Goal: Task Accomplishment & Management: Complete application form

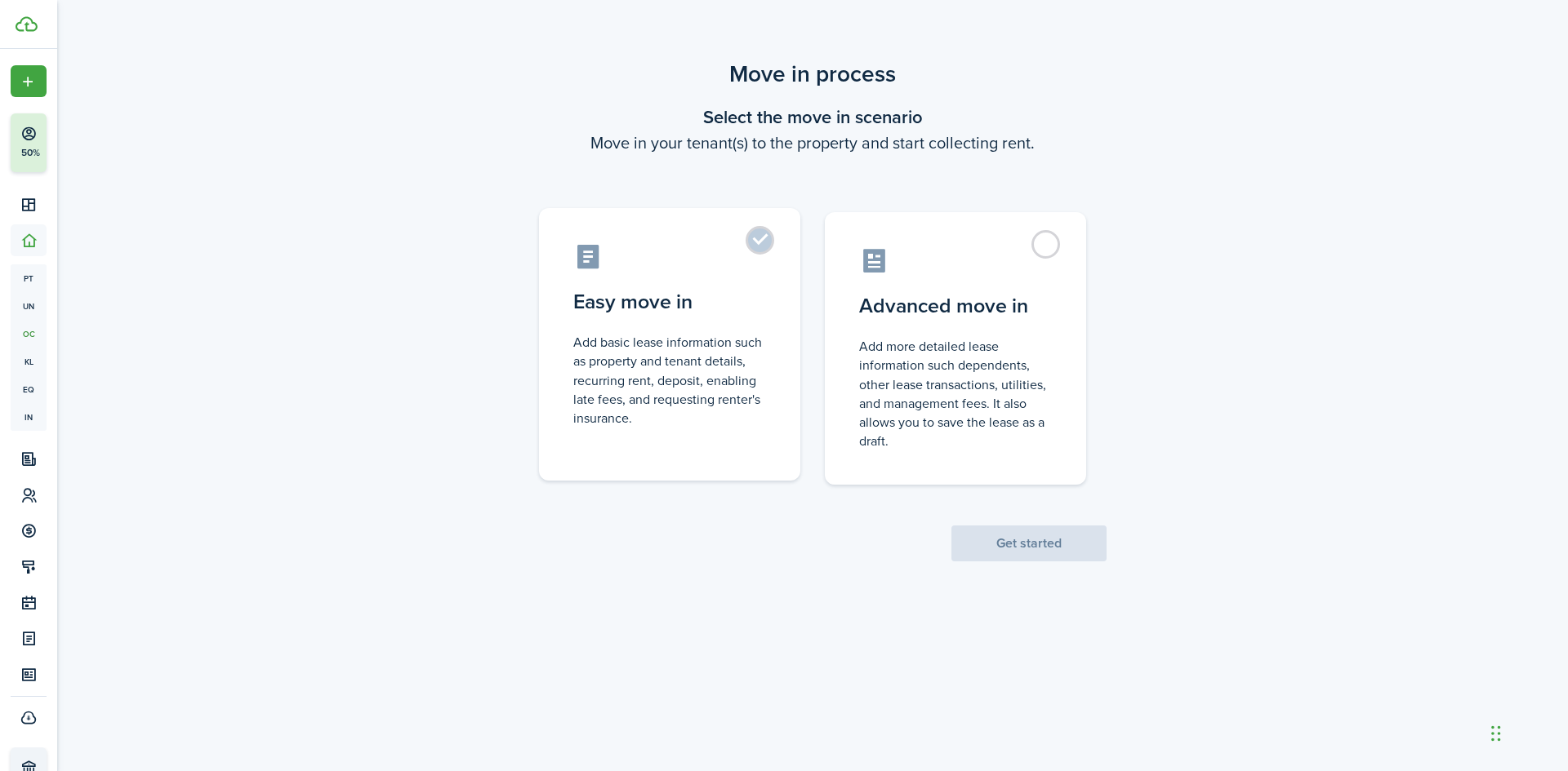
click at [752, 377] on control-radio-card-description "Add basic lease information such as property and tenant details, recurring rent…" at bounding box center [670, 379] width 193 height 95
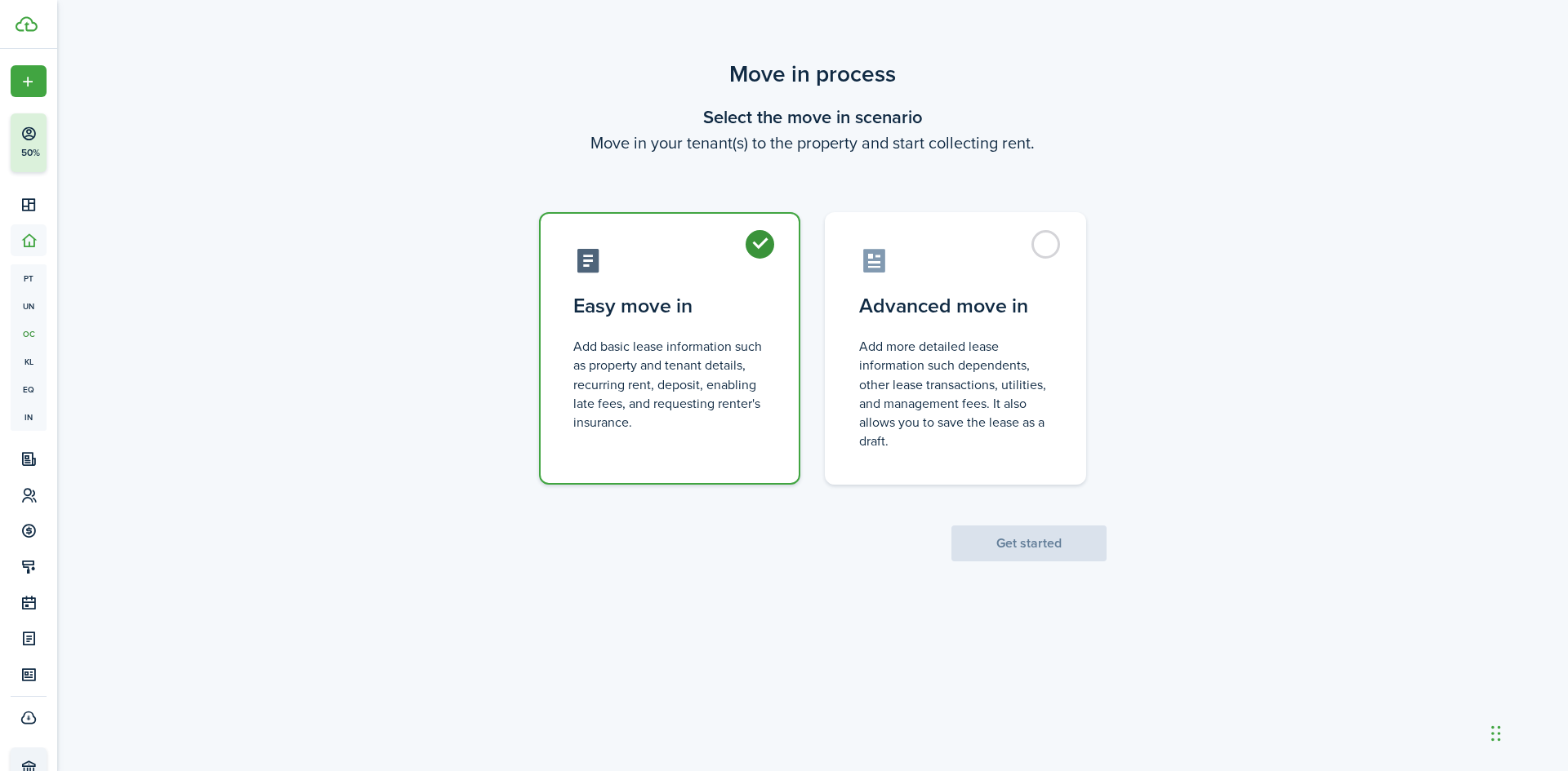
radio input "true"
click at [1020, 555] on button "Get started" at bounding box center [1029, 543] width 156 height 36
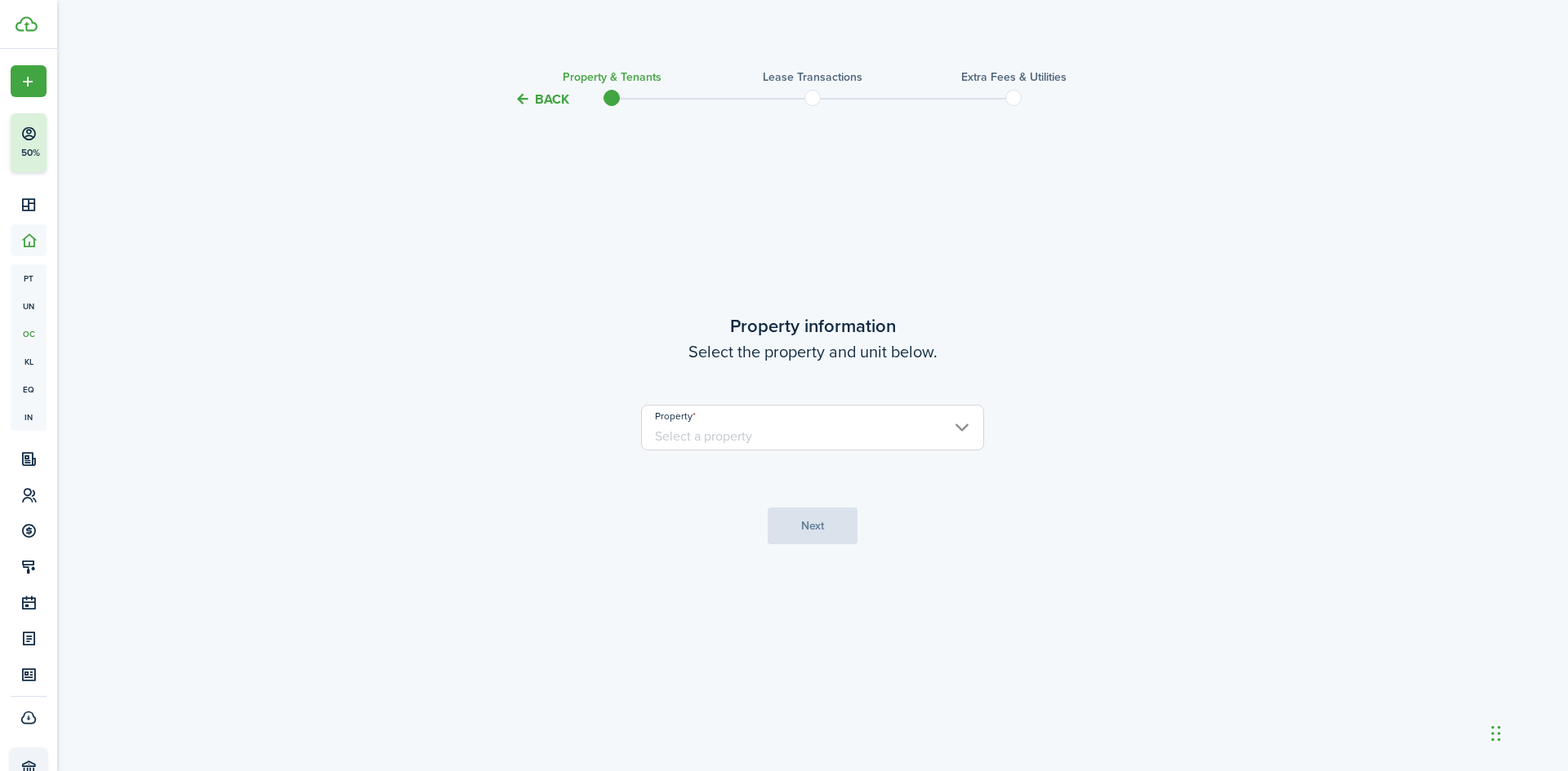
click at [729, 443] on input "Property" at bounding box center [813, 427] width 343 height 46
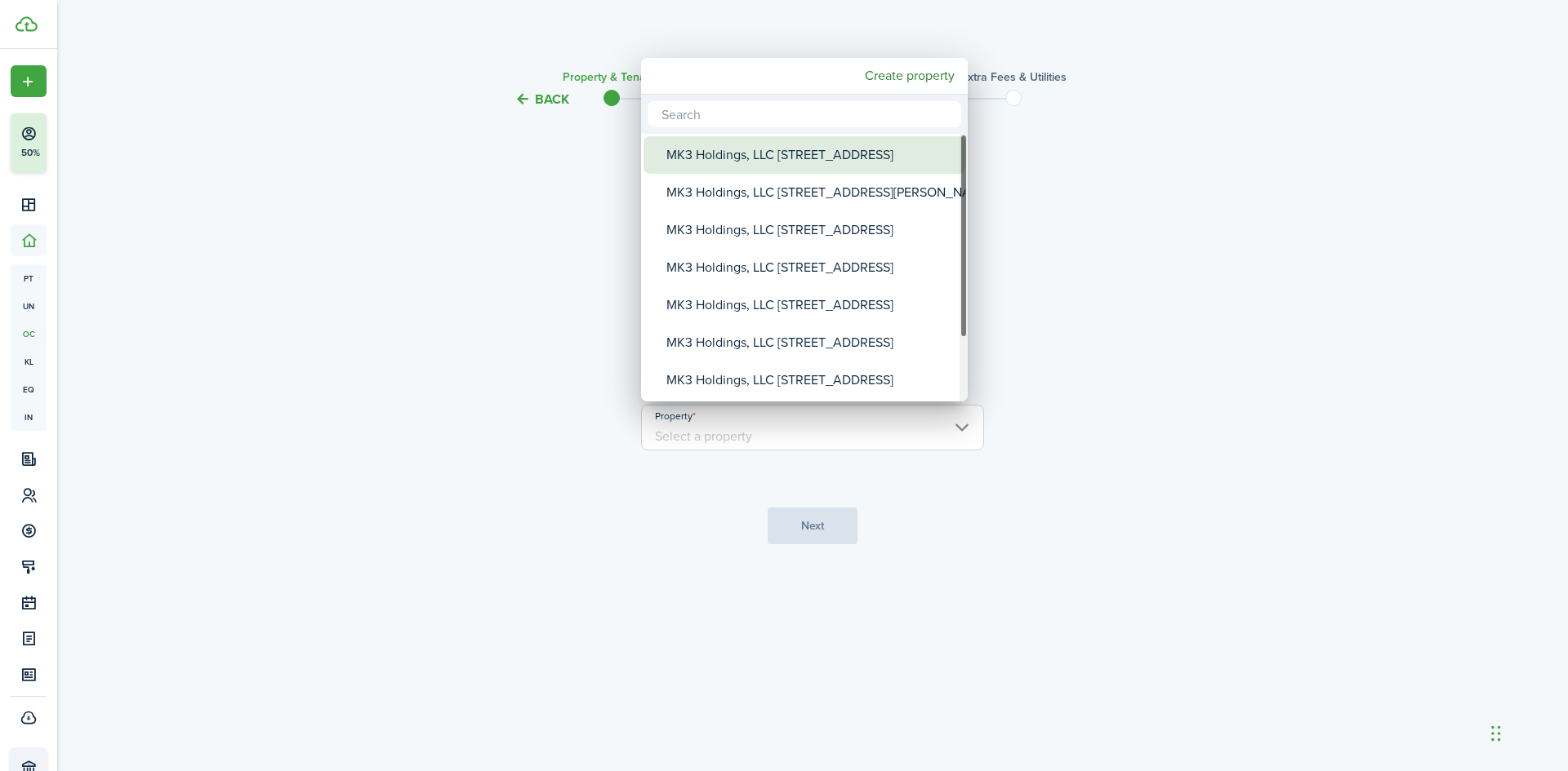
click at [815, 143] on div "MK3 Holdings, LLC [STREET_ADDRESS]" at bounding box center [811, 155] width 289 height 37
type input "MK3 Holdings, LLC [STREET_ADDRESS]"
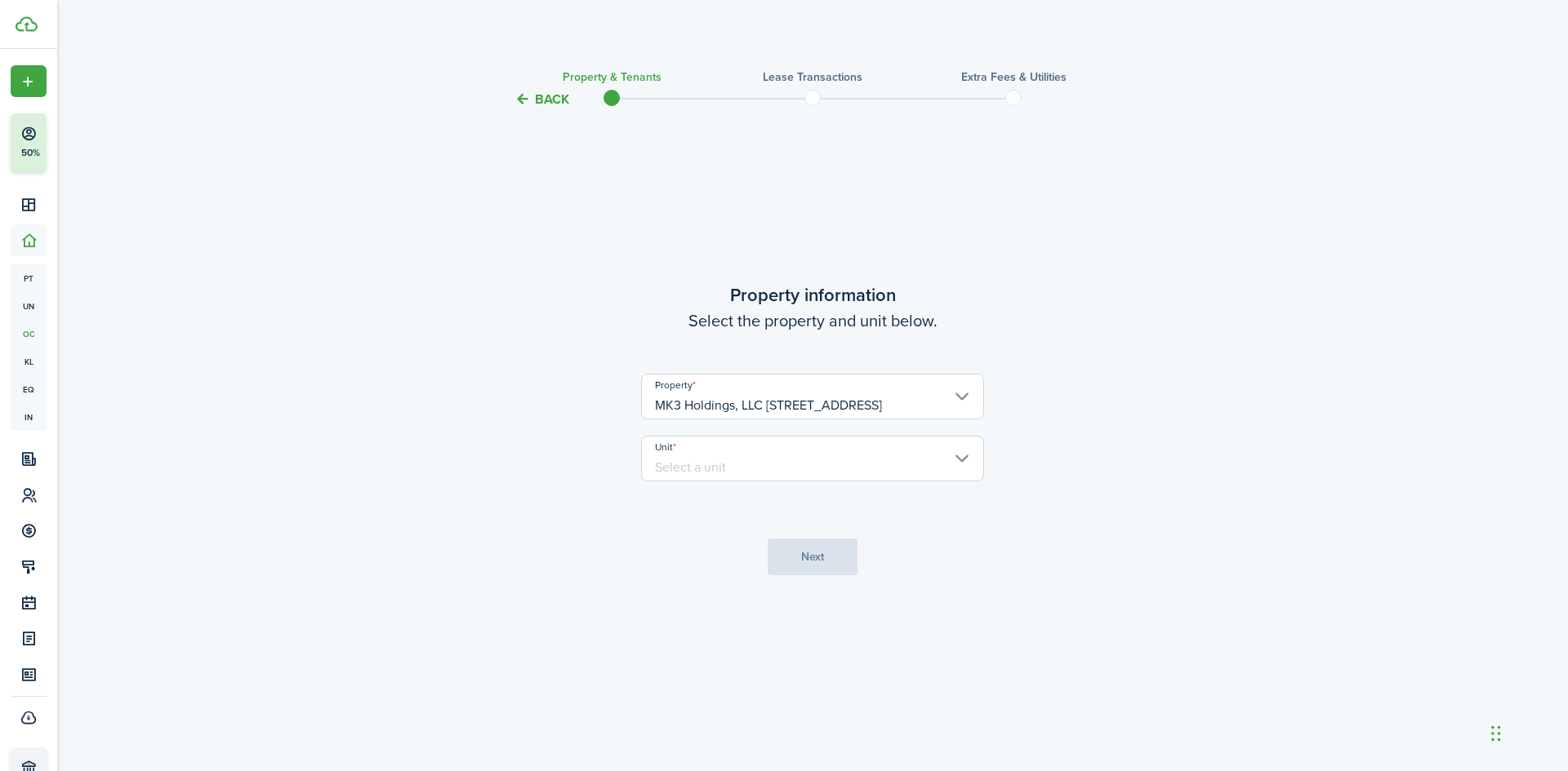
scroll to position [0, 41]
click at [725, 463] on input "Unit" at bounding box center [813, 458] width 343 height 46
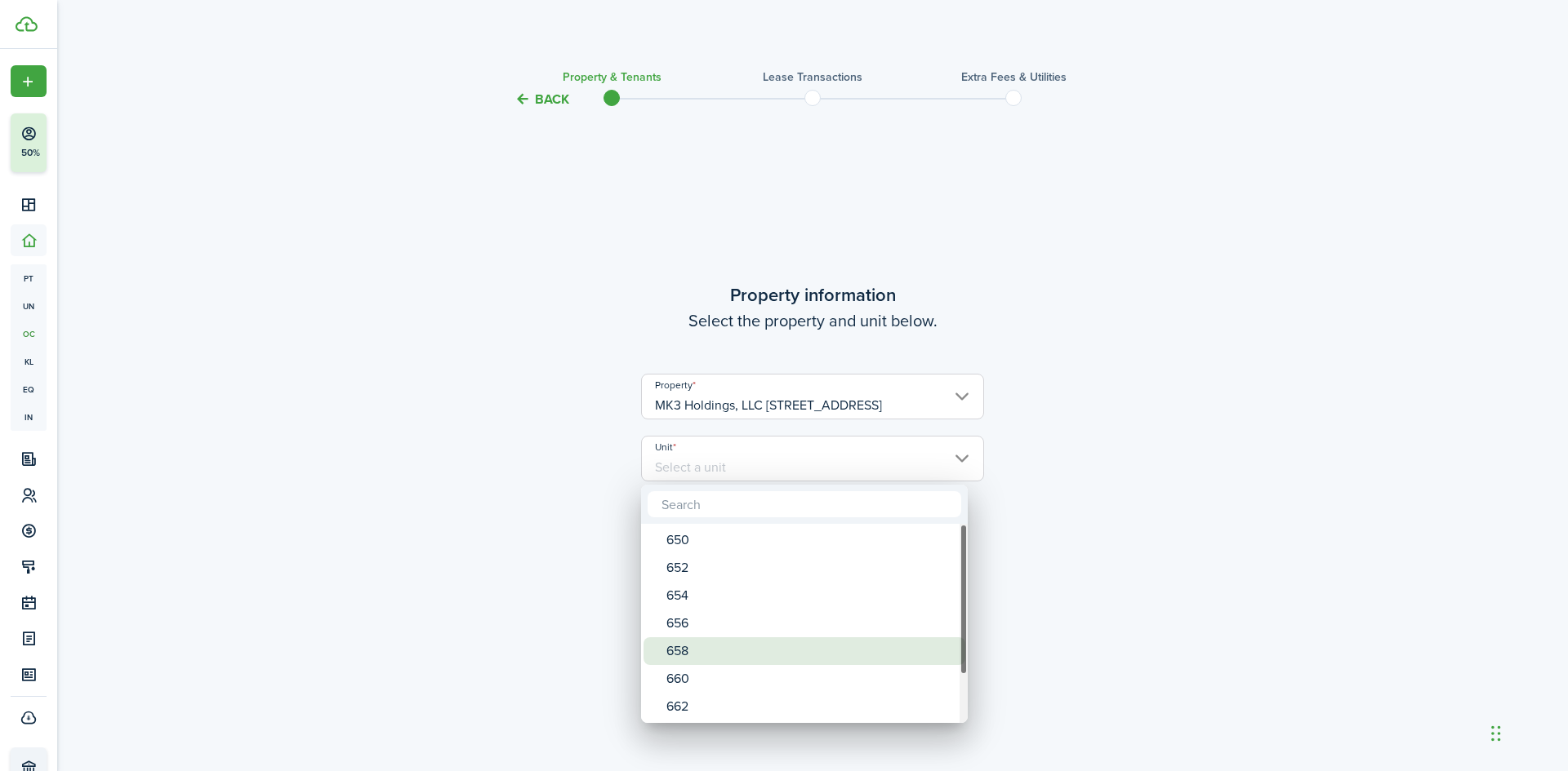
click at [706, 653] on div "658" at bounding box center [811, 651] width 289 height 28
type input "658"
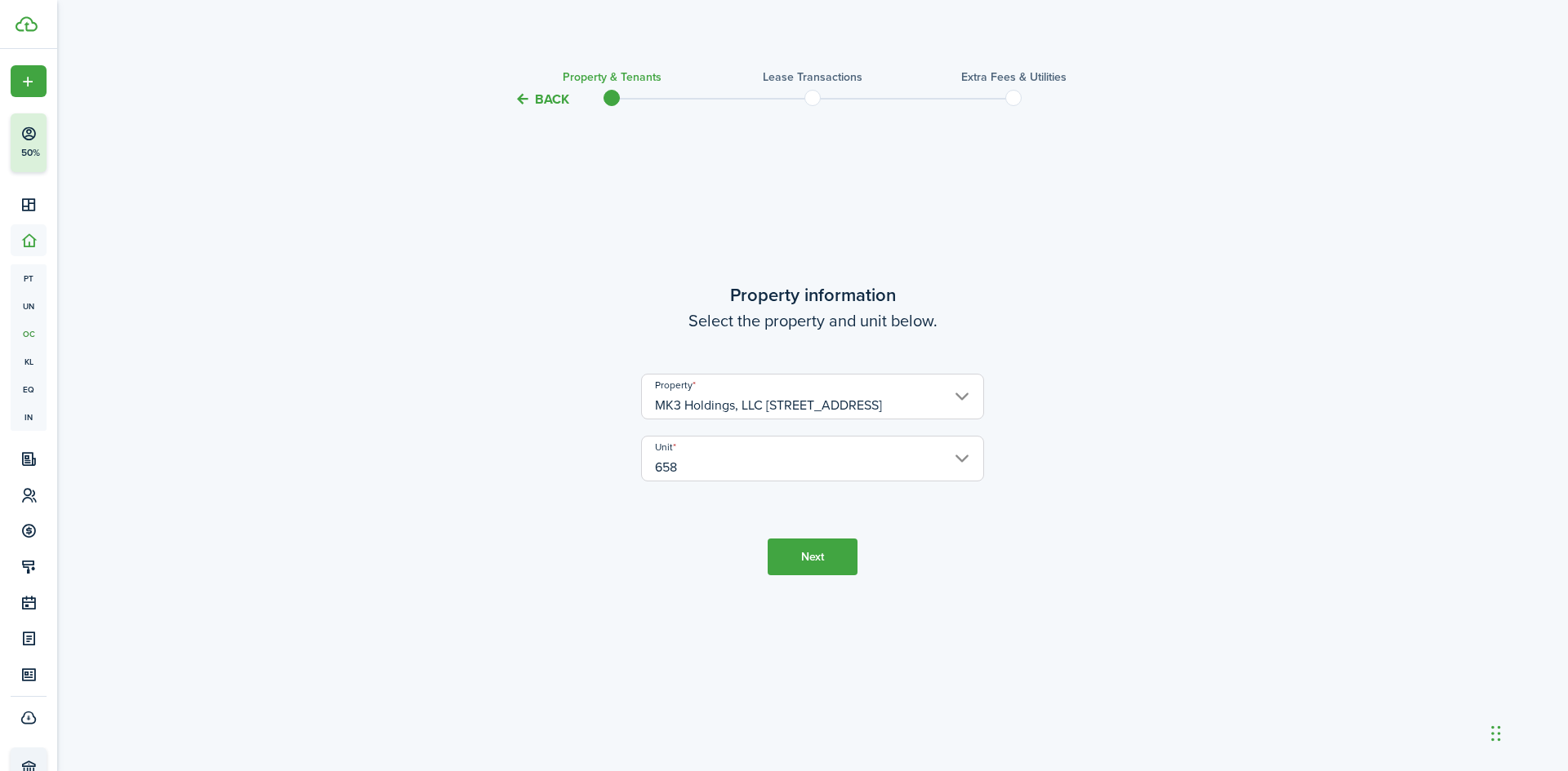
drag, startPoint x: 661, startPoint y: 648, endPoint x: 764, endPoint y: 625, distance: 105.5
click at [663, 645] on tc-wizard-step "Property information Select the property and unit below. Property MK3 Holdings,…" at bounding box center [813, 428] width 686 height 596
click at [842, 562] on button "Next" at bounding box center [813, 556] width 90 height 37
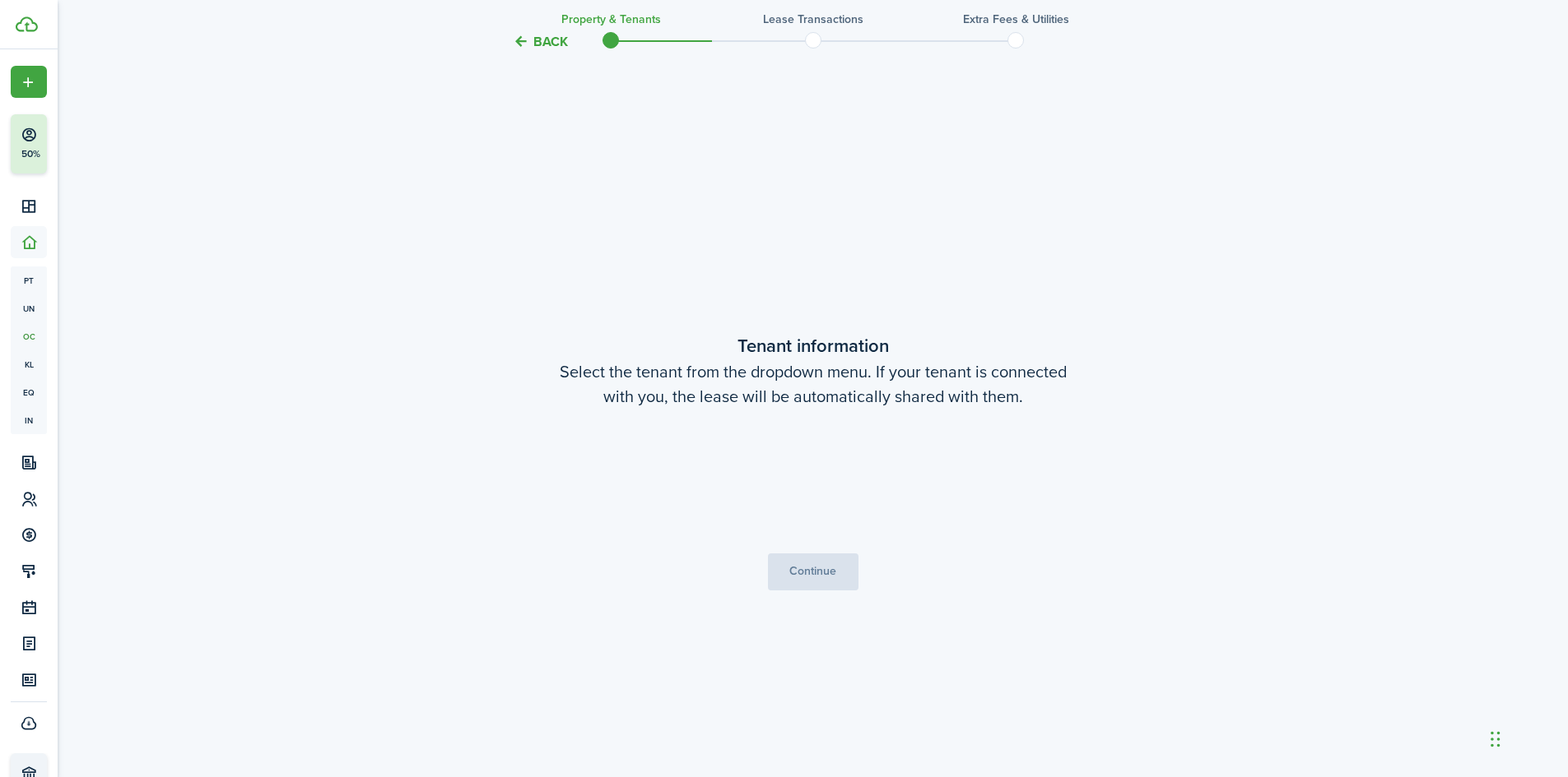
scroll to position [667, 0]
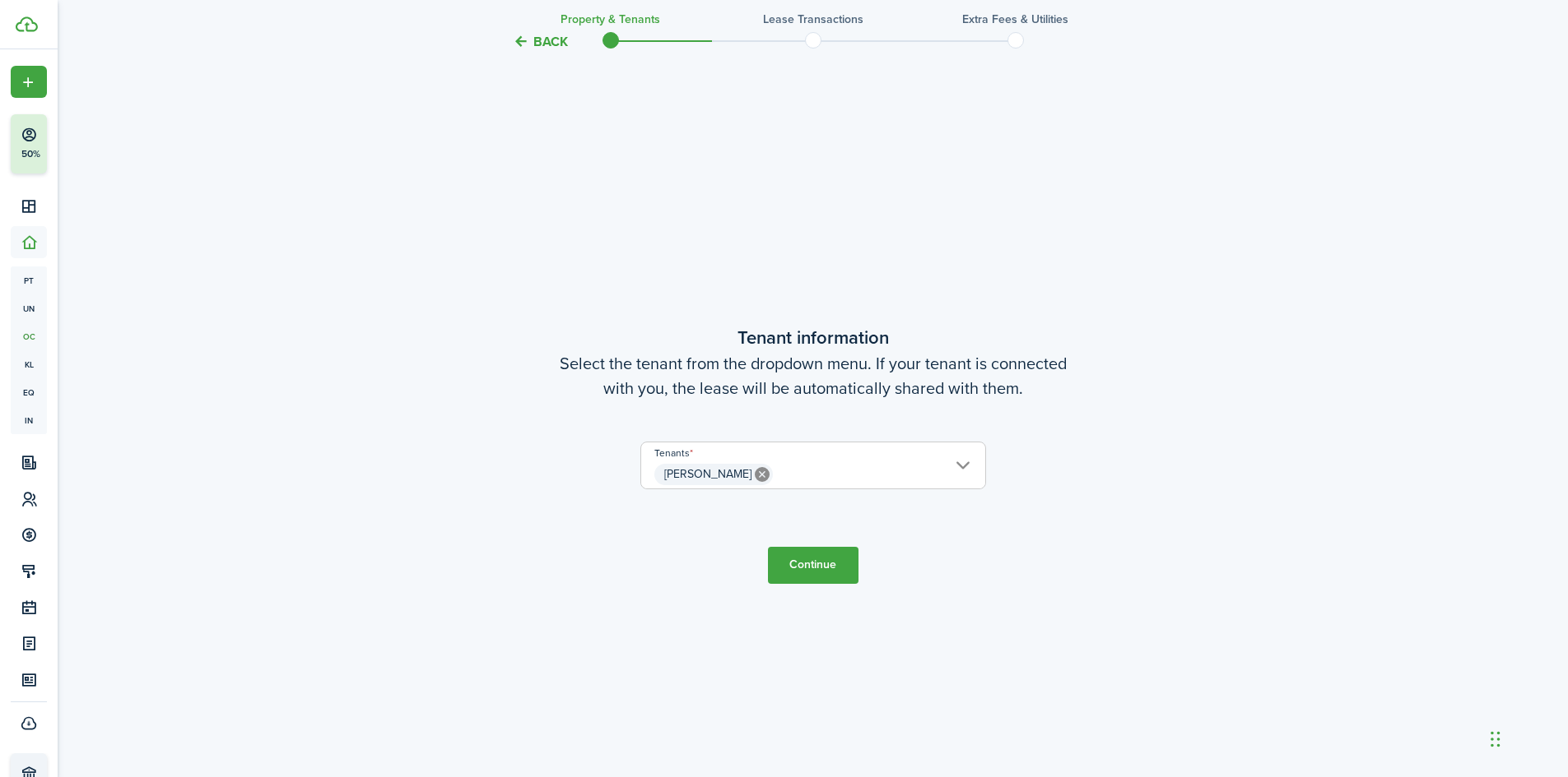
click at [834, 565] on button "Continue" at bounding box center [813, 565] width 91 height 37
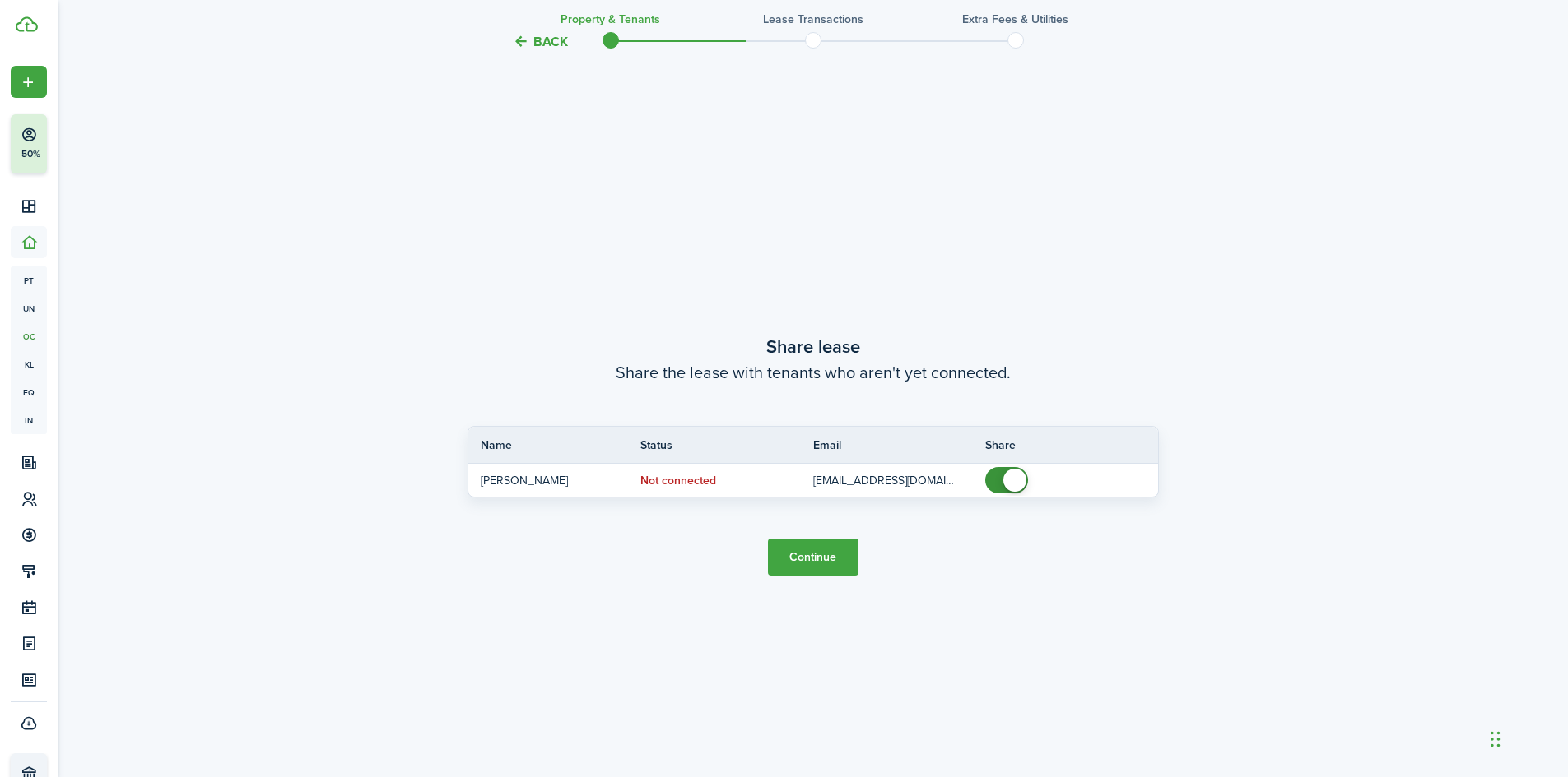
scroll to position [1444, 0]
checkbox input "false"
click at [1013, 484] on span at bounding box center [1014, 480] width 23 height 23
click at [802, 546] on button "Continue" at bounding box center [813, 556] width 91 height 37
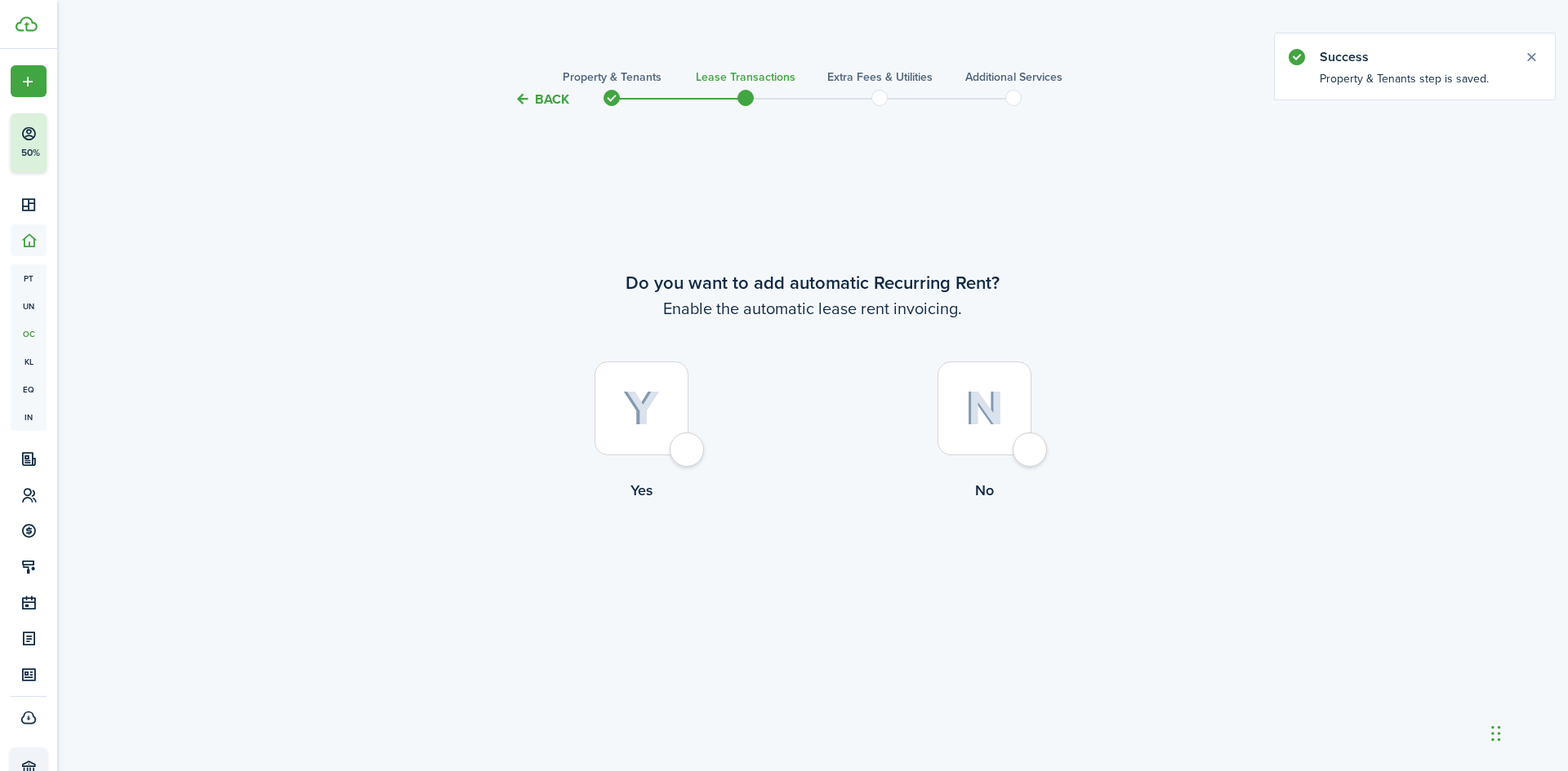
click at [688, 455] on div at bounding box center [641, 408] width 94 height 94
radio input "true"
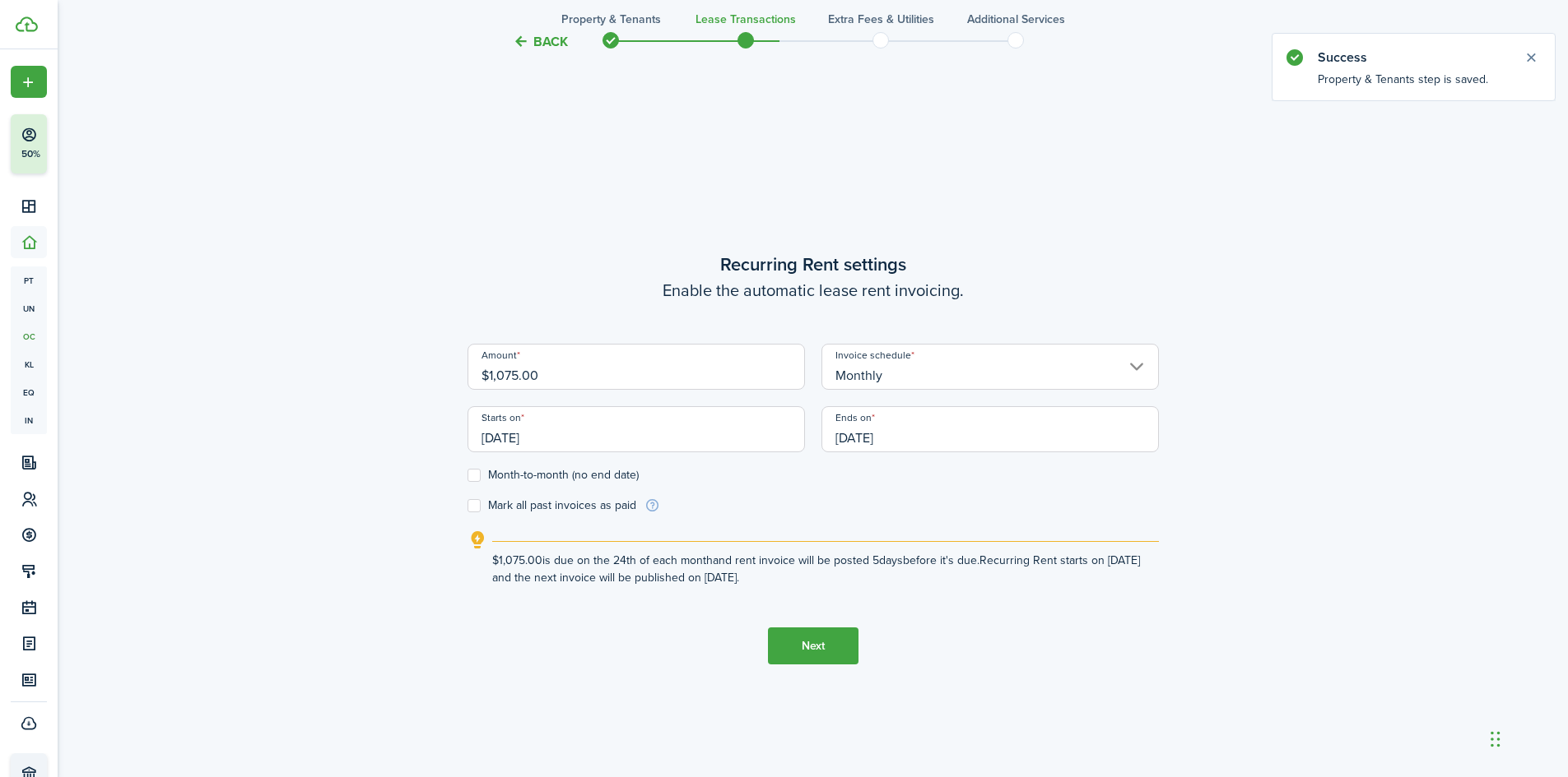
scroll to position [667, 0]
drag, startPoint x: 573, startPoint y: 379, endPoint x: 301, endPoint y: 369, distance: 272.2
click at [303, 369] on div "Back Property & Tenants Lease Transactions Extra fees & Utilities Additional Se…" at bounding box center [812, 116] width 1510 height 1468
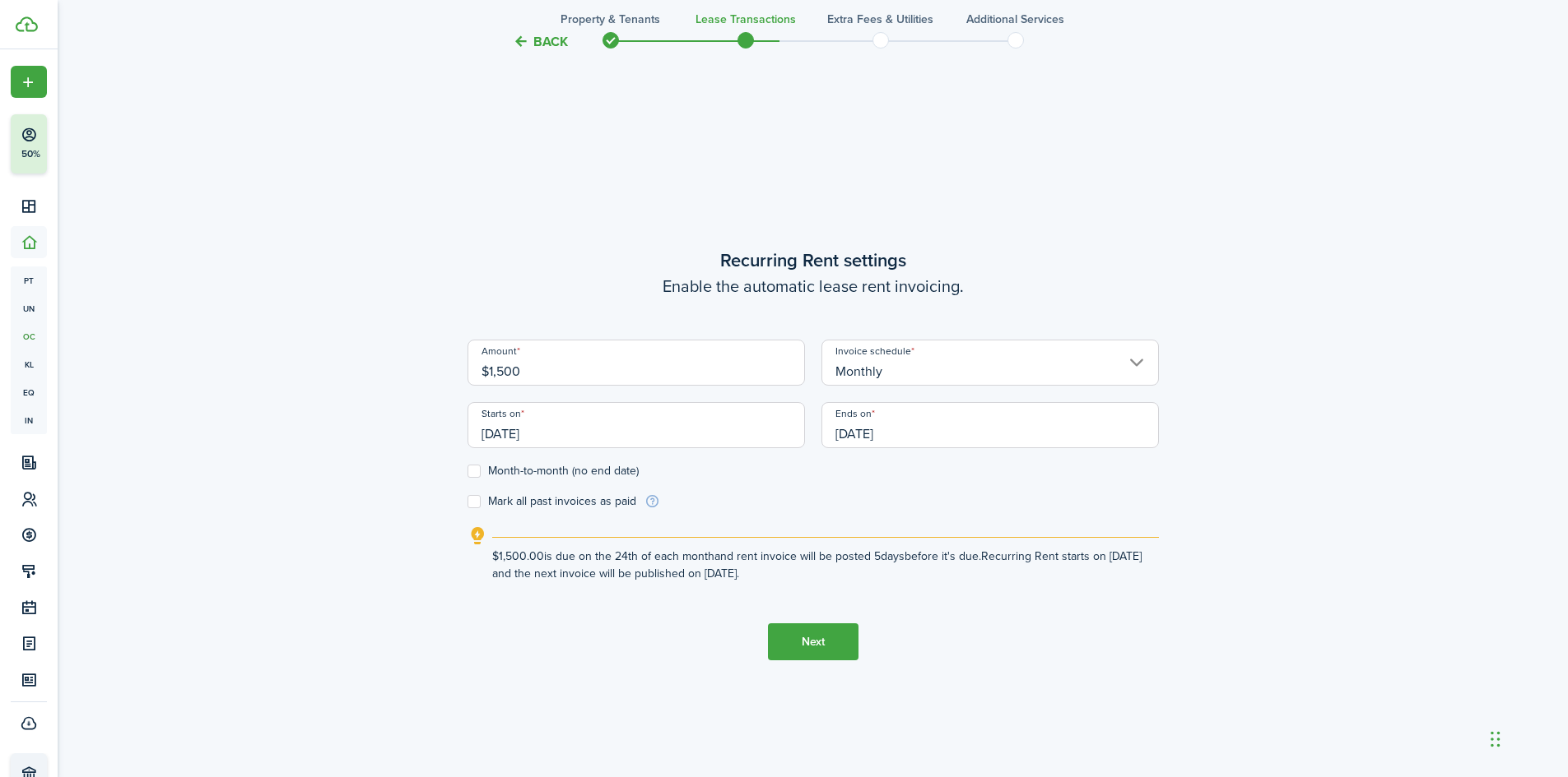
click at [724, 435] on input "[DATE]" at bounding box center [636, 425] width 337 height 46
type input "$1,500.00"
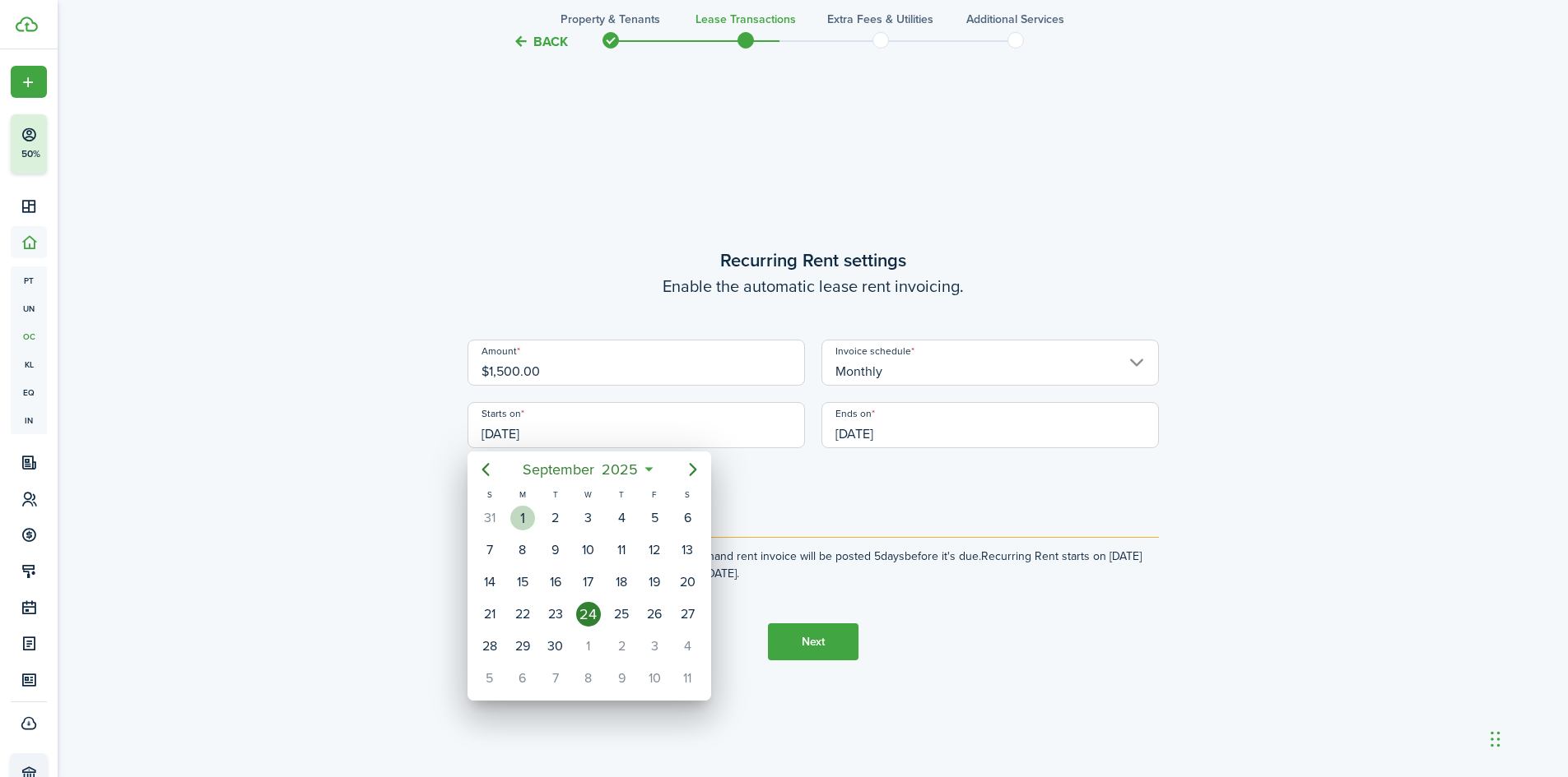
click at [533, 508] on div "[DATE]" at bounding box center [522, 517] width 33 height 31
type input "[DATE]"
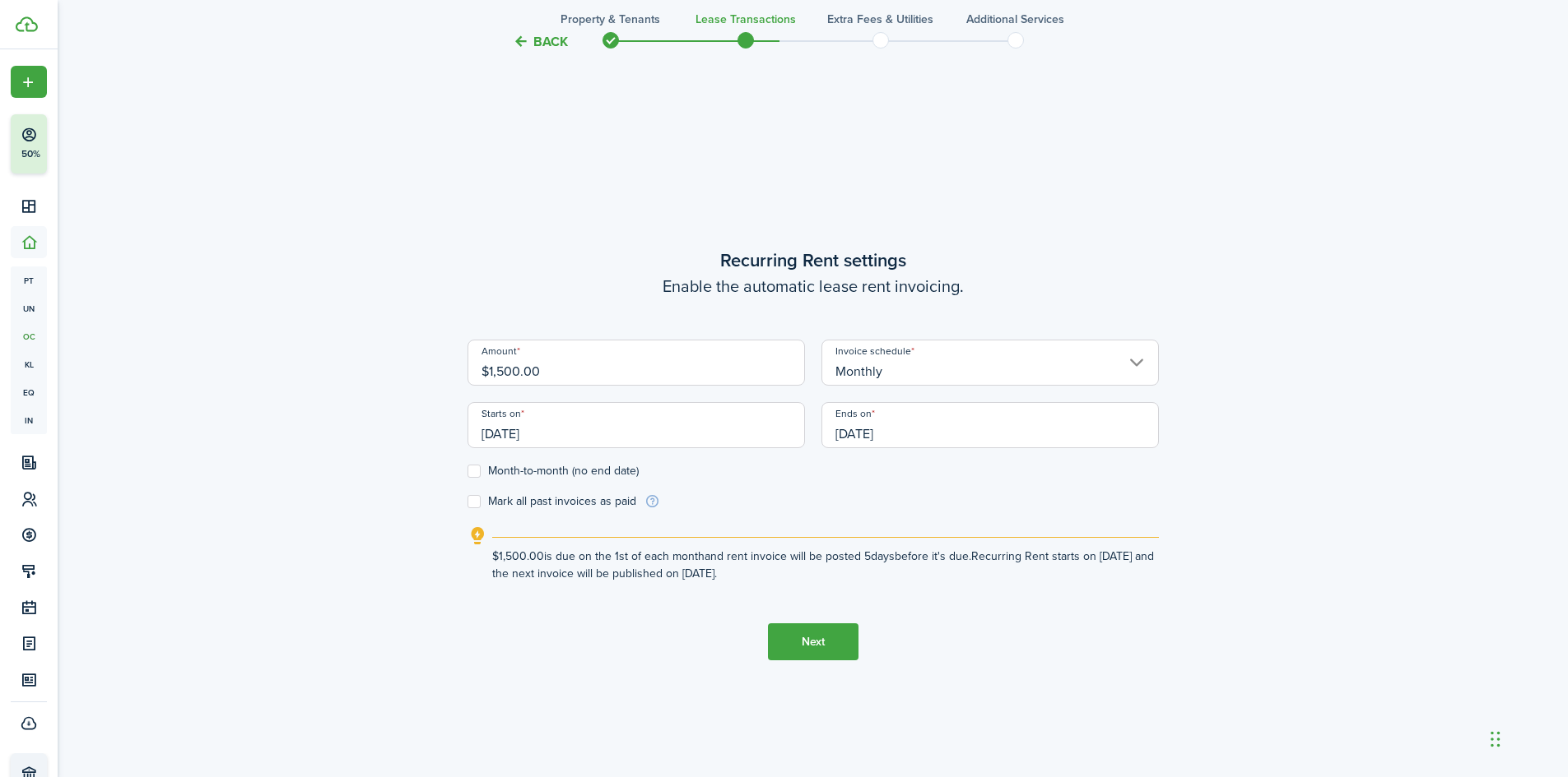
click at [482, 470] on label "Month-to-month (no end date)" at bounding box center [553, 471] width 171 height 13
click at [468, 471] on input "Month-to-month (no end date)" at bounding box center [467, 471] width 1 height 1
checkbox input "true"
click at [795, 638] on button "Next" at bounding box center [813, 641] width 91 height 37
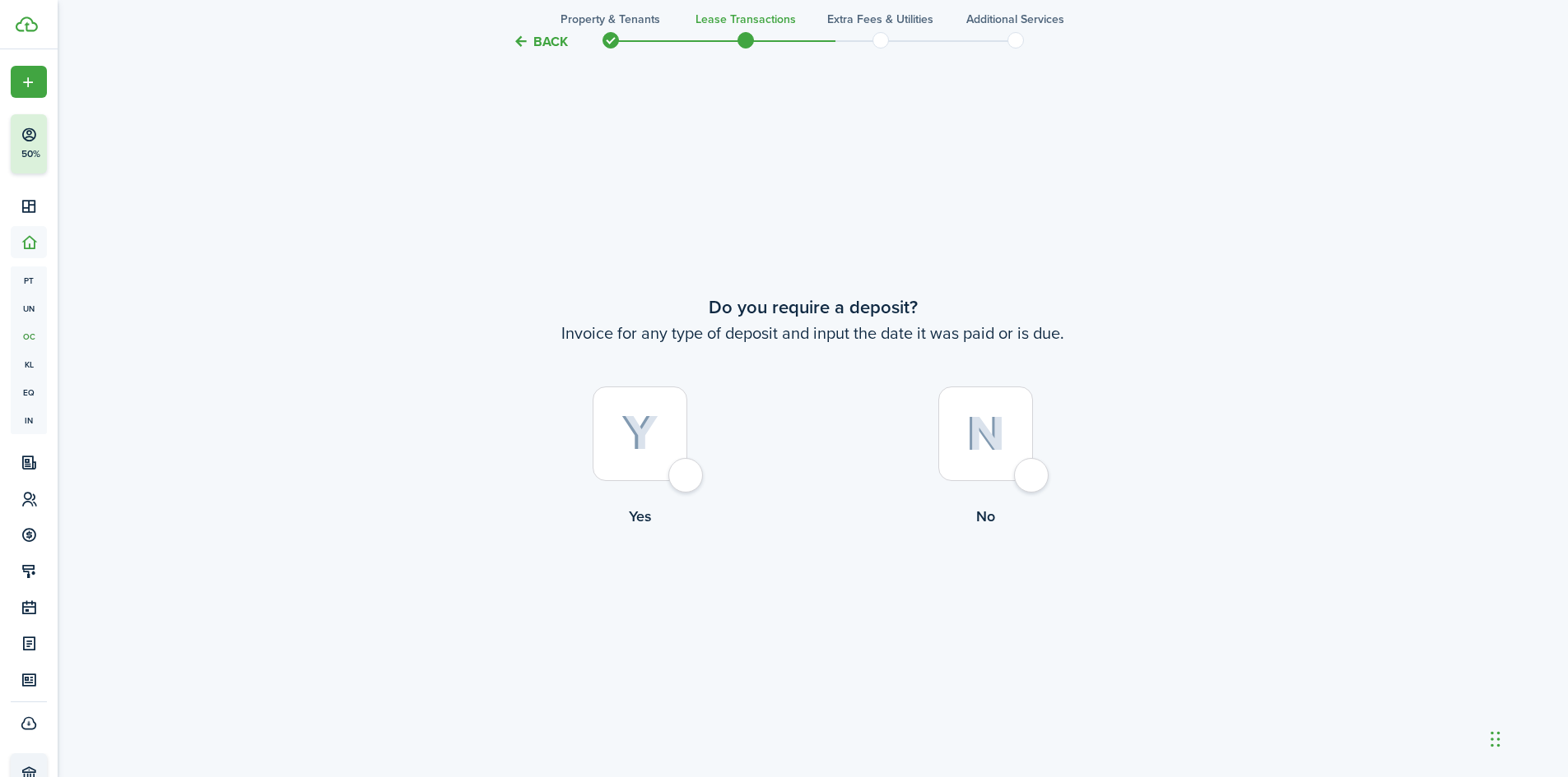
click at [687, 475] on div at bounding box center [639, 433] width 94 height 94
radio input "true"
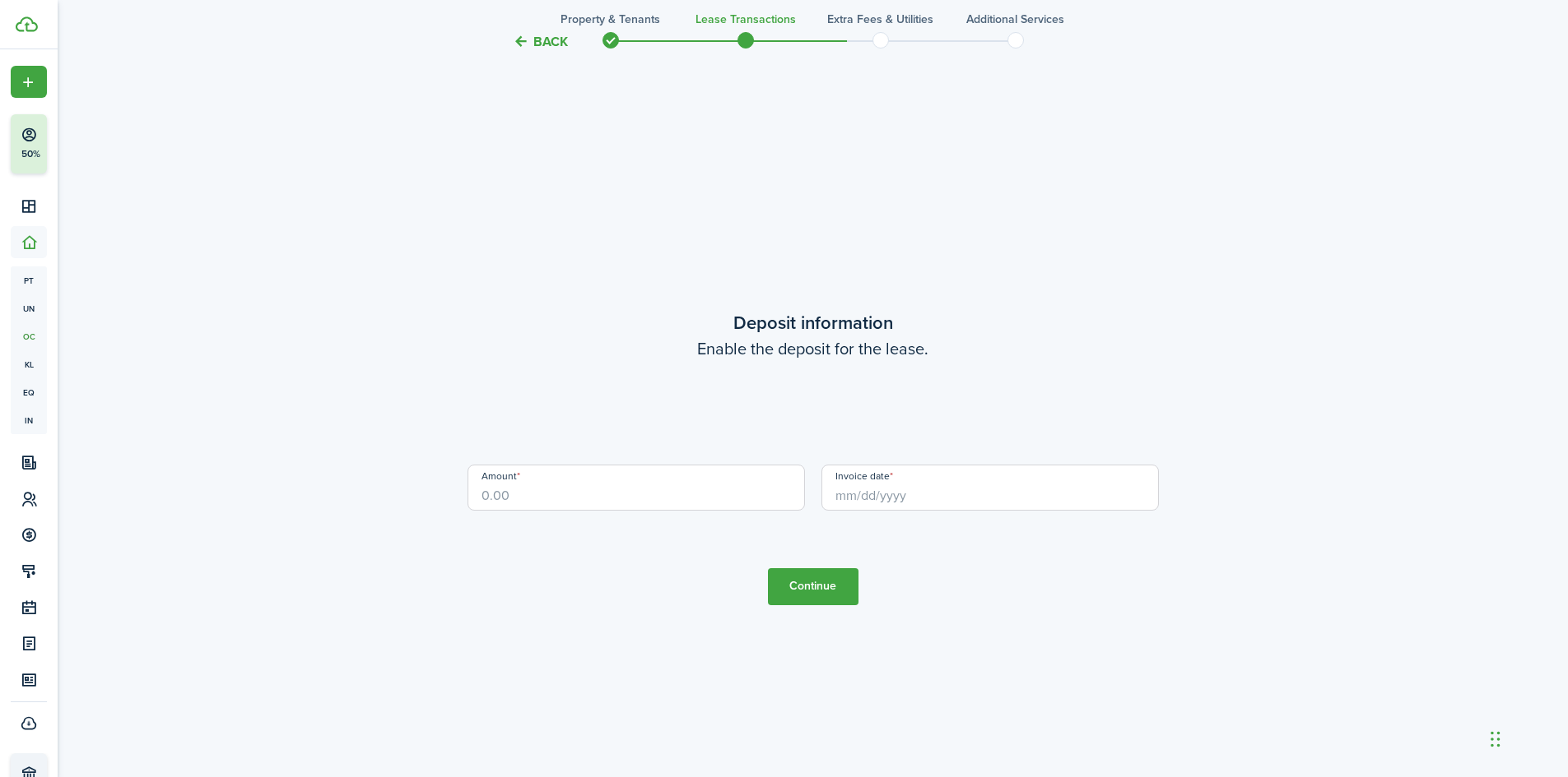
scroll to position [2221, 0]
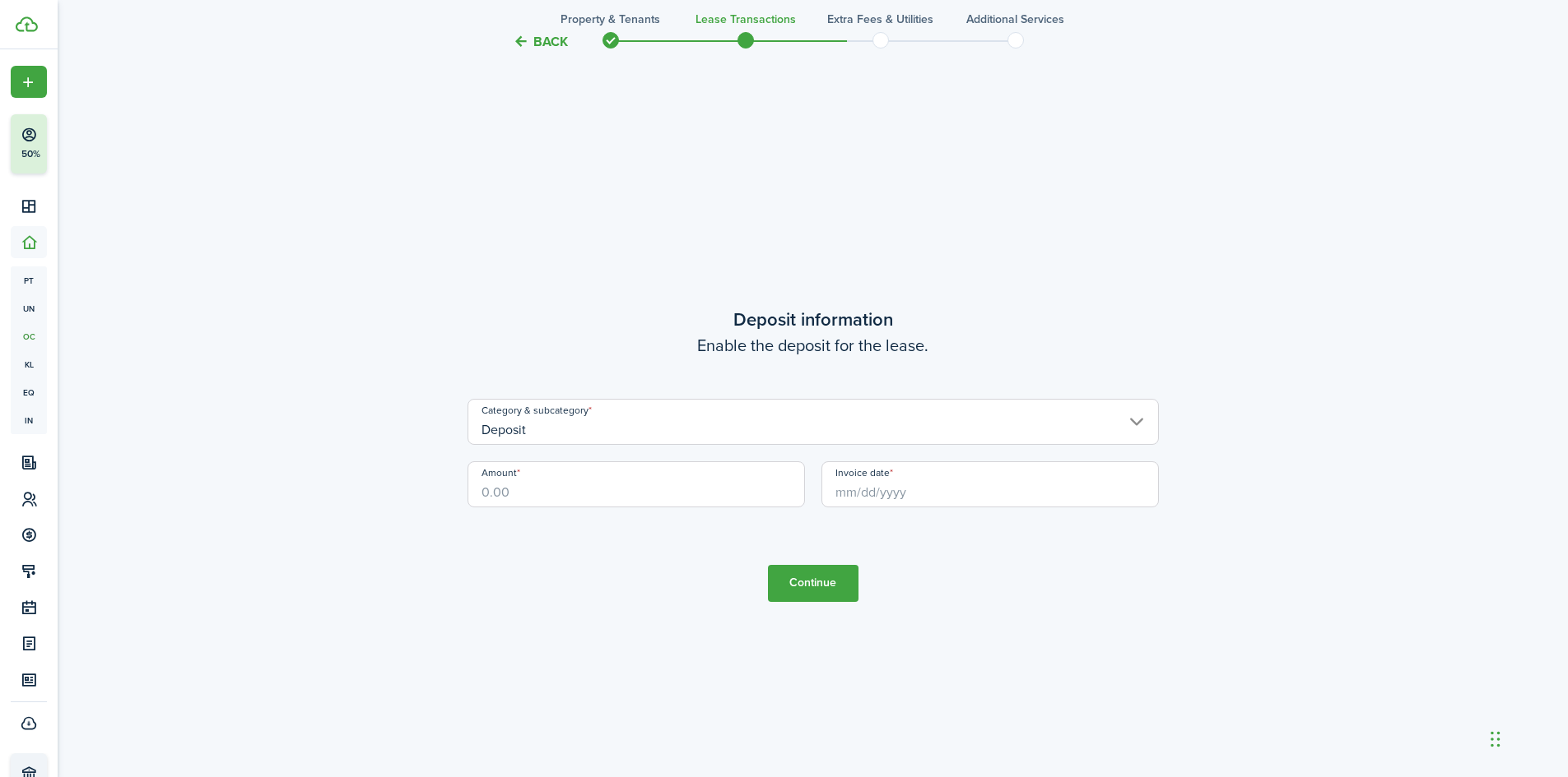
click at [560, 422] on input "Deposit" at bounding box center [813, 422] width 691 height 46
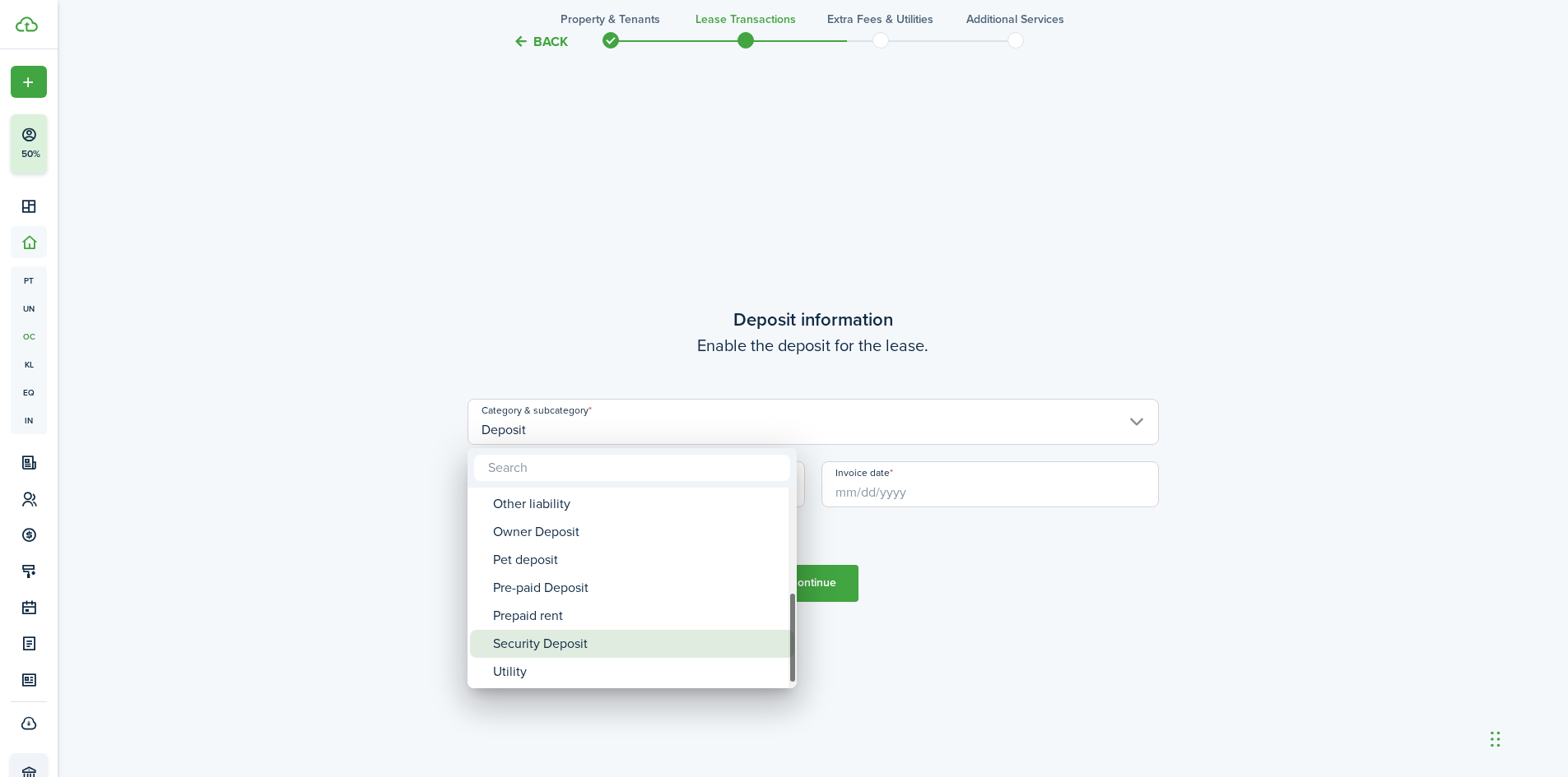
click at [569, 642] on div "Security Deposit" at bounding box center [639, 644] width 291 height 28
type input "Deposit / Security Deposit"
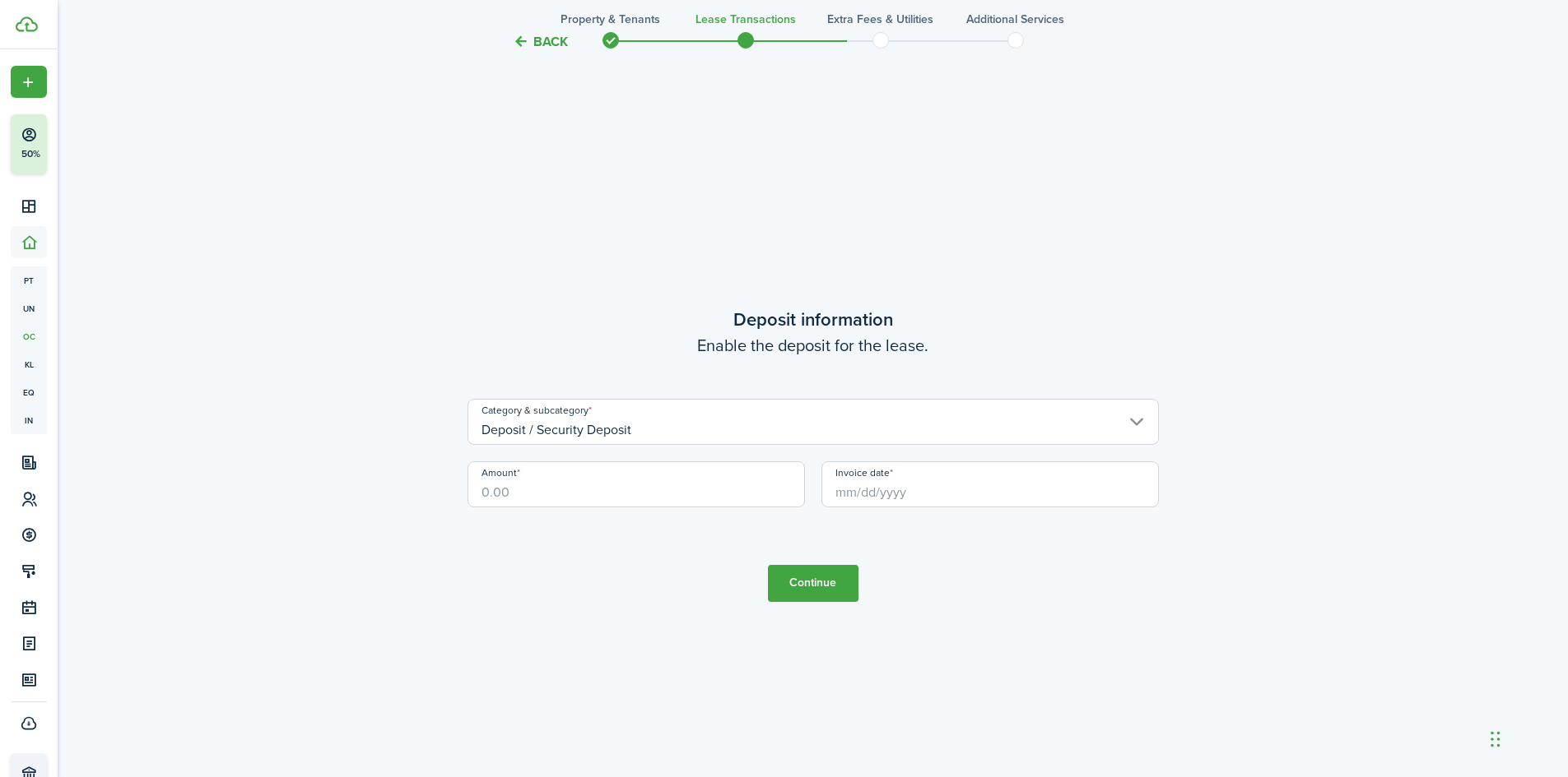
click at [554, 490] on input "Amount" at bounding box center [636, 484] width 337 height 46
click at [900, 480] on input "Invoice date" at bounding box center [989, 484] width 337 height 46
type input "$1,500.00"
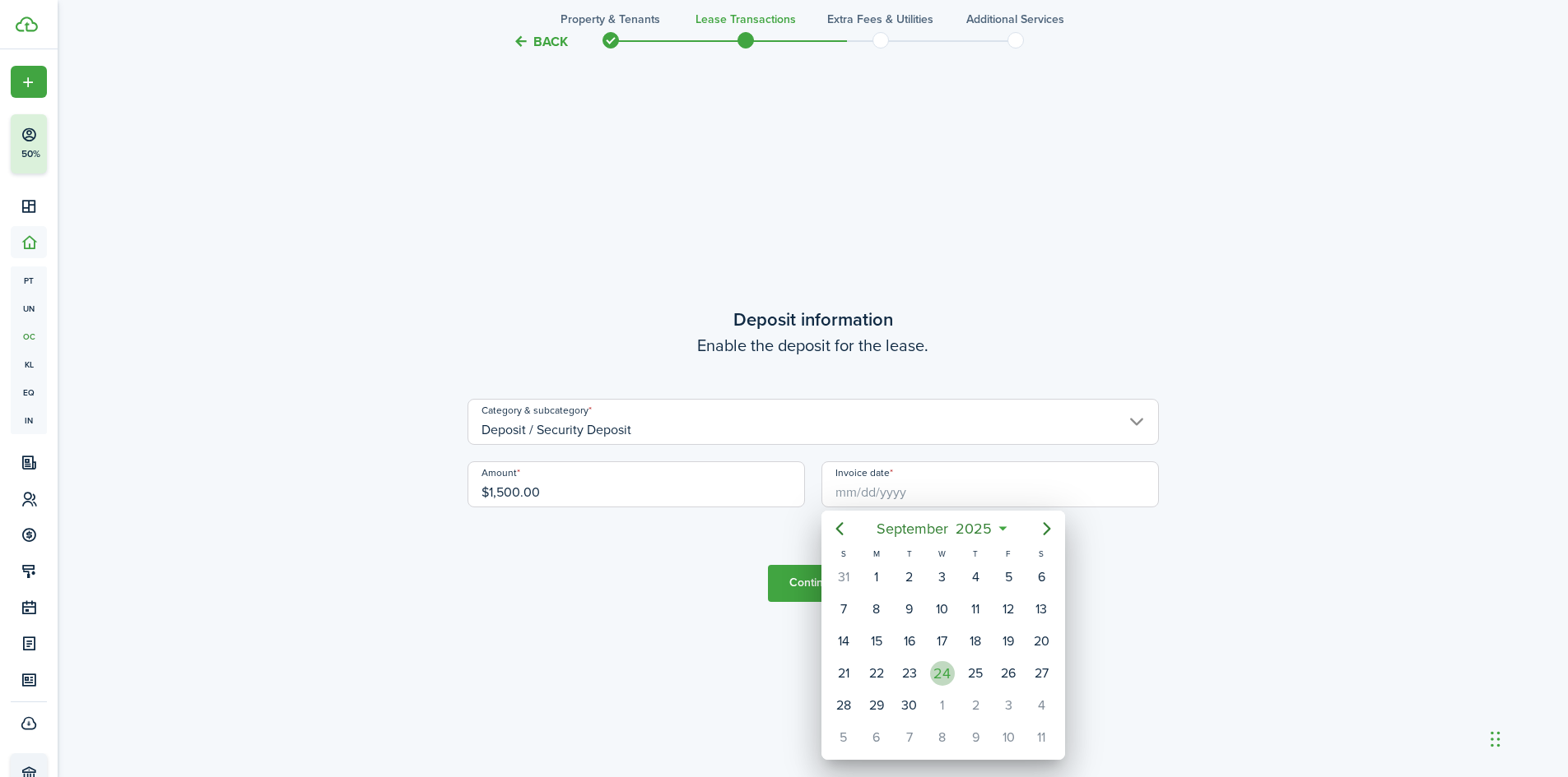
click at [933, 669] on div "24" at bounding box center [942, 673] width 25 height 25
type input "[DATE]"
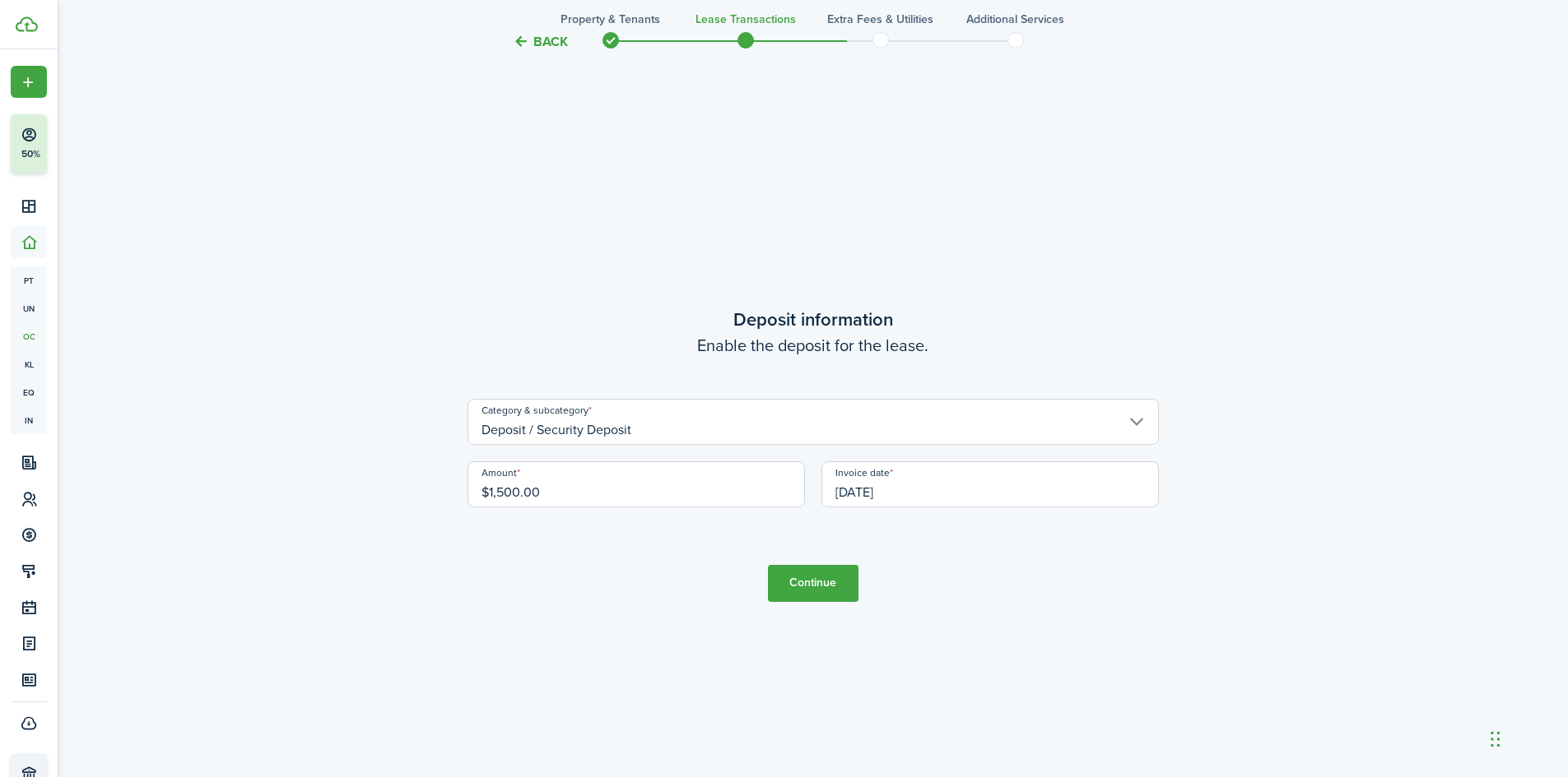
click at [837, 591] on button "Continue" at bounding box center [813, 583] width 91 height 37
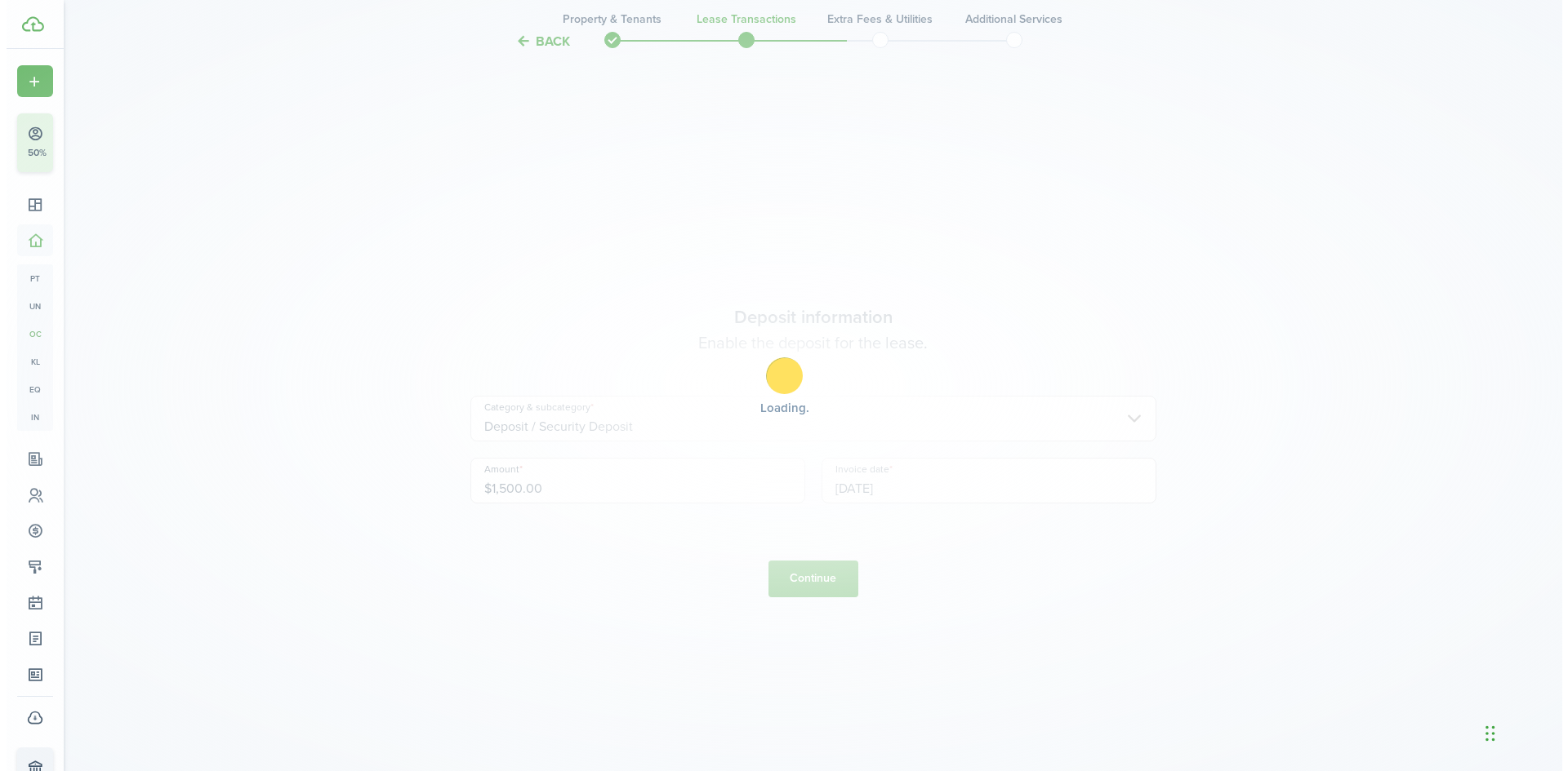
scroll to position [0, 0]
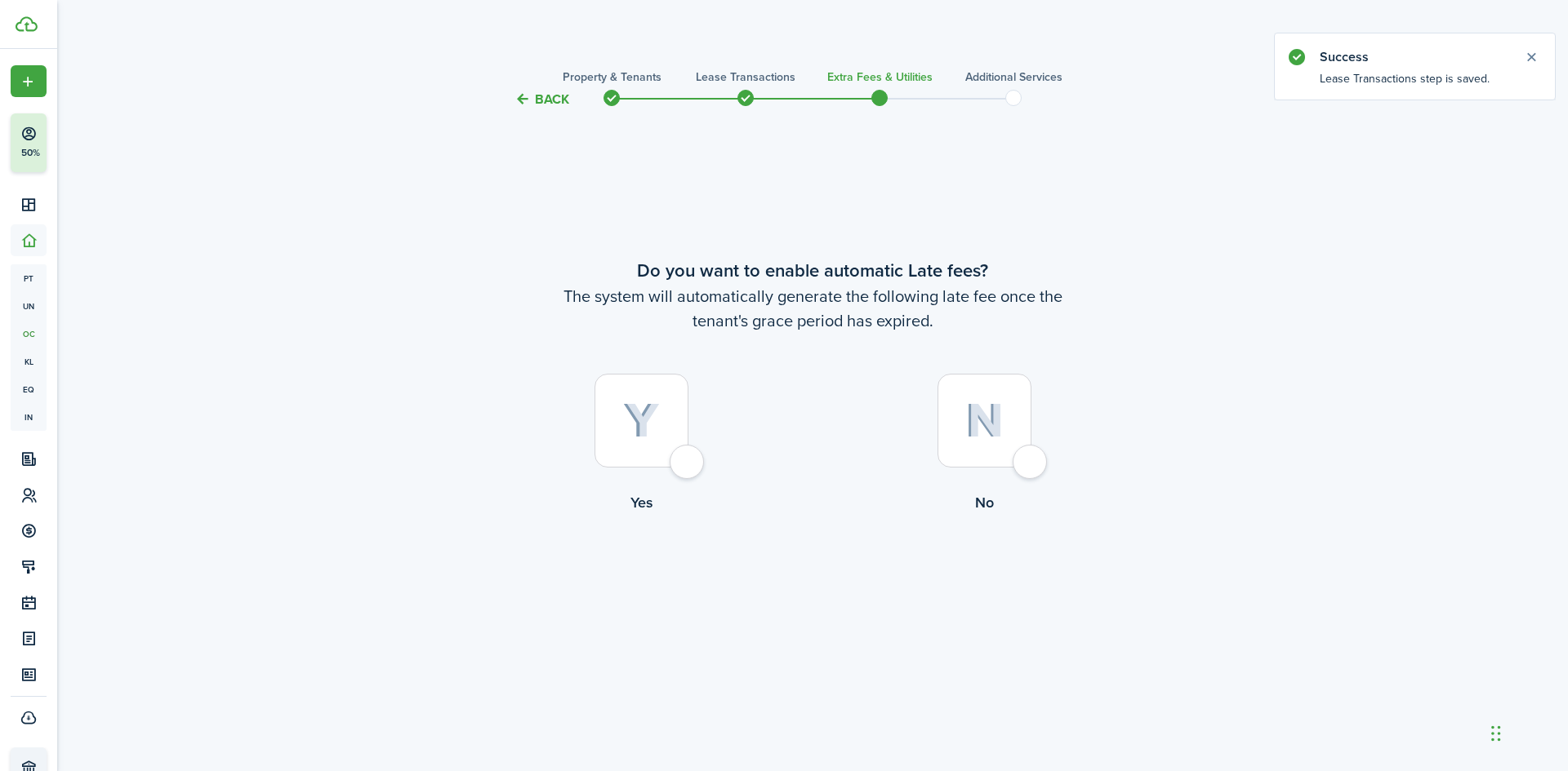
click at [1031, 463] on div at bounding box center [984, 421] width 94 height 94
radio input "true"
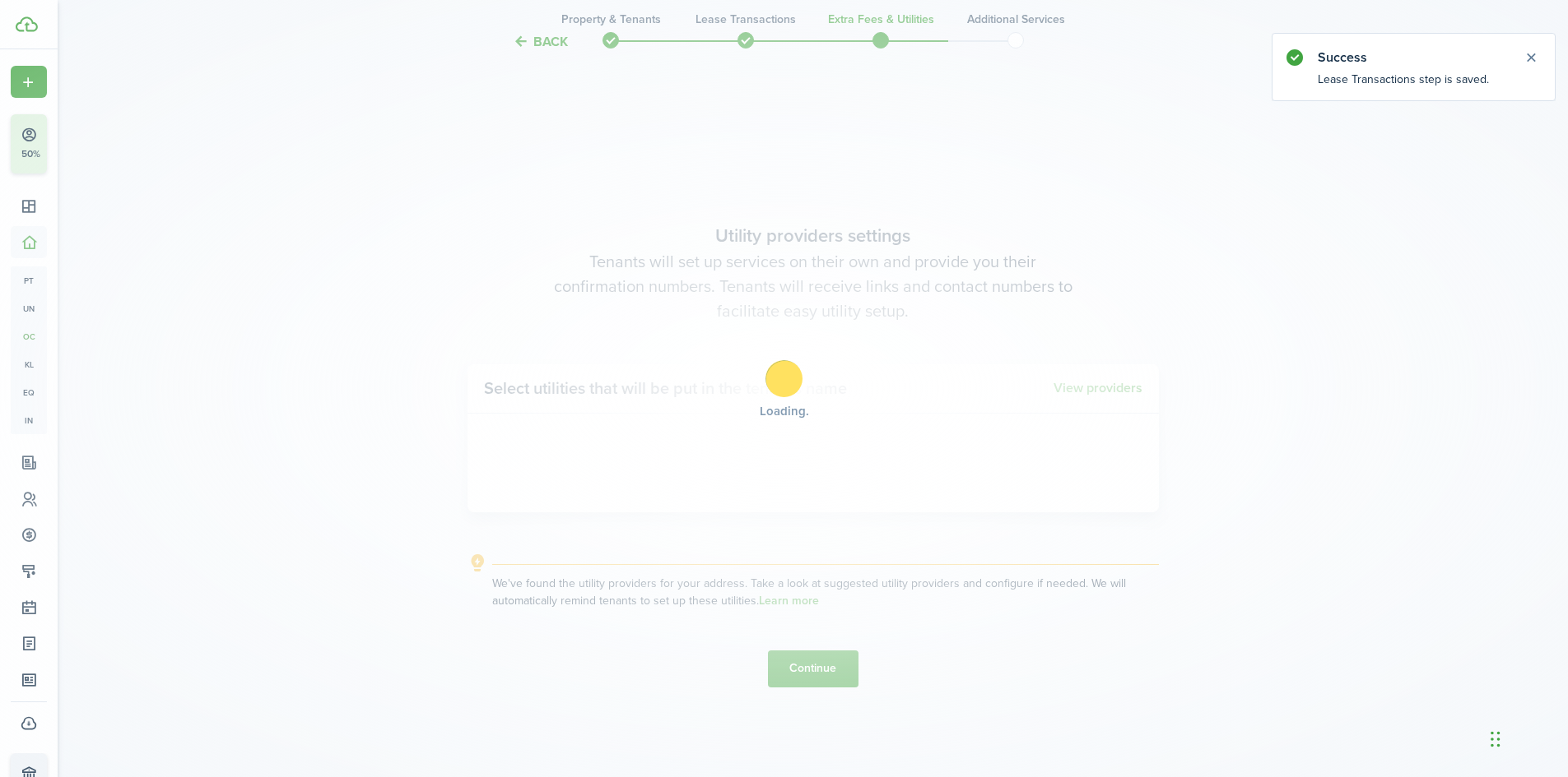
scroll to position [667, 0]
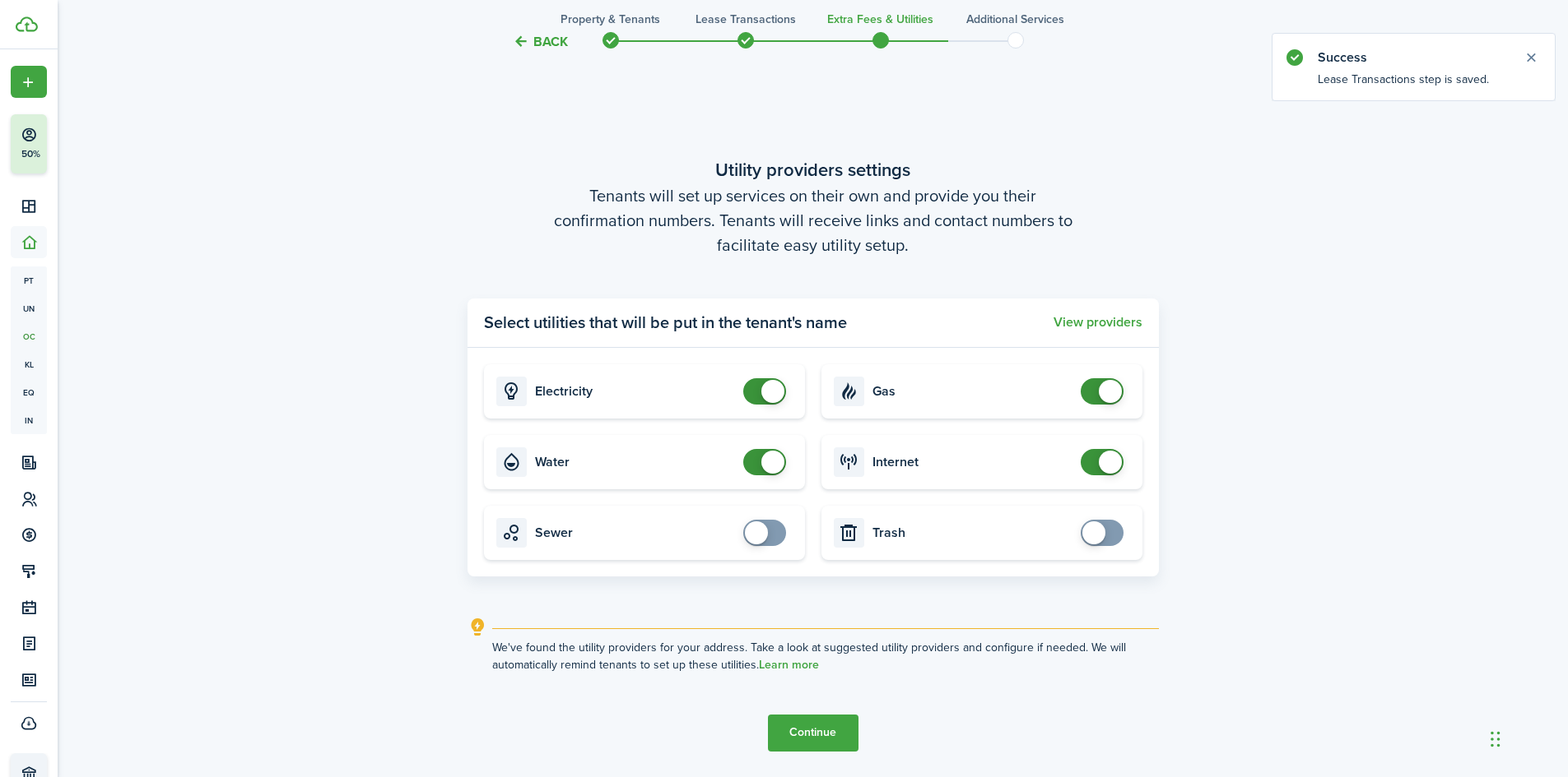
click at [848, 725] on button "Continue" at bounding box center [813, 733] width 91 height 37
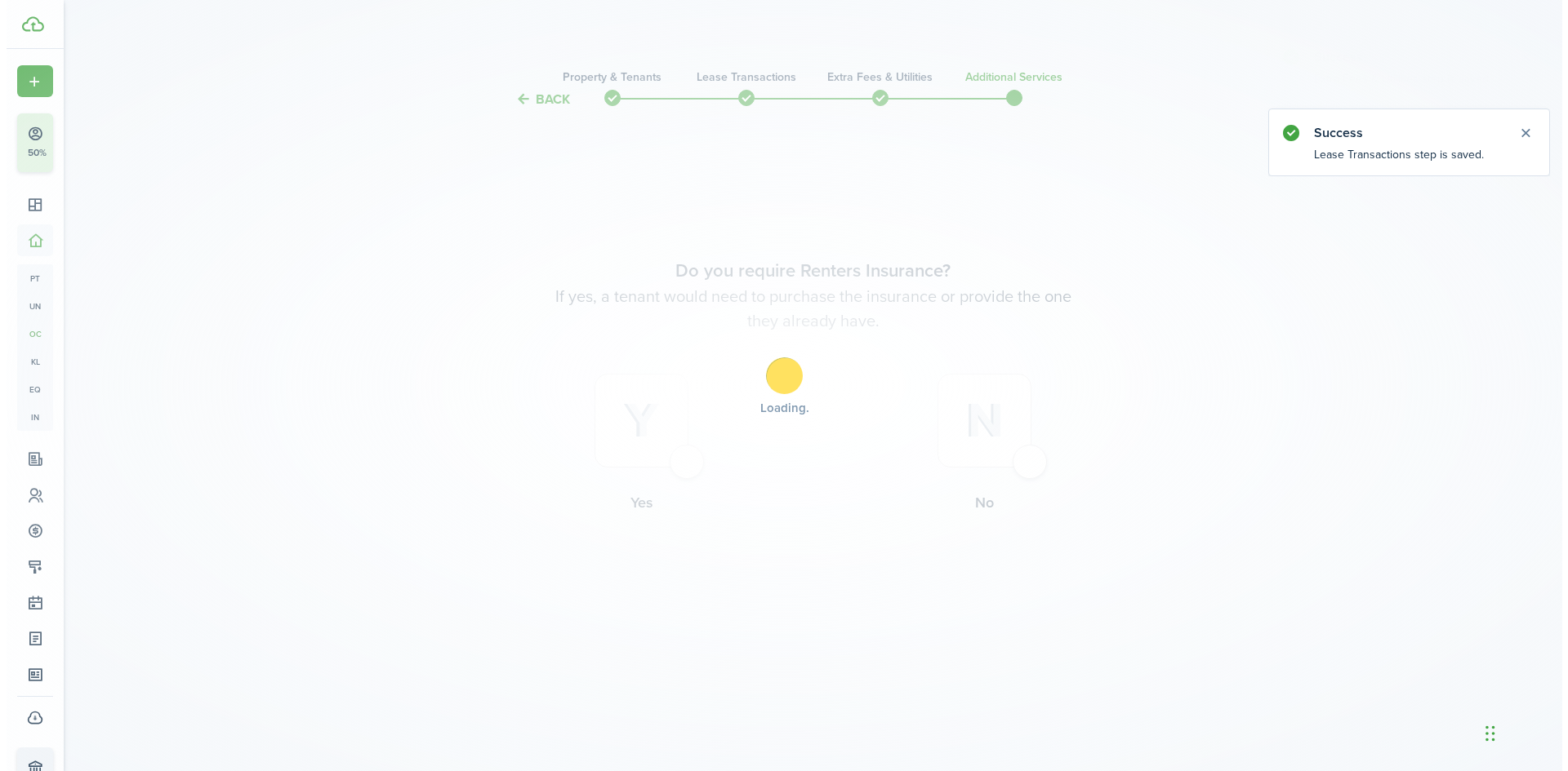
scroll to position [0, 0]
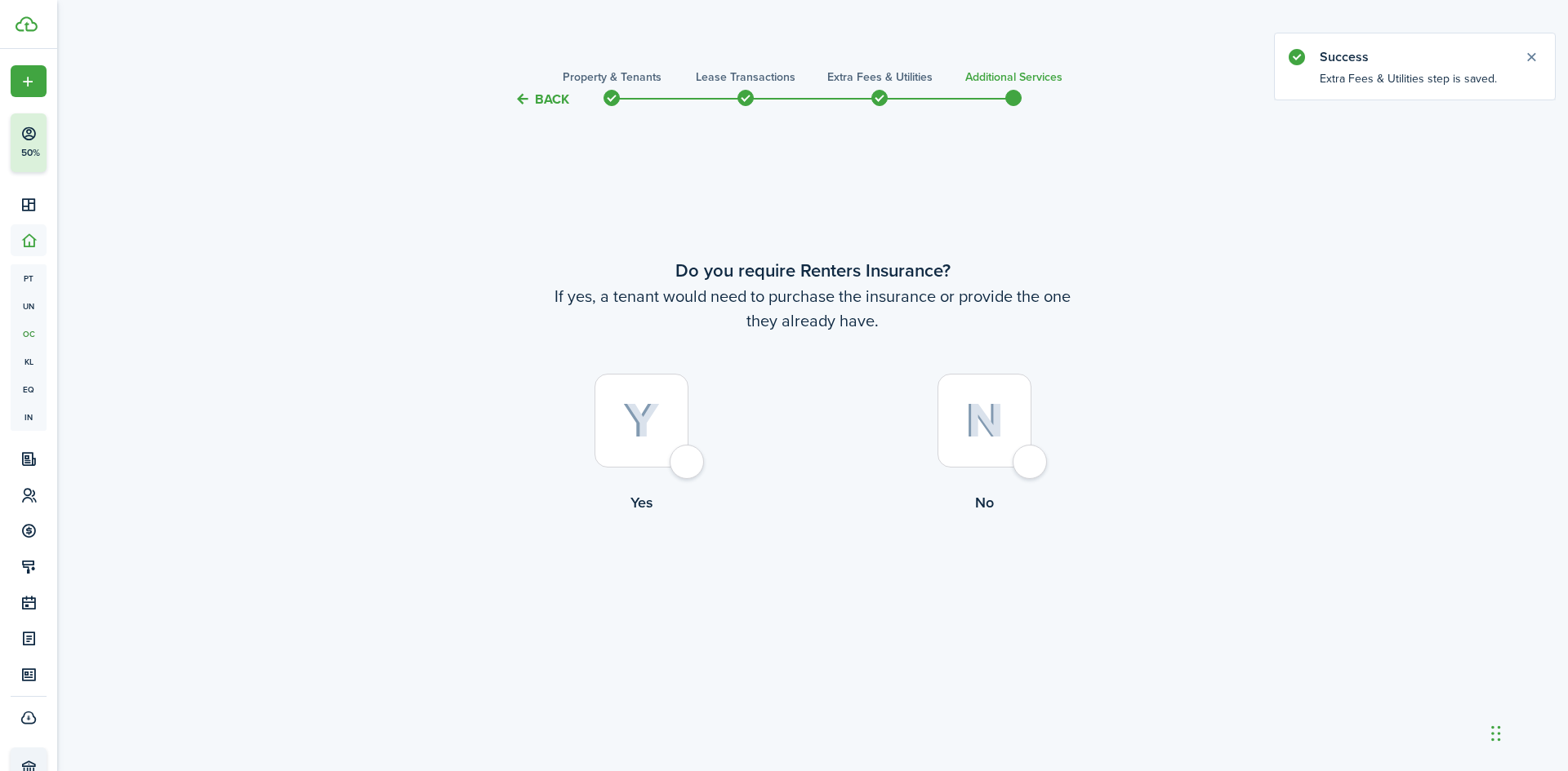
click at [1031, 464] on div at bounding box center [984, 421] width 94 height 94
radio input "true"
click at [685, 467] on div at bounding box center [641, 421] width 94 height 94
radio input "true"
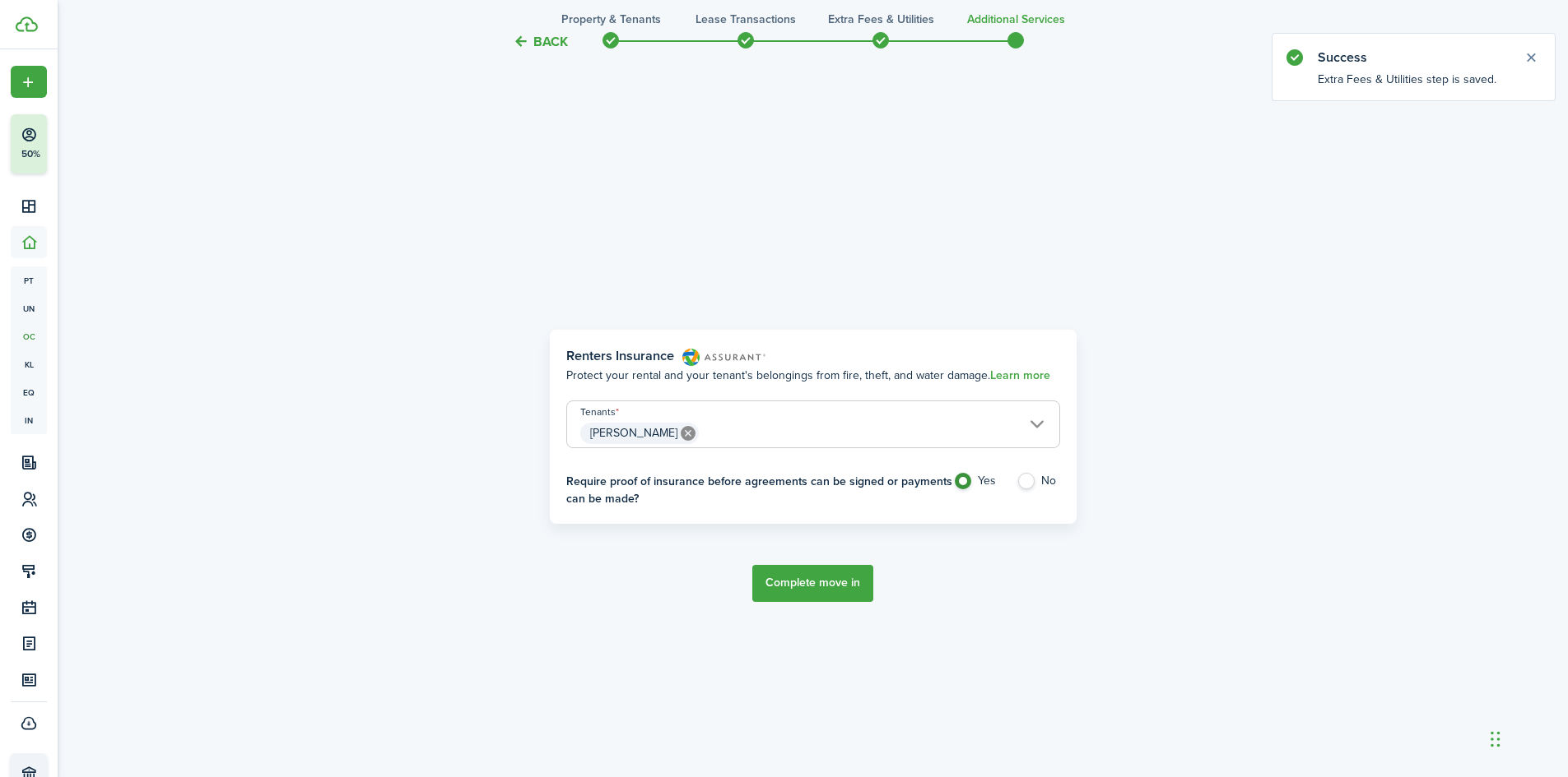
scroll to position [667, 0]
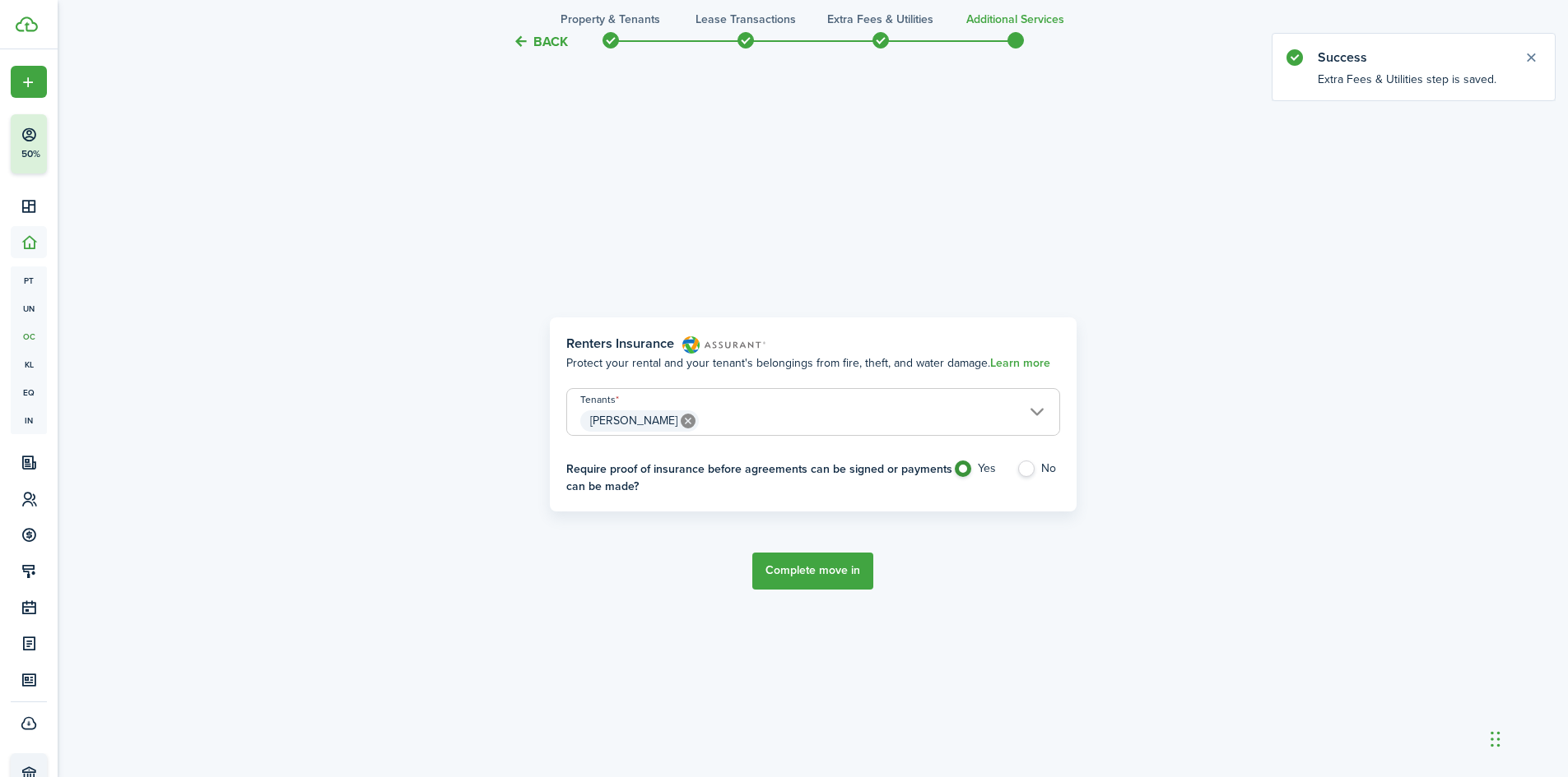
click at [810, 566] on button "Complete move in" at bounding box center [812, 570] width 121 height 37
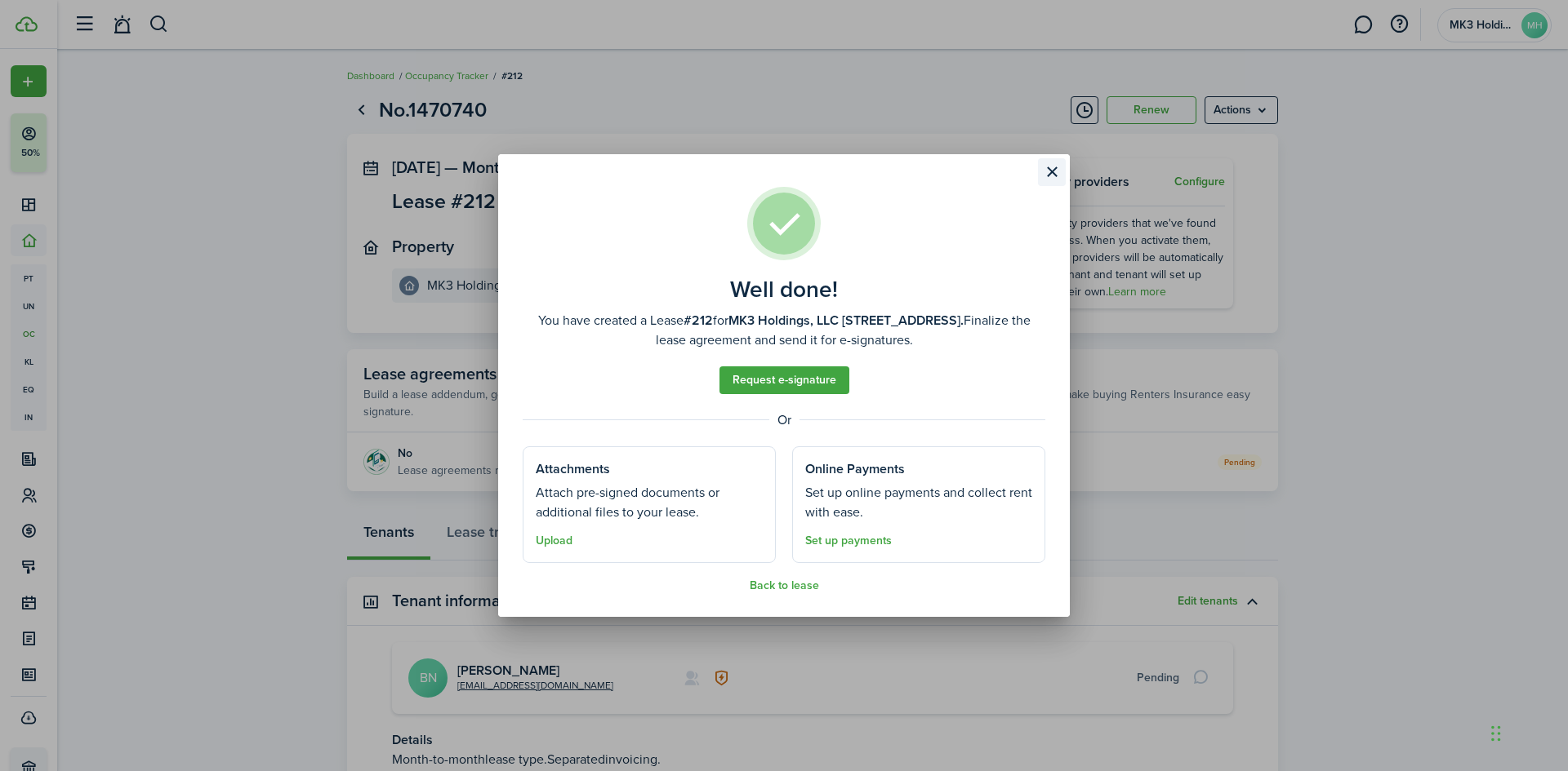
click at [1046, 167] on button "Close modal" at bounding box center [1052, 172] width 28 height 28
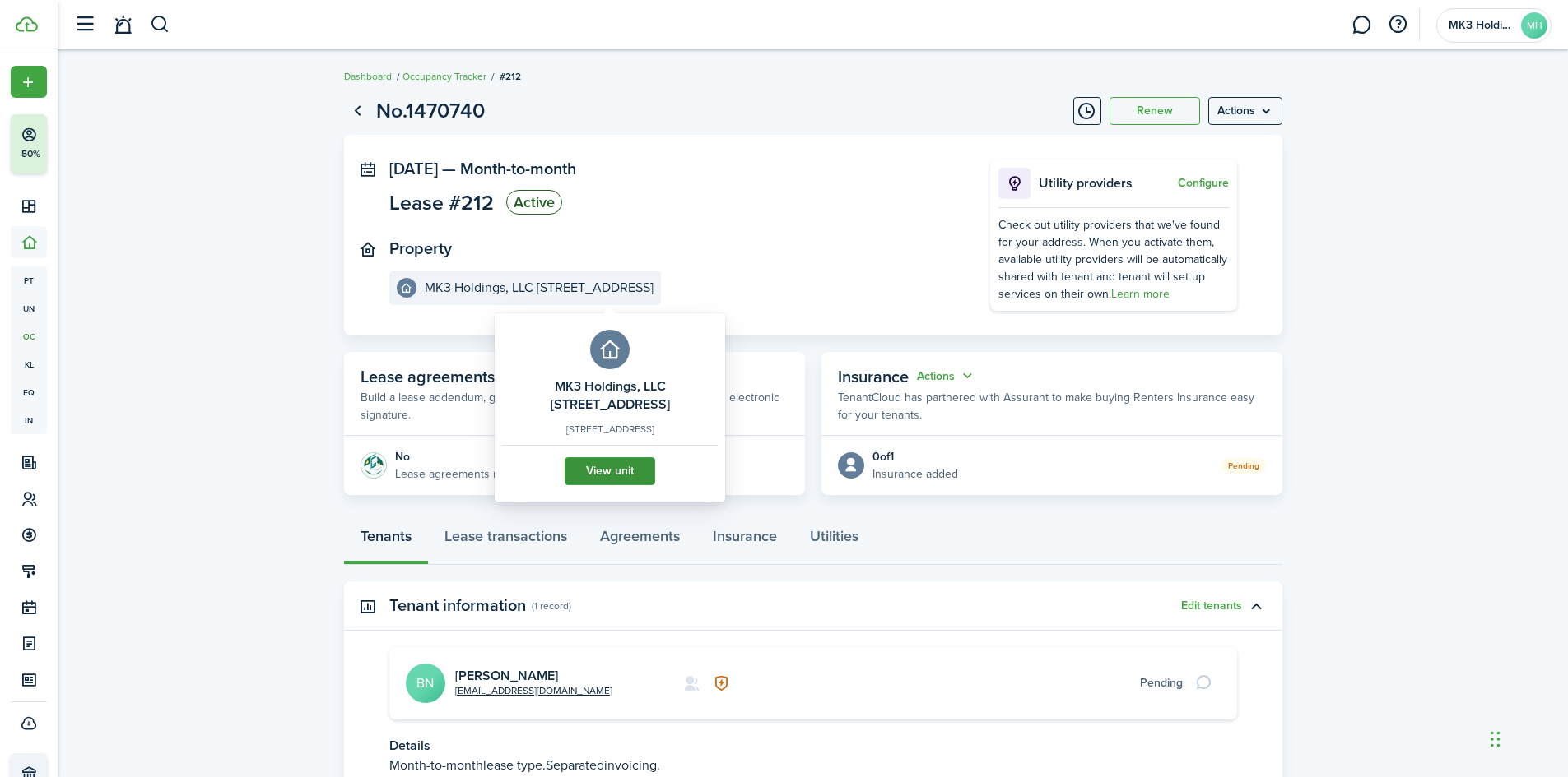
click at [591, 485] on link "View unit" at bounding box center [610, 471] width 91 height 28
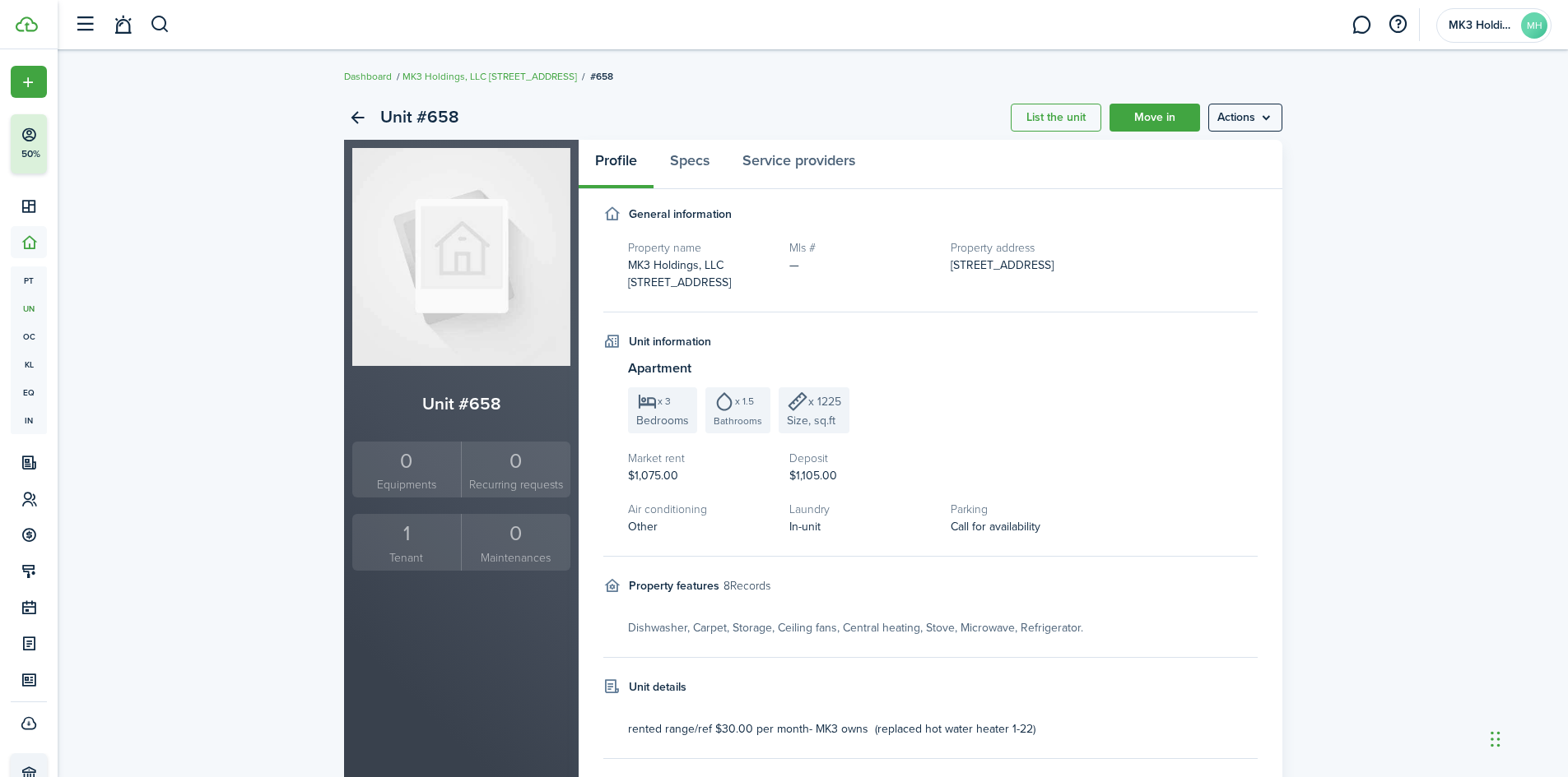
click at [367, 552] on small "Tenant" at bounding box center [406, 558] width 101 height 17
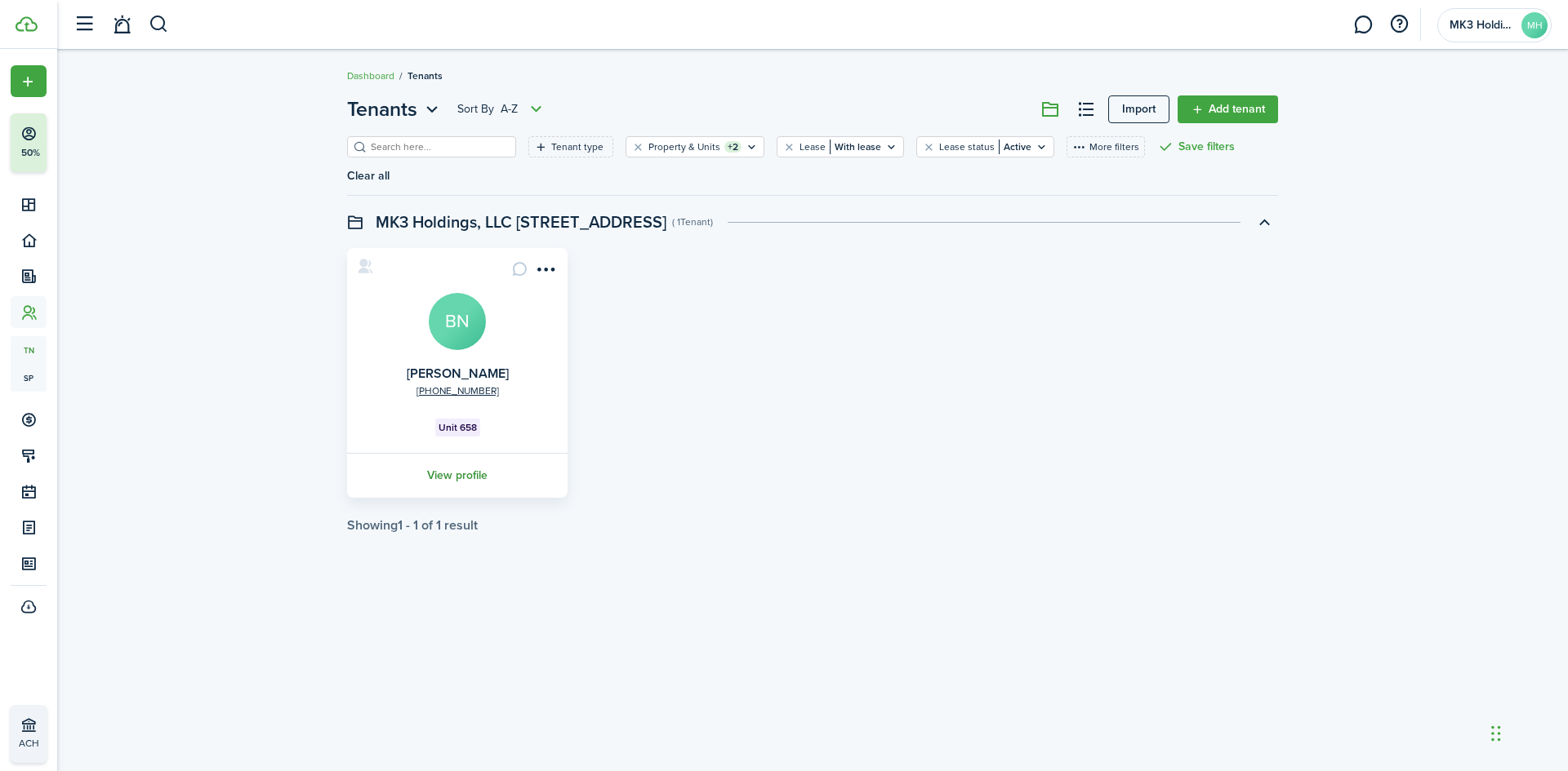
click at [492, 453] on link "View profile" at bounding box center [457, 476] width 225 height 45
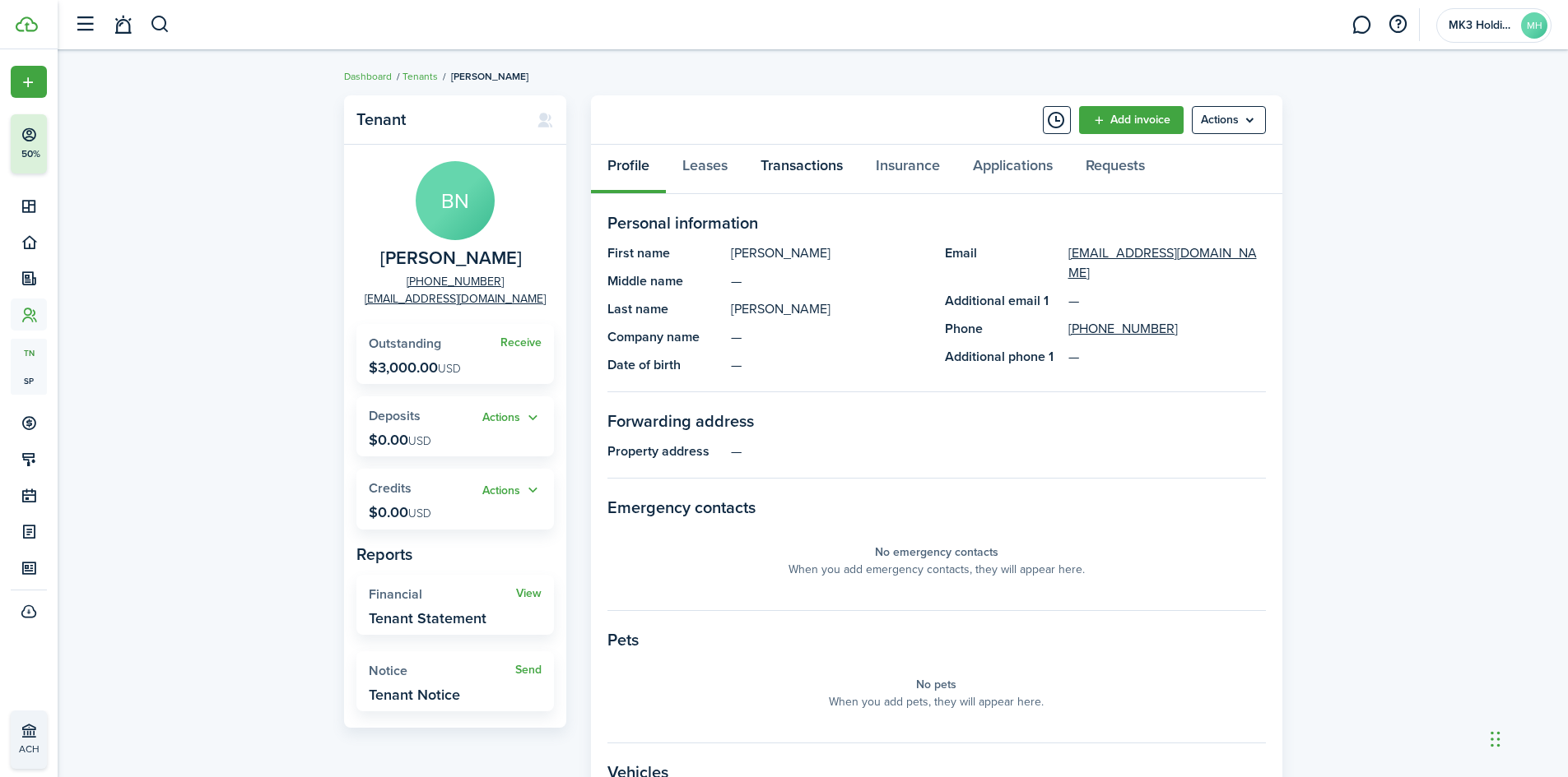
click at [819, 163] on link "Transactions" at bounding box center [802, 169] width 115 height 49
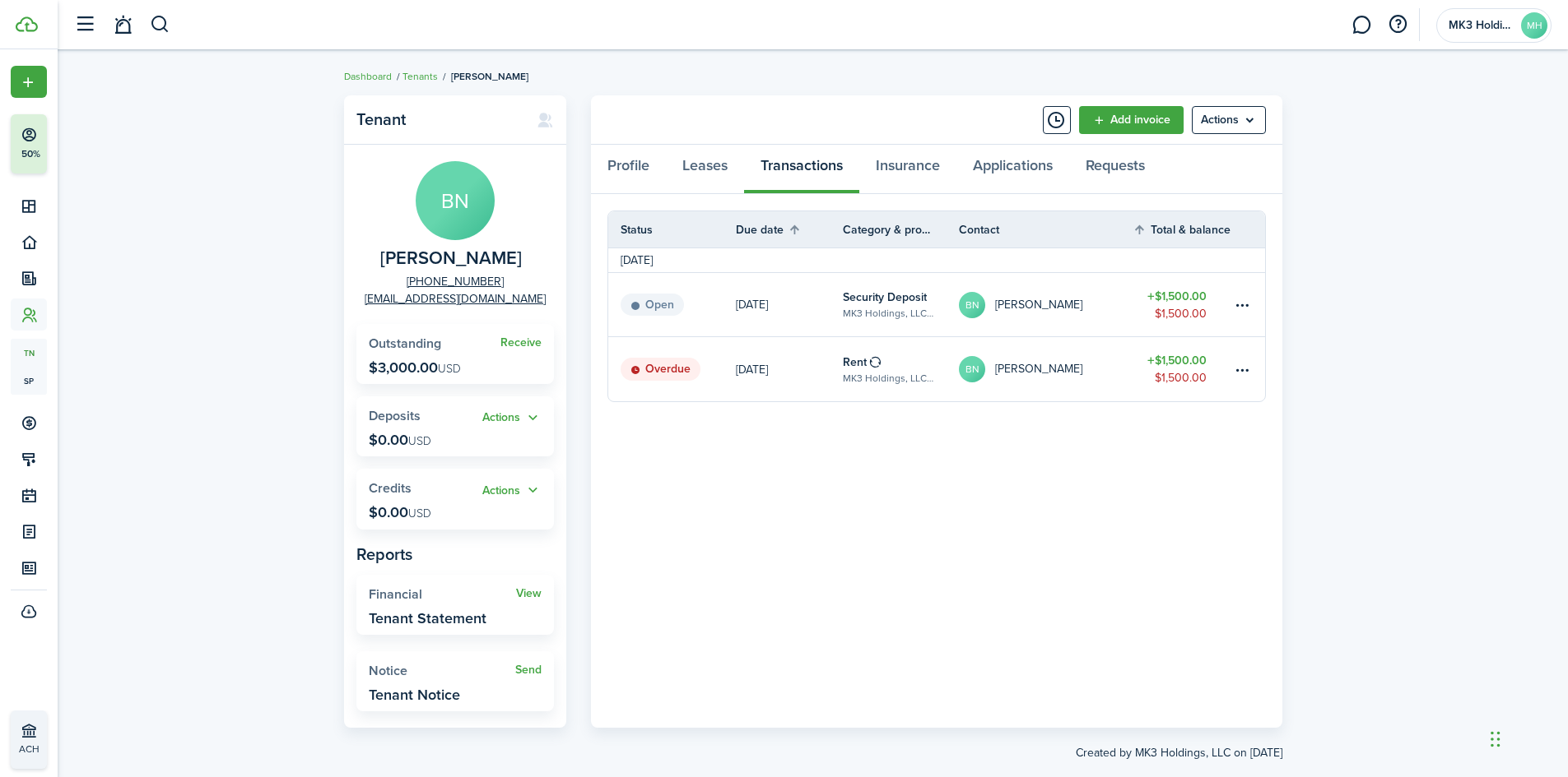
click at [802, 359] on link "[DATE]" at bounding box center [789, 369] width 107 height 64
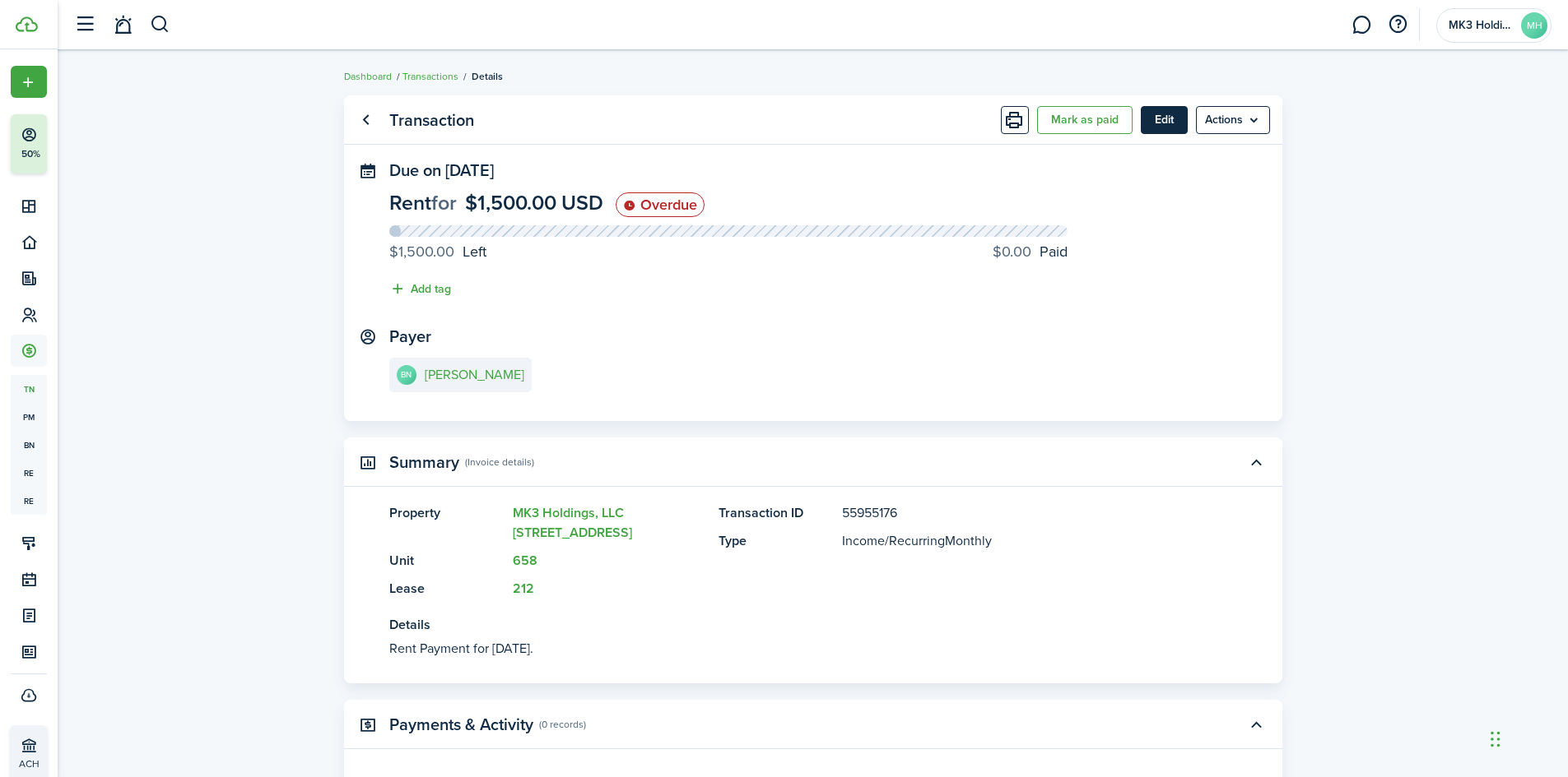
click at [1163, 128] on button "Edit" at bounding box center [1164, 120] width 47 height 28
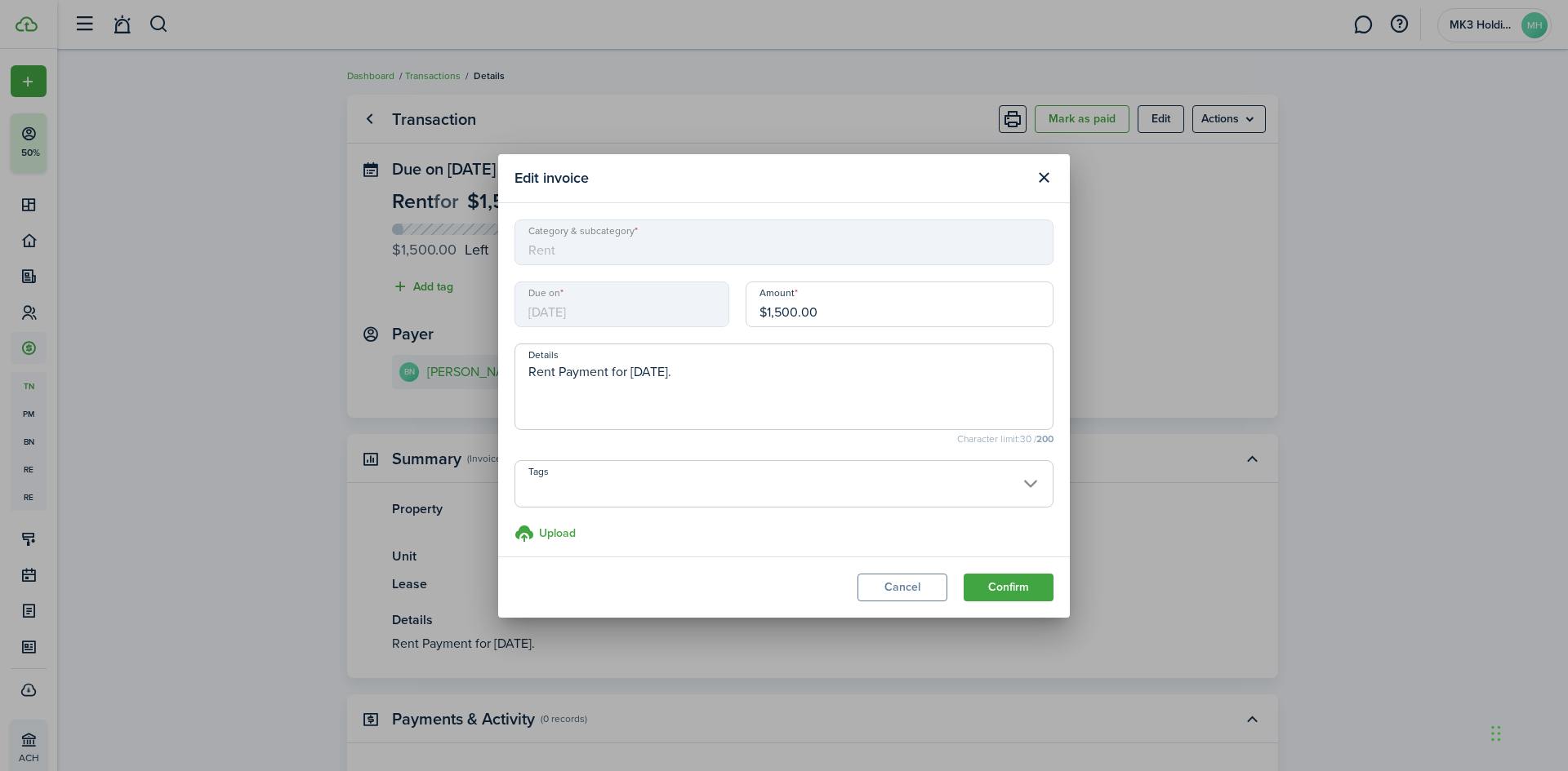
drag, startPoint x: 827, startPoint y: 314, endPoint x: 644, endPoint y: 326, distance: 183.4
click at [649, 330] on div "Due on [DATE] Amount $1,500.00" at bounding box center [784, 313] width 555 height 62
type input "$350.00"
click at [732, 365] on textarea "Rent Payment for [DATE]." at bounding box center [784, 392] width 537 height 59
type textarea "Rent Payment for [DATE]. pro rated rent moved in [DATE]"
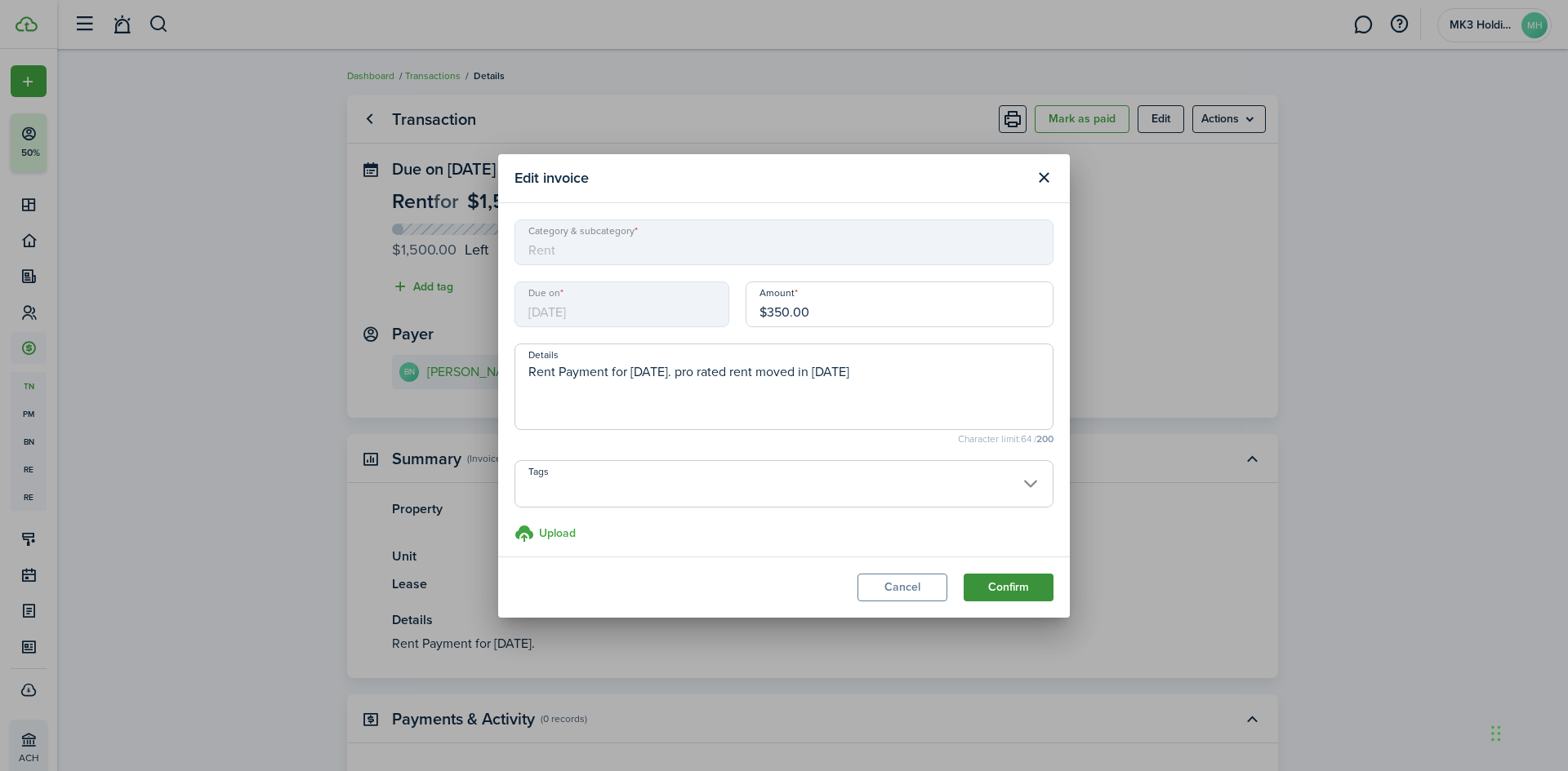
click at [1008, 583] on button "Confirm" at bounding box center [1008, 587] width 90 height 28
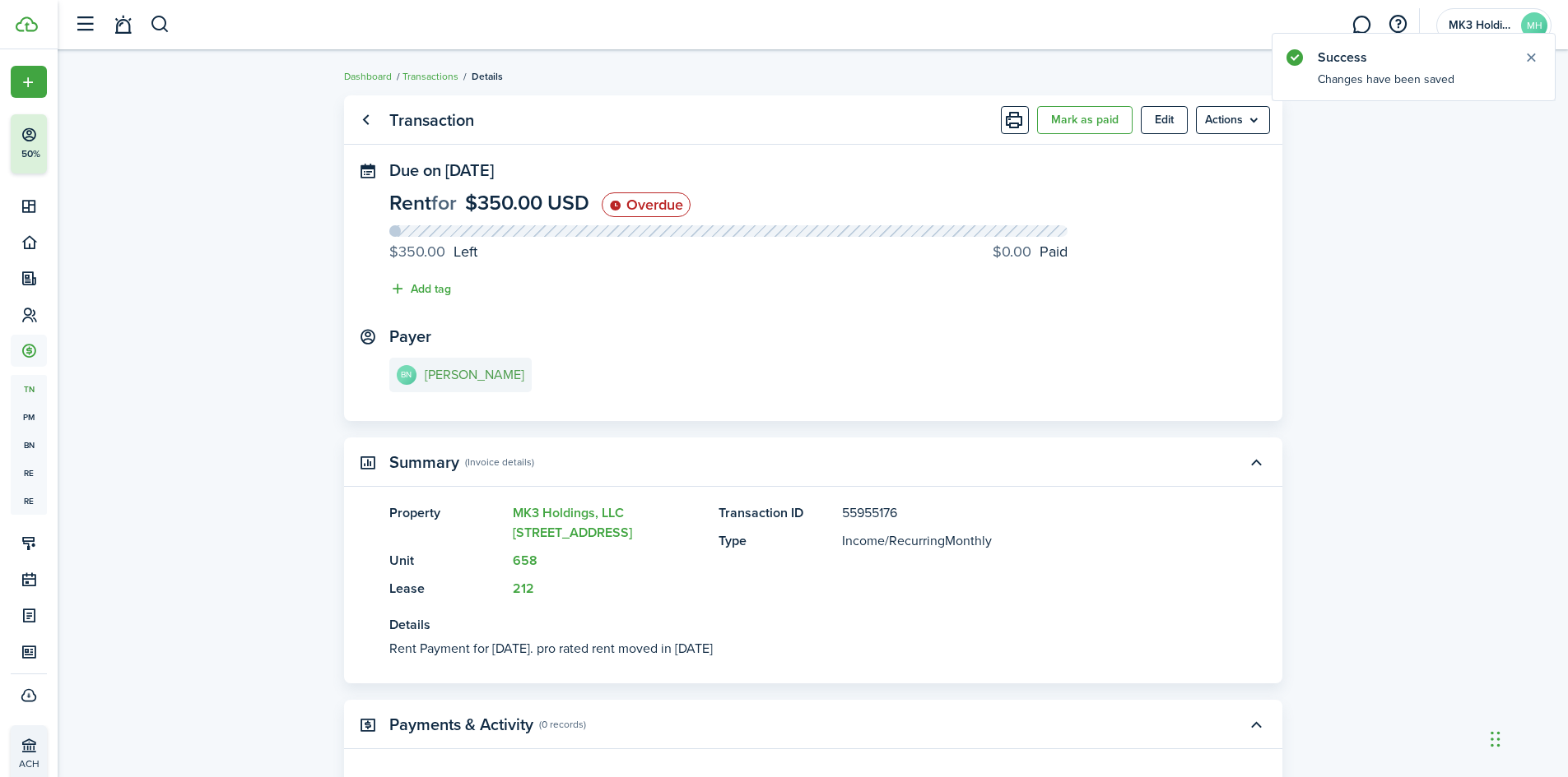
click at [505, 368] on e-details-info-title "[PERSON_NAME]" at bounding box center [474, 375] width 99 height 15
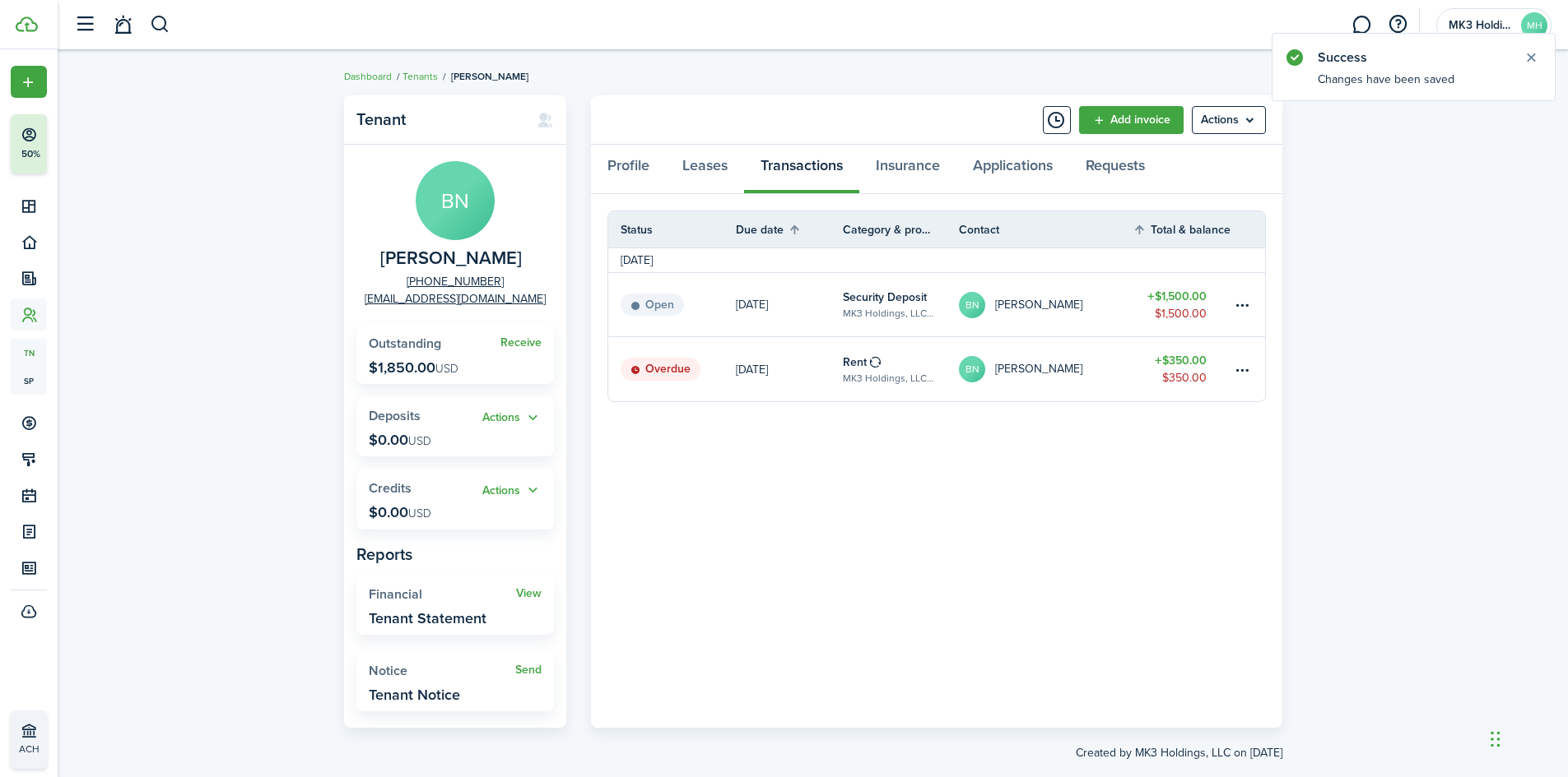
click at [789, 349] on link "[DATE]" at bounding box center [789, 369] width 107 height 64
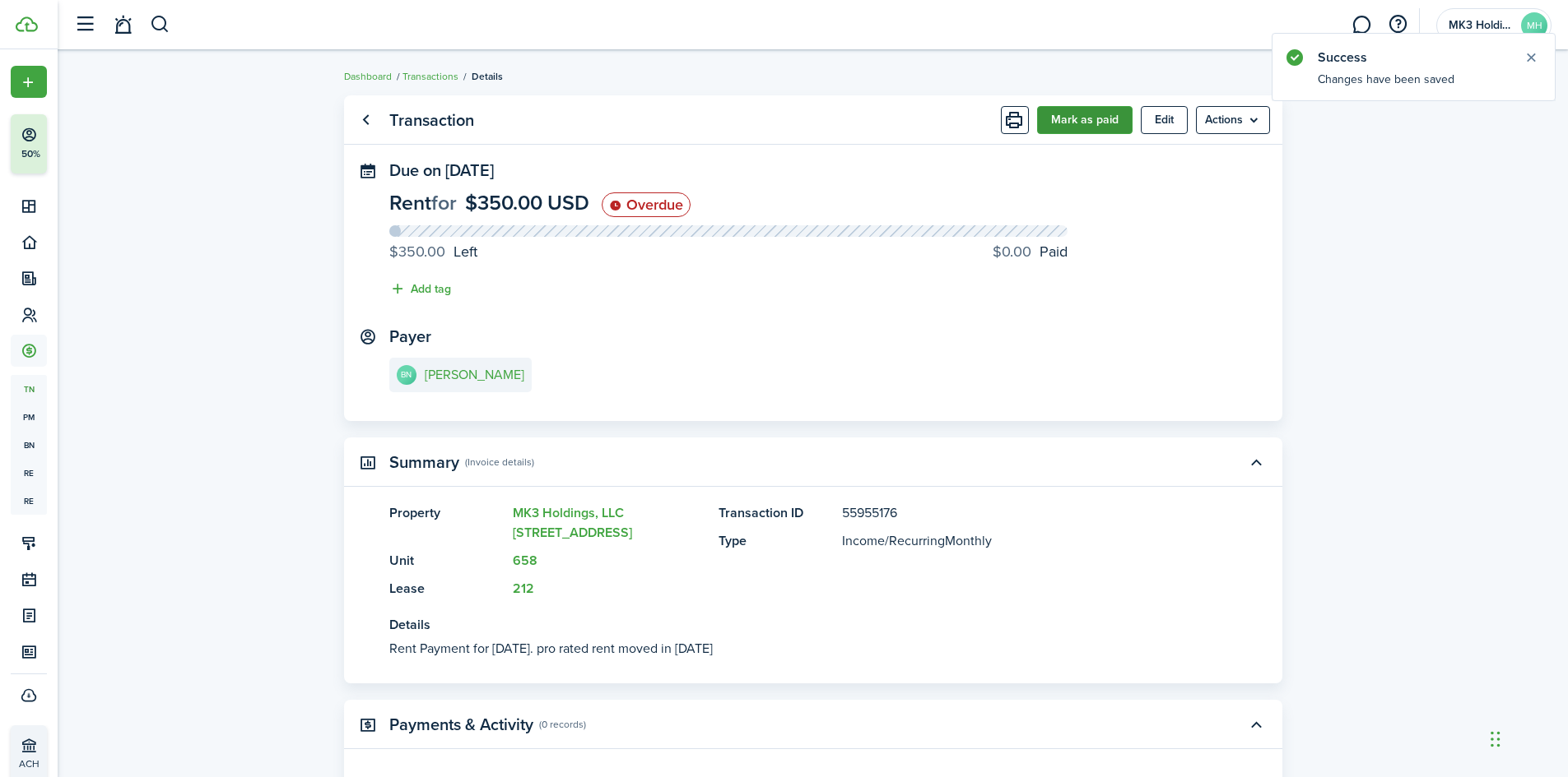
click at [1096, 113] on button "Mark as paid" at bounding box center [1084, 120] width 95 height 28
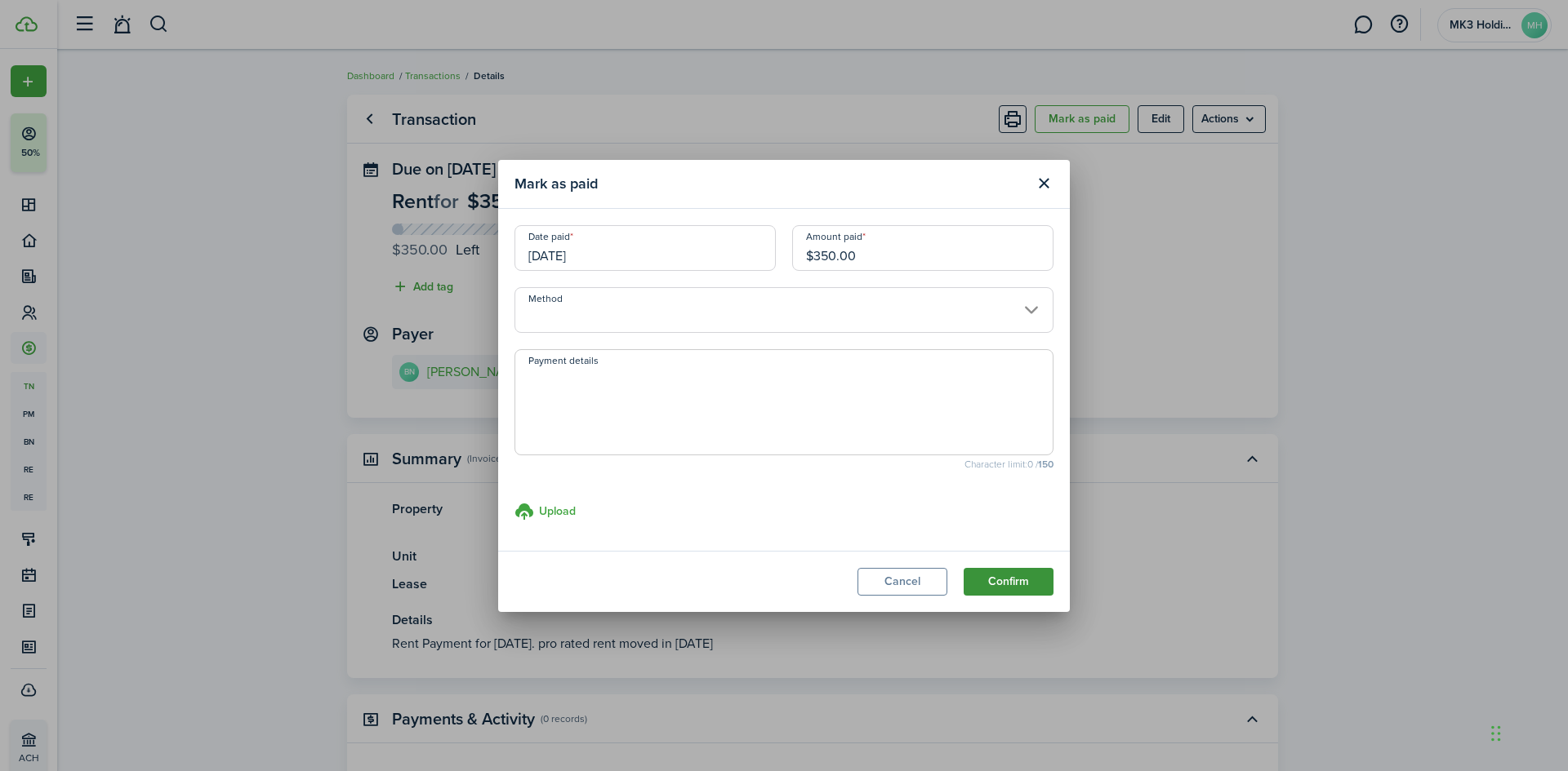
click at [993, 570] on button "Confirm" at bounding box center [1008, 582] width 90 height 28
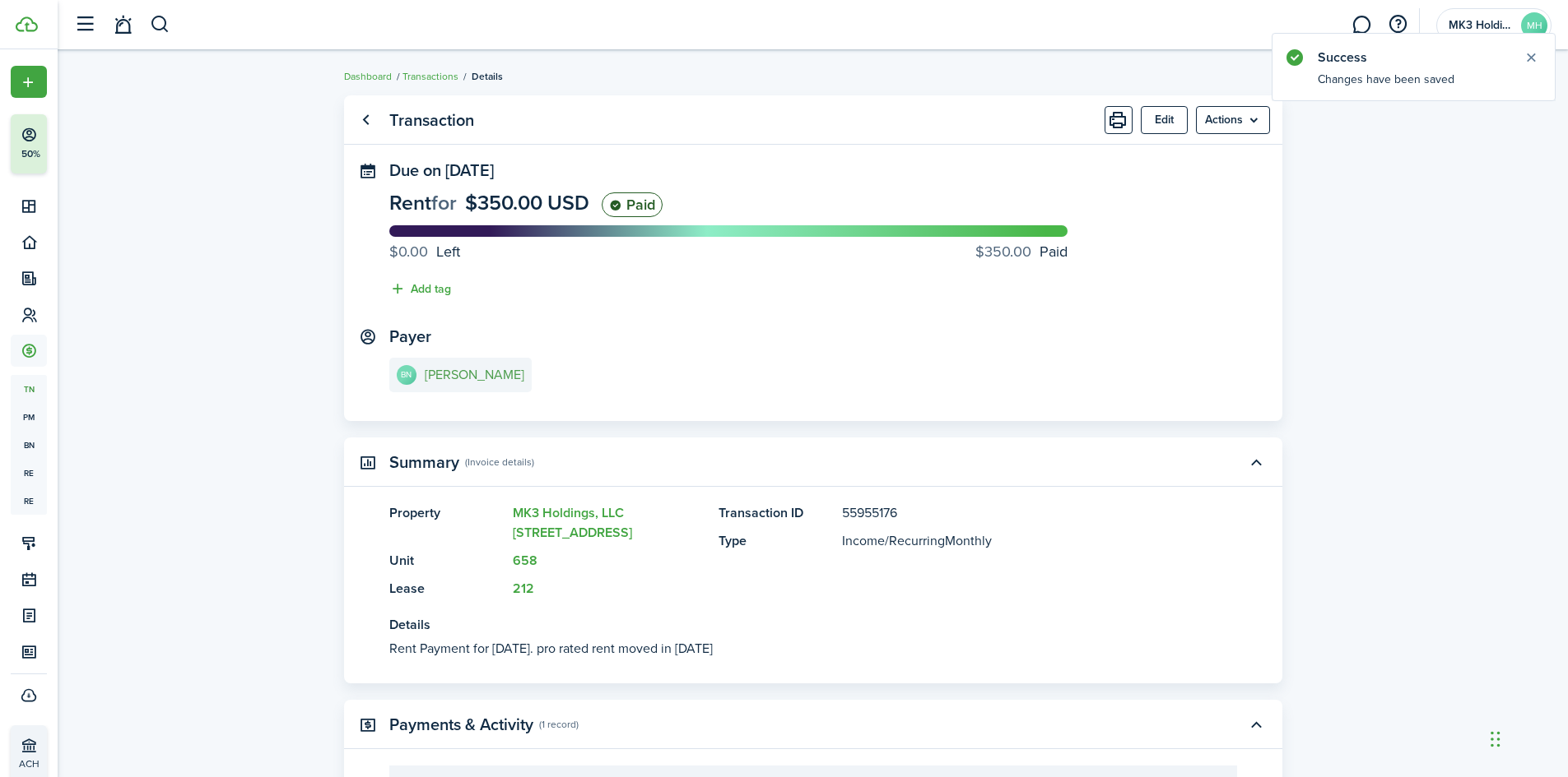
click at [515, 371] on e-details-info-title "[PERSON_NAME]" at bounding box center [474, 375] width 99 height 15
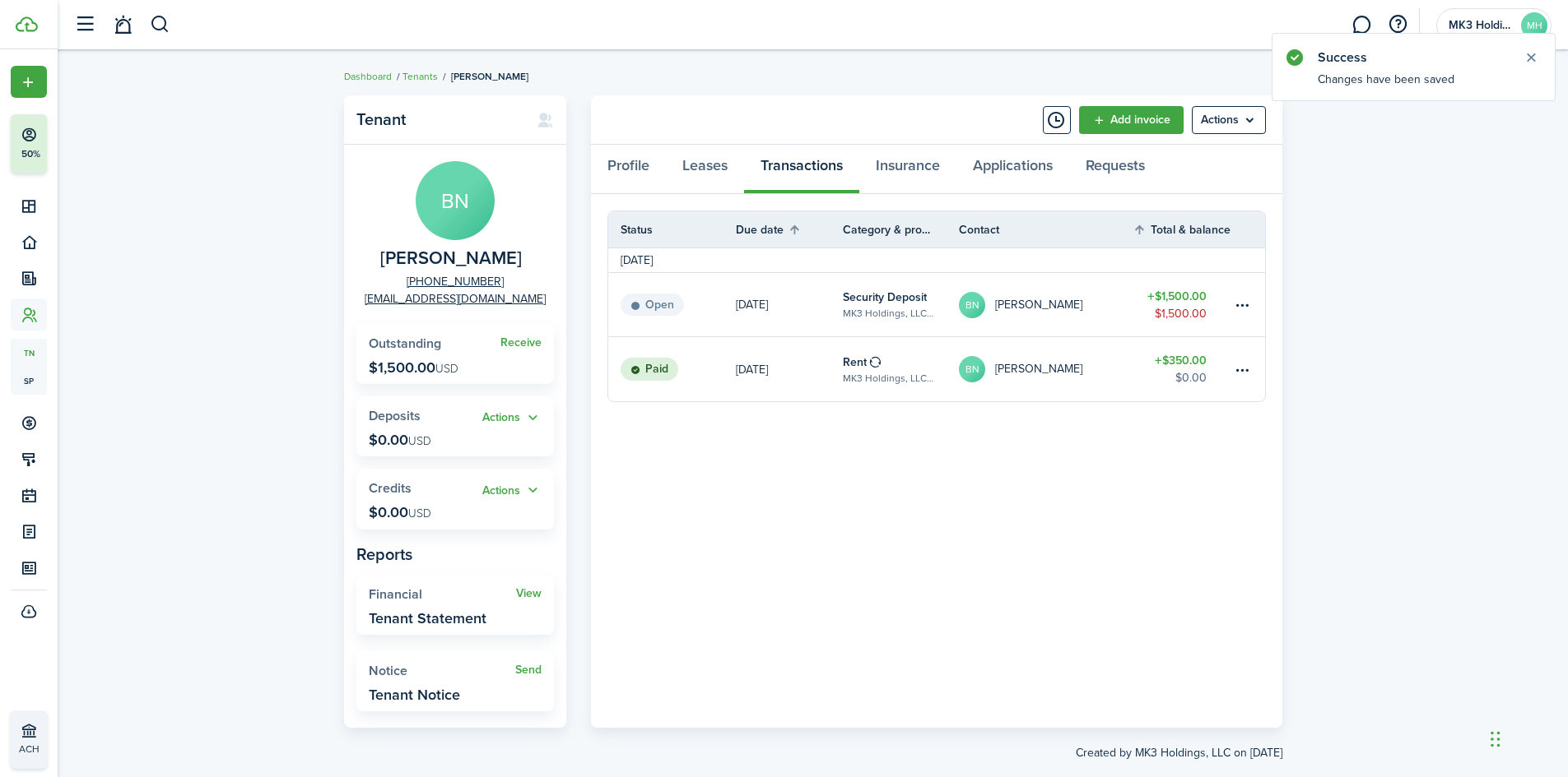
click at [809, 315] on link "[DATE]" at bounding box center [789, 304] width 107 height 63
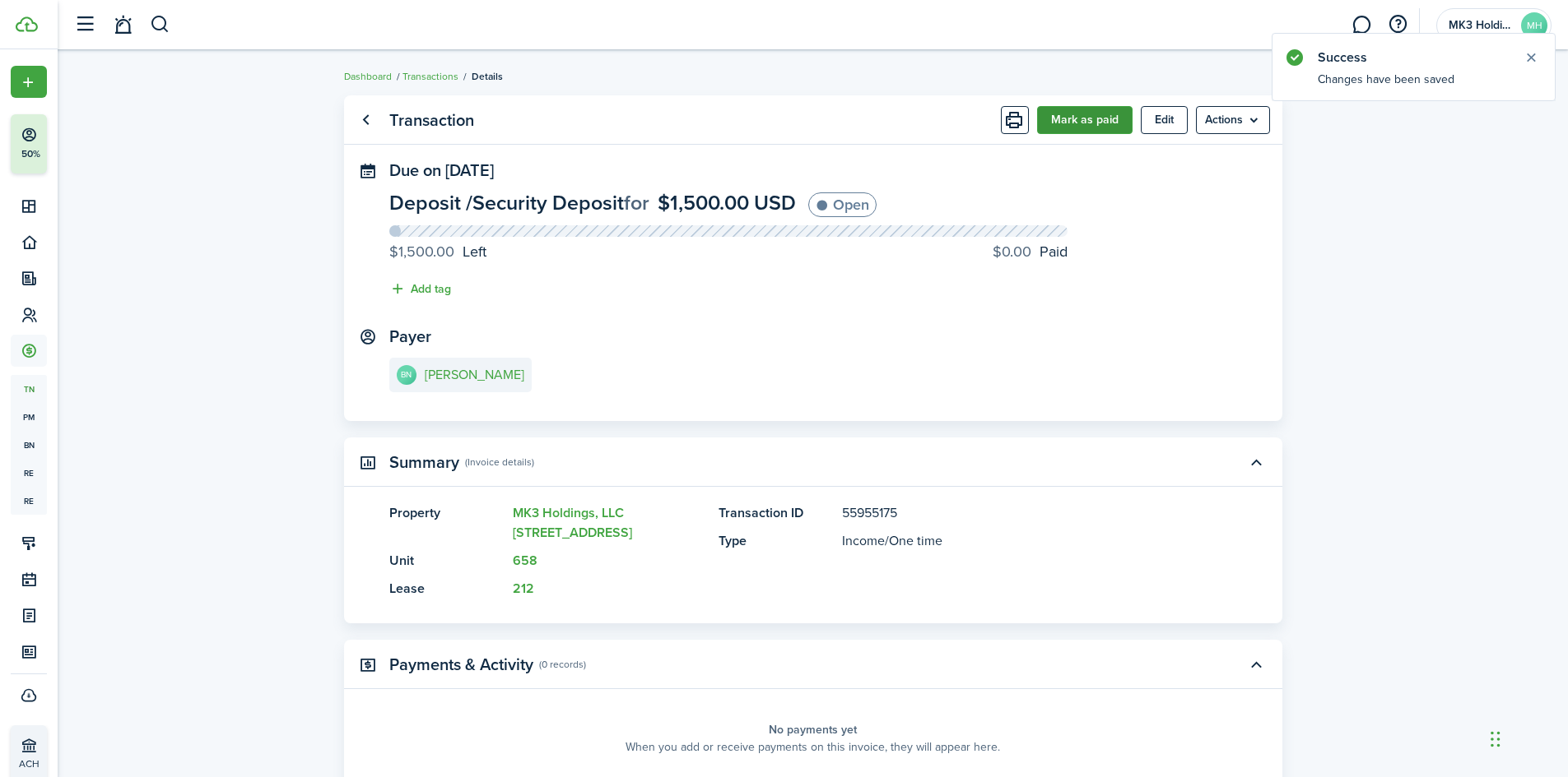
click at [1085, 123] on button "Mark as paid" at bounding box center [1084, 120] width 95 height 28
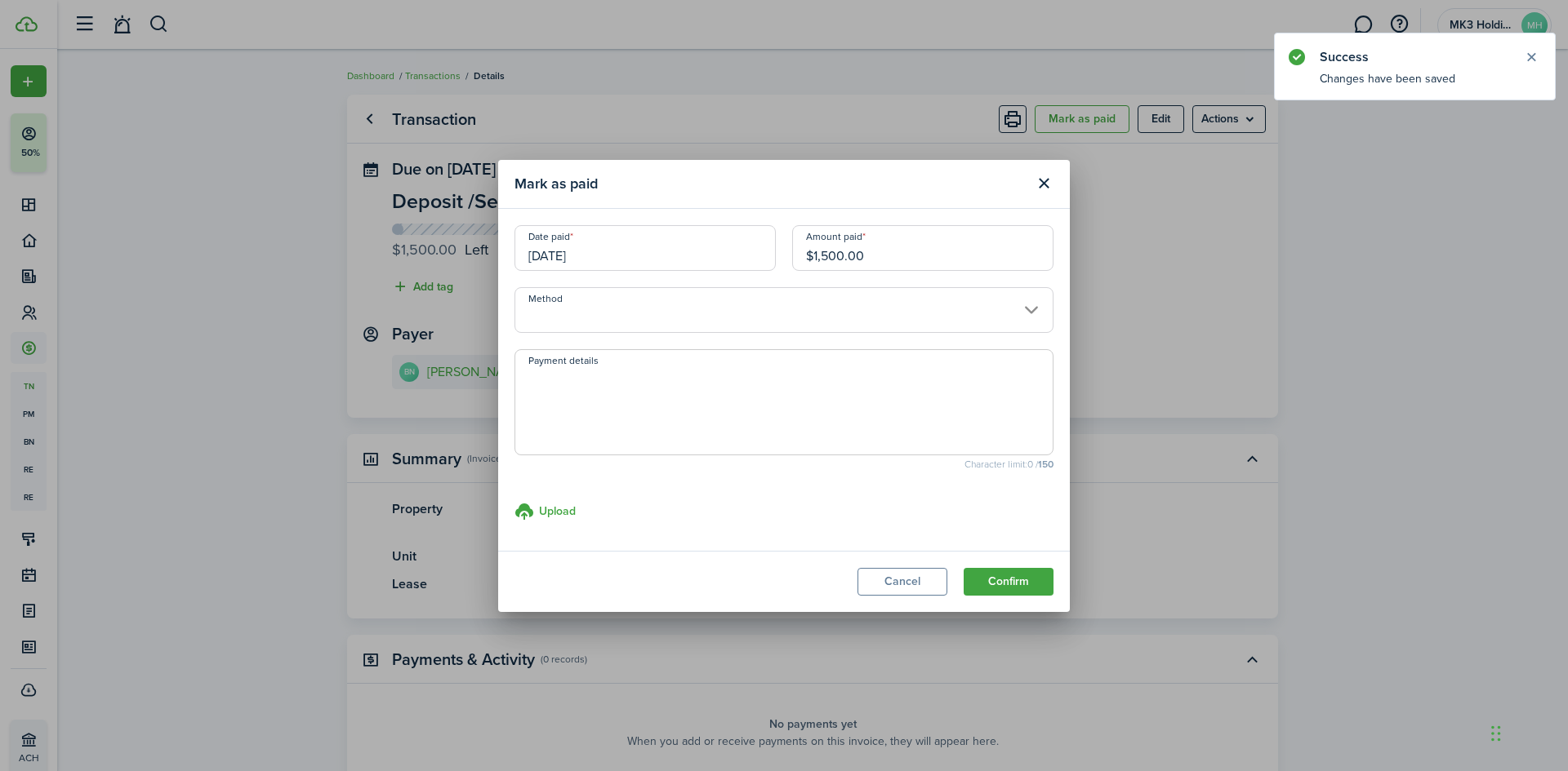
click at [999, 567] on modal-footer "Cancel Confirm" at bounding box center [784, 581] width 572 height 61
click at [1001, 568] on button "Confirm" at bounding box center [1008, 582] width 90 height 28
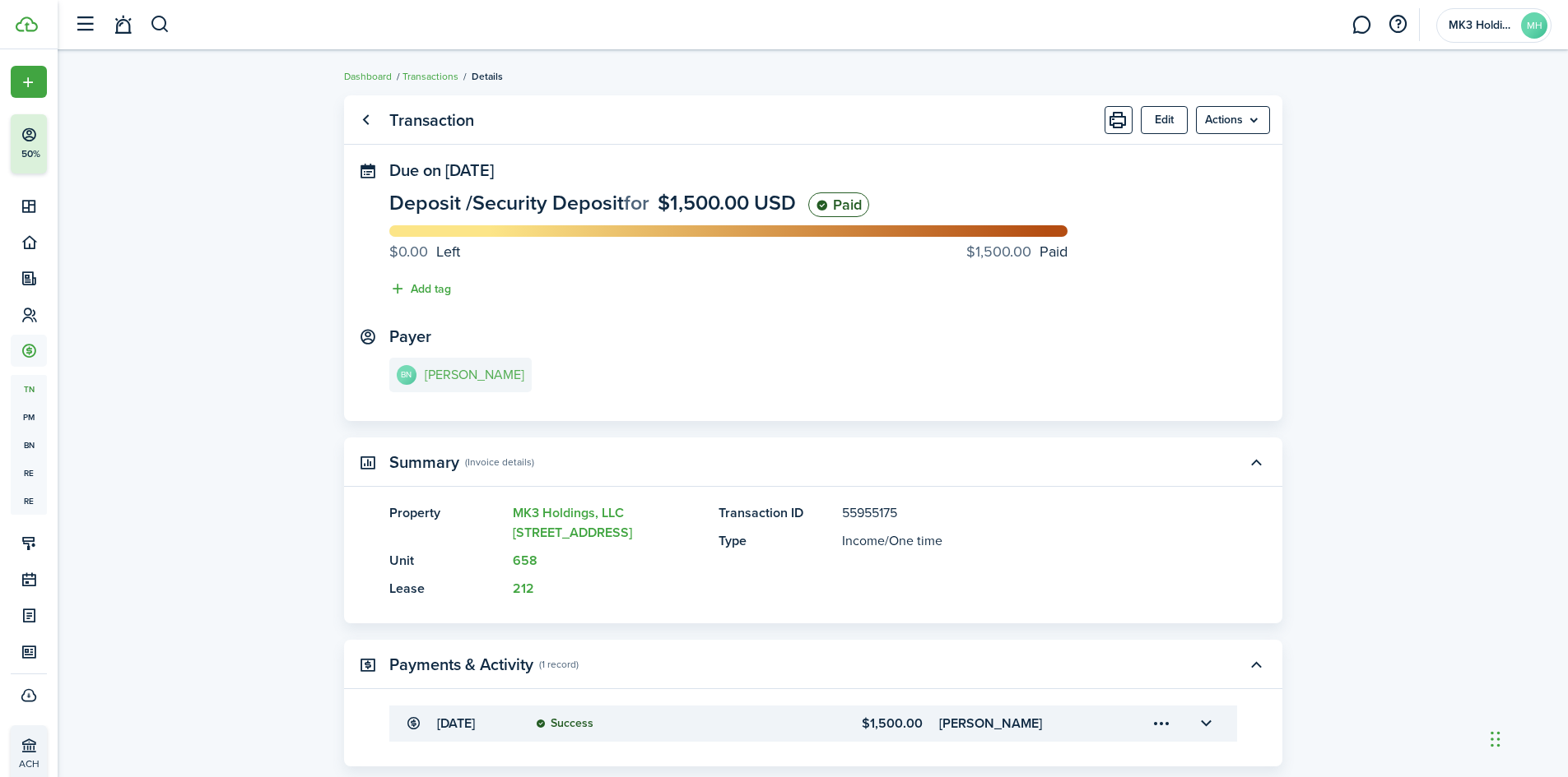
click at [461, 385] on link "BN [PERSON_NAME]" at bounding box center [460, 375] width 143 height 35
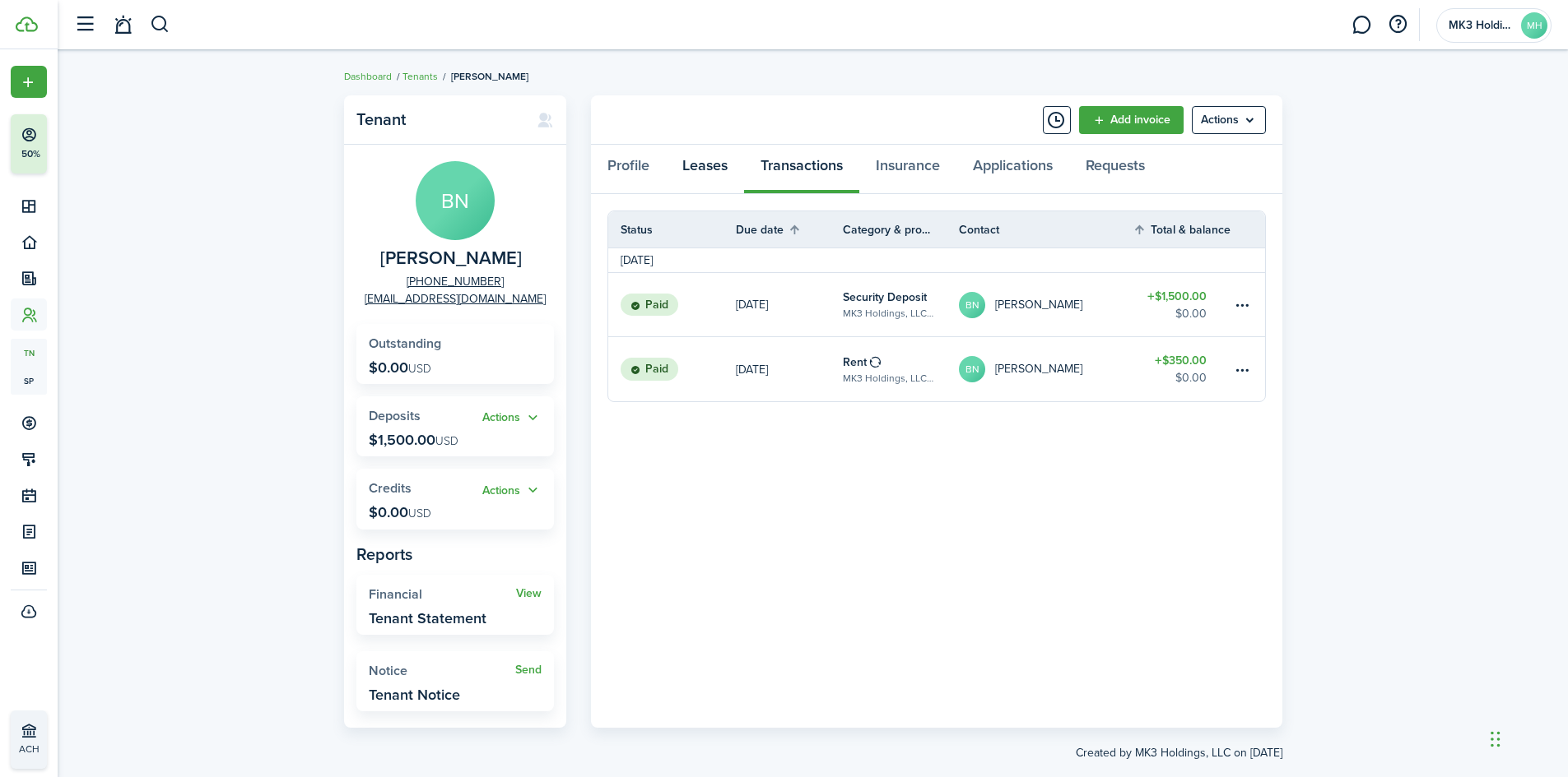
click at [712, 163] on link "Leases" at bounding box center [705, 169] width 78 height 49
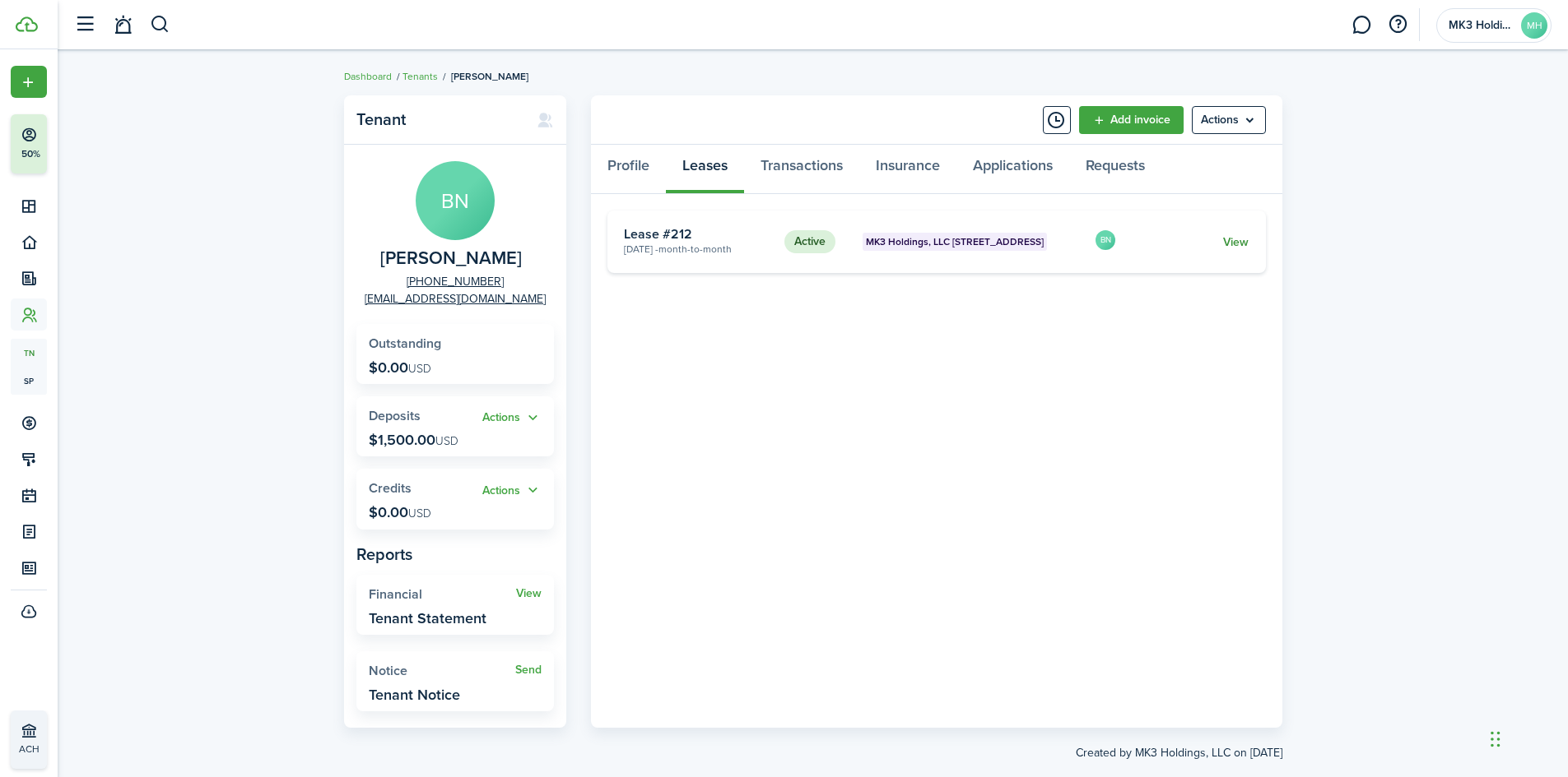
click at [1235, 237] on link "View" at bounding box center [1236, 242] width 26 height 17
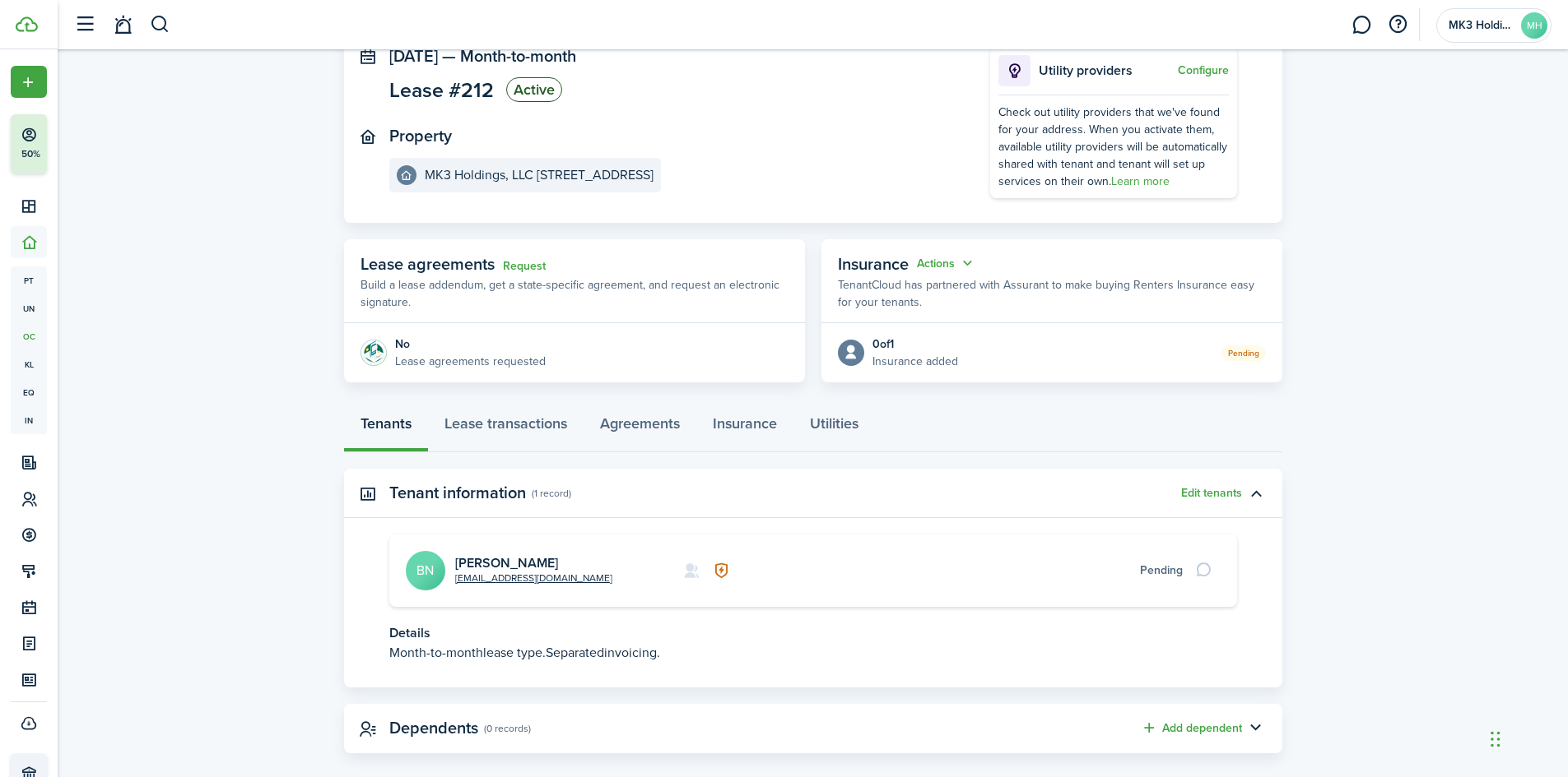
scroll to position [134, 0]
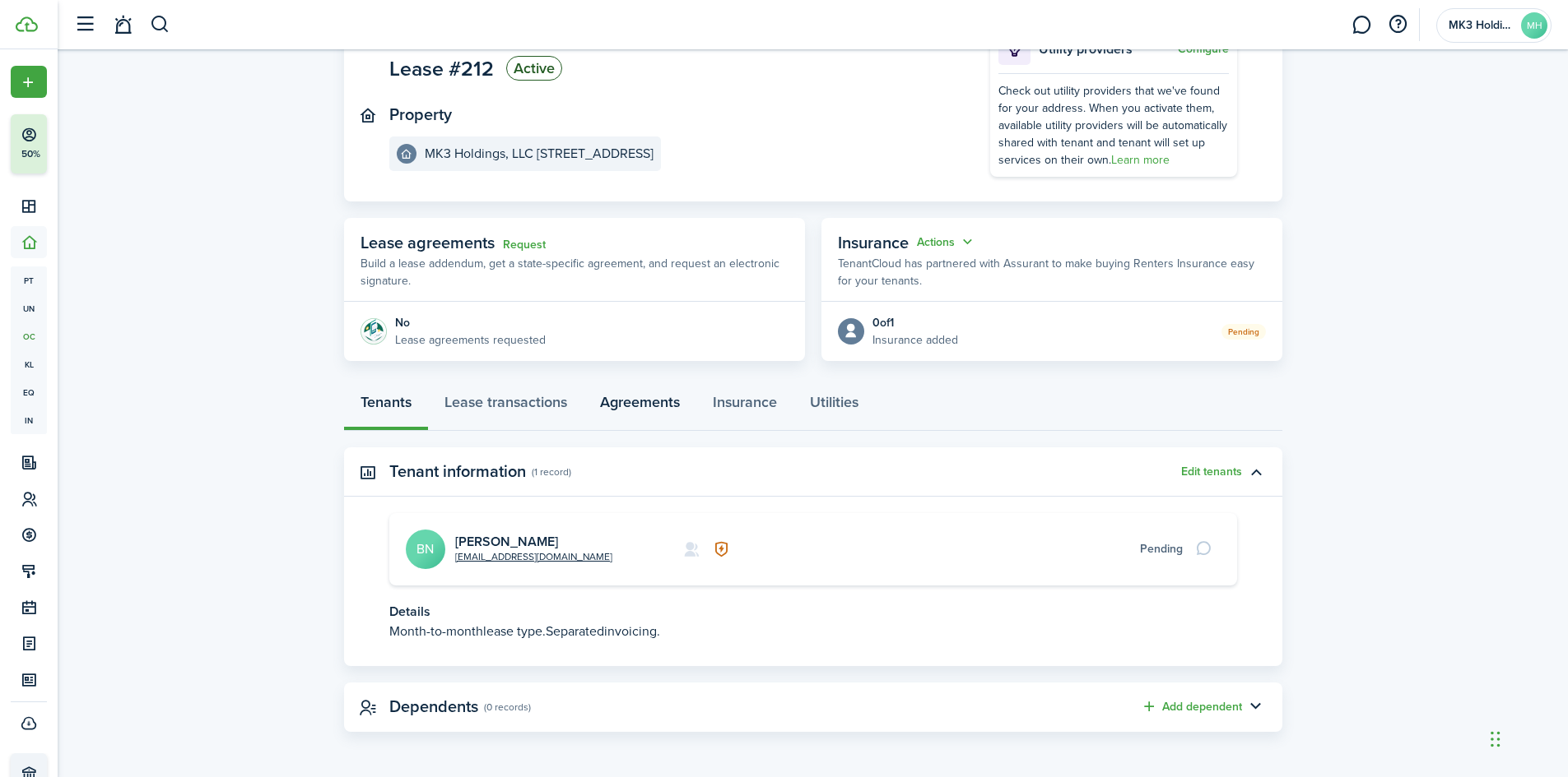
click at [633, 394] on link "Agreements" at bounding box center [639, 406] width 112 height 49
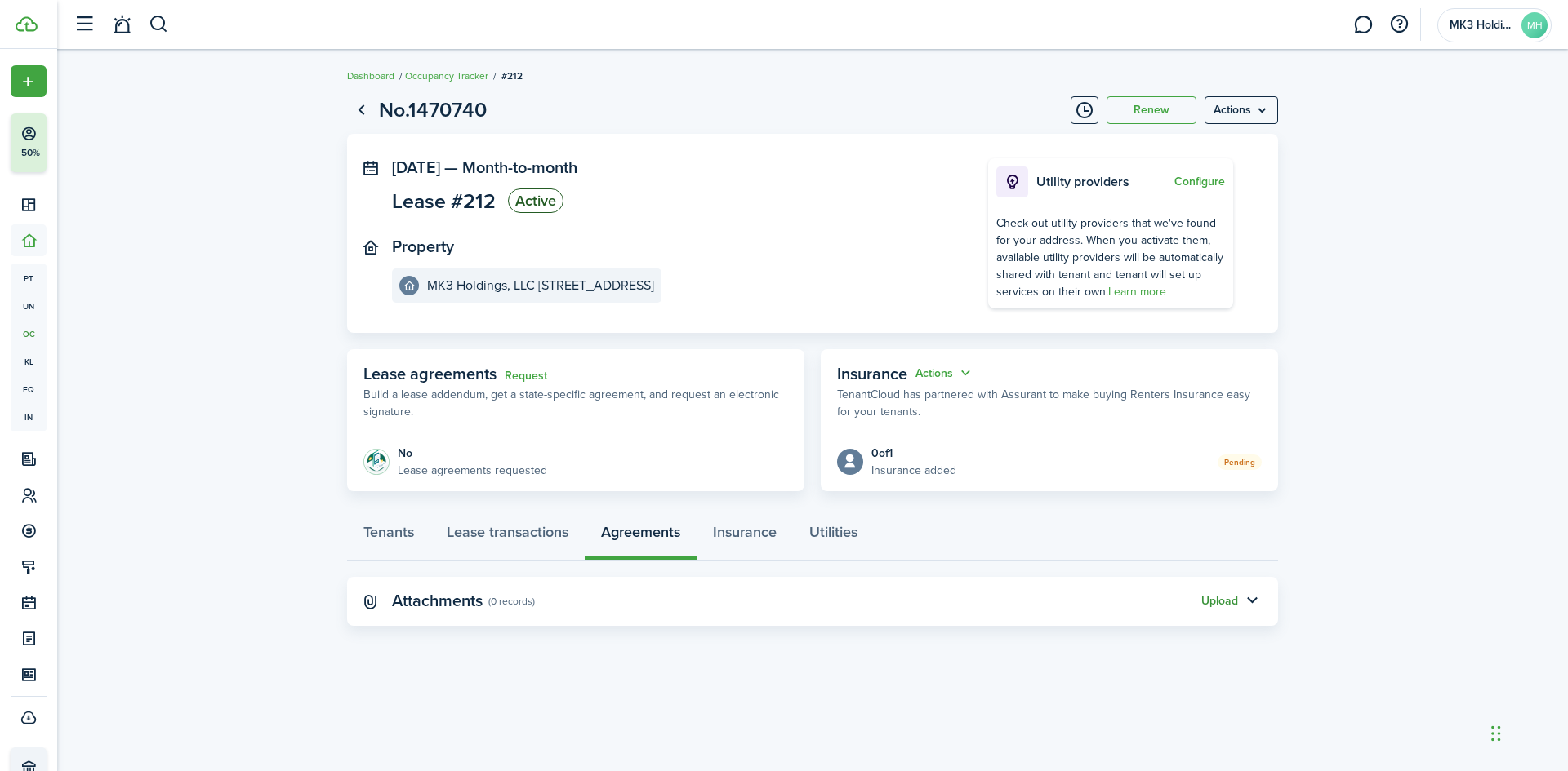
click at [1212, 601] on button "Upload" at bounding box center [1219, 601] width 37 height 13
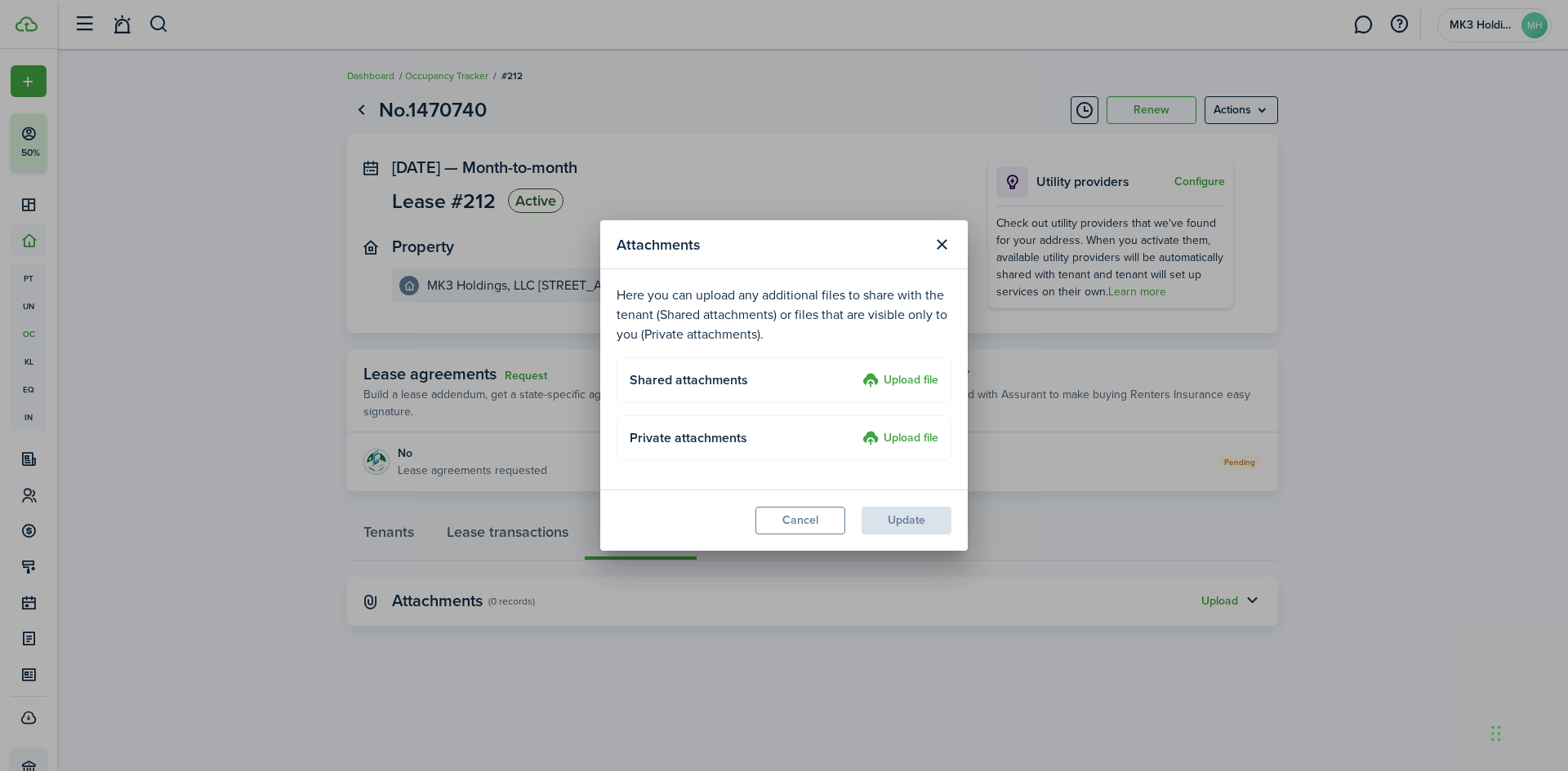
click at [916, 429] on label "Upload file" at bounding box center [900, 438] width 76 height 20
click at [857, 429] on input "Upload file" at bounding box center [857, 429] width 0 height 0
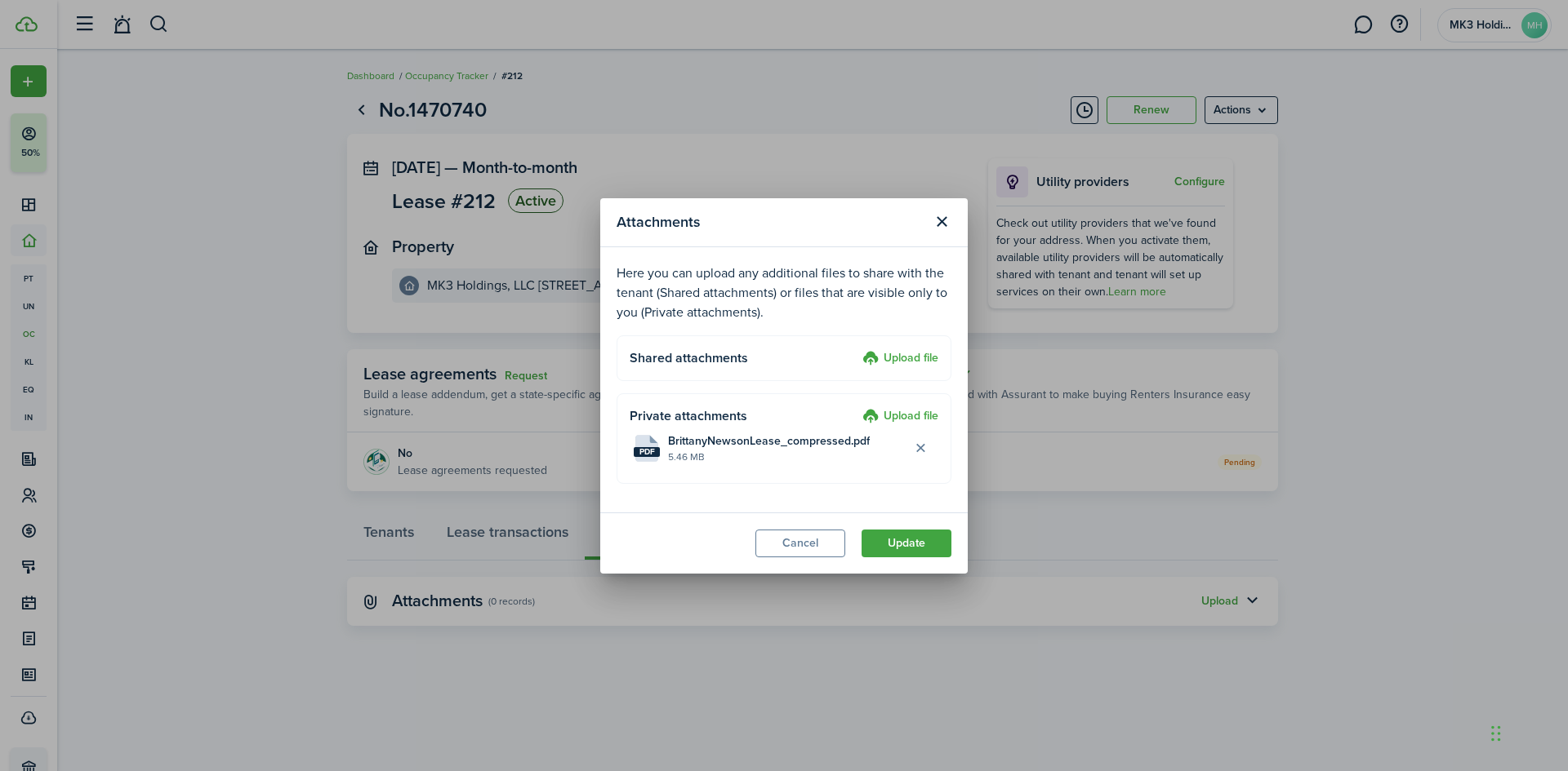
click at [918, 542] on button "Update" at bounding box center [906, 543] width 90 height 28
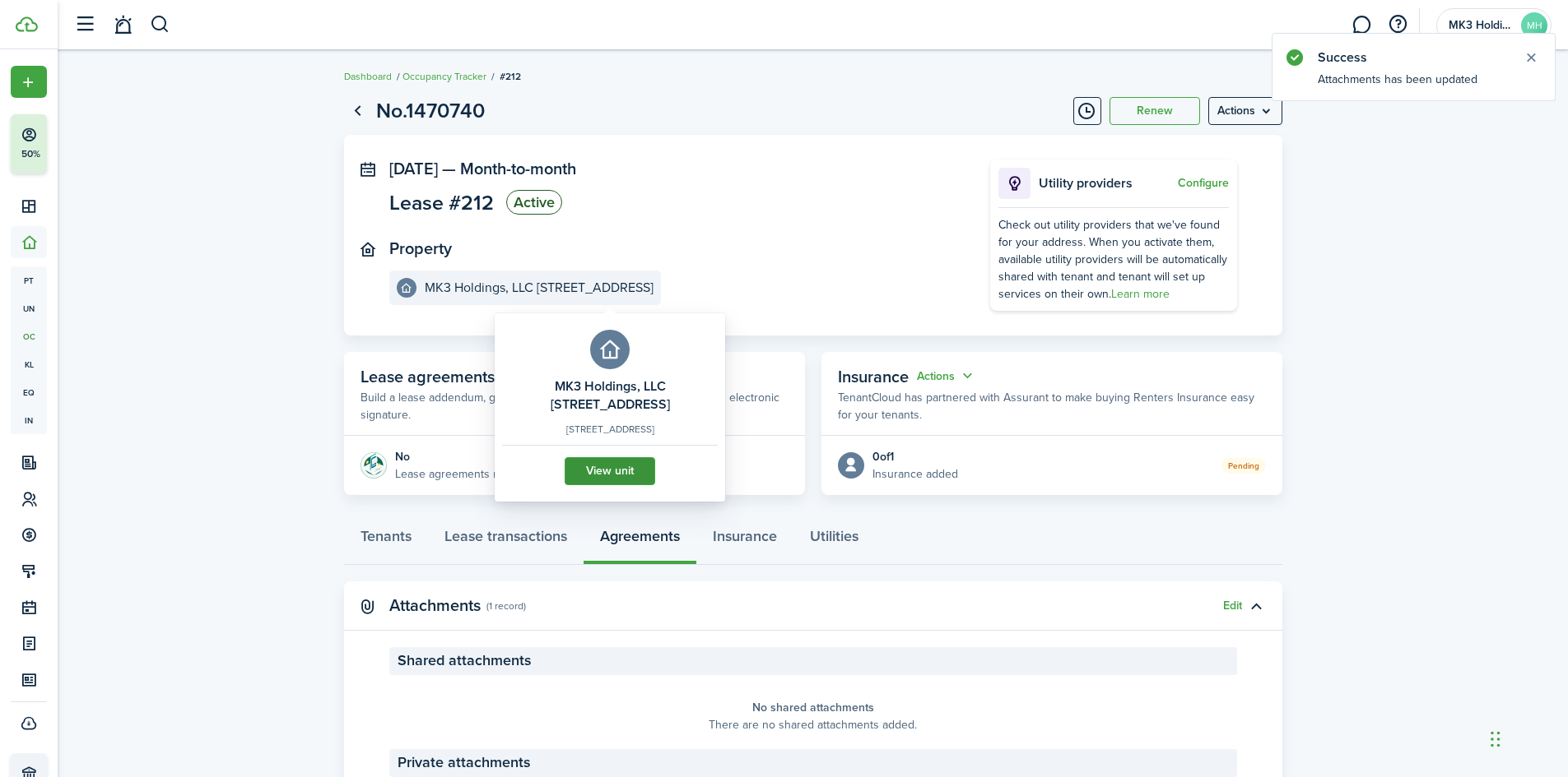
click at [576, 483] on link "View unit" at bounding box center [610, 471] width 91 height 28
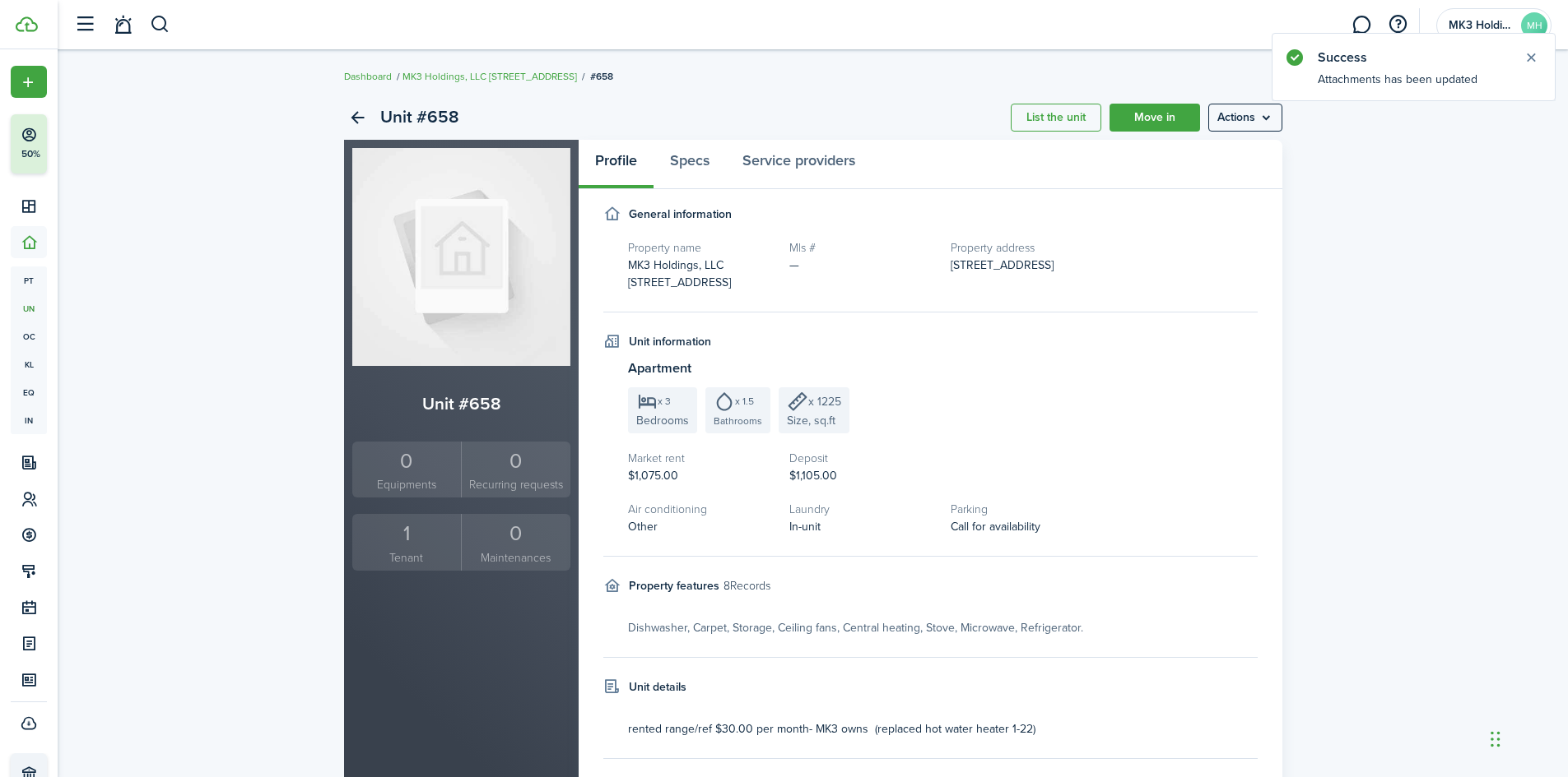
click at [417, 525] on div "1" at bounding box center [406, 533] width 101 height 31
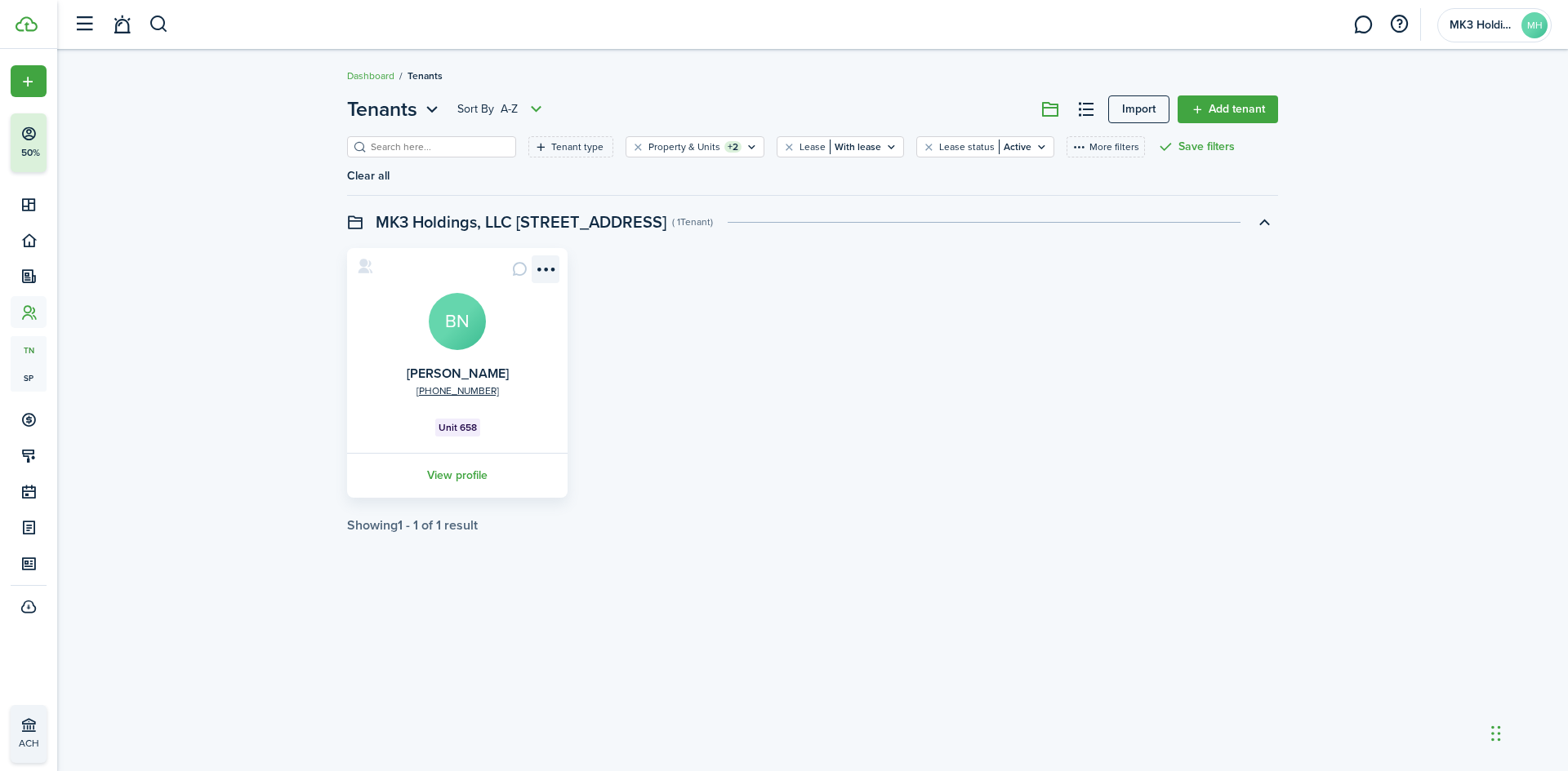
click at [545, 256] on menu-btn-icon "Open menu" at bounding box center [545, 270] width 28 height 28
click at [516, 310] on button "Remove connection" at bounding box center [486, 309] width 142 height 28
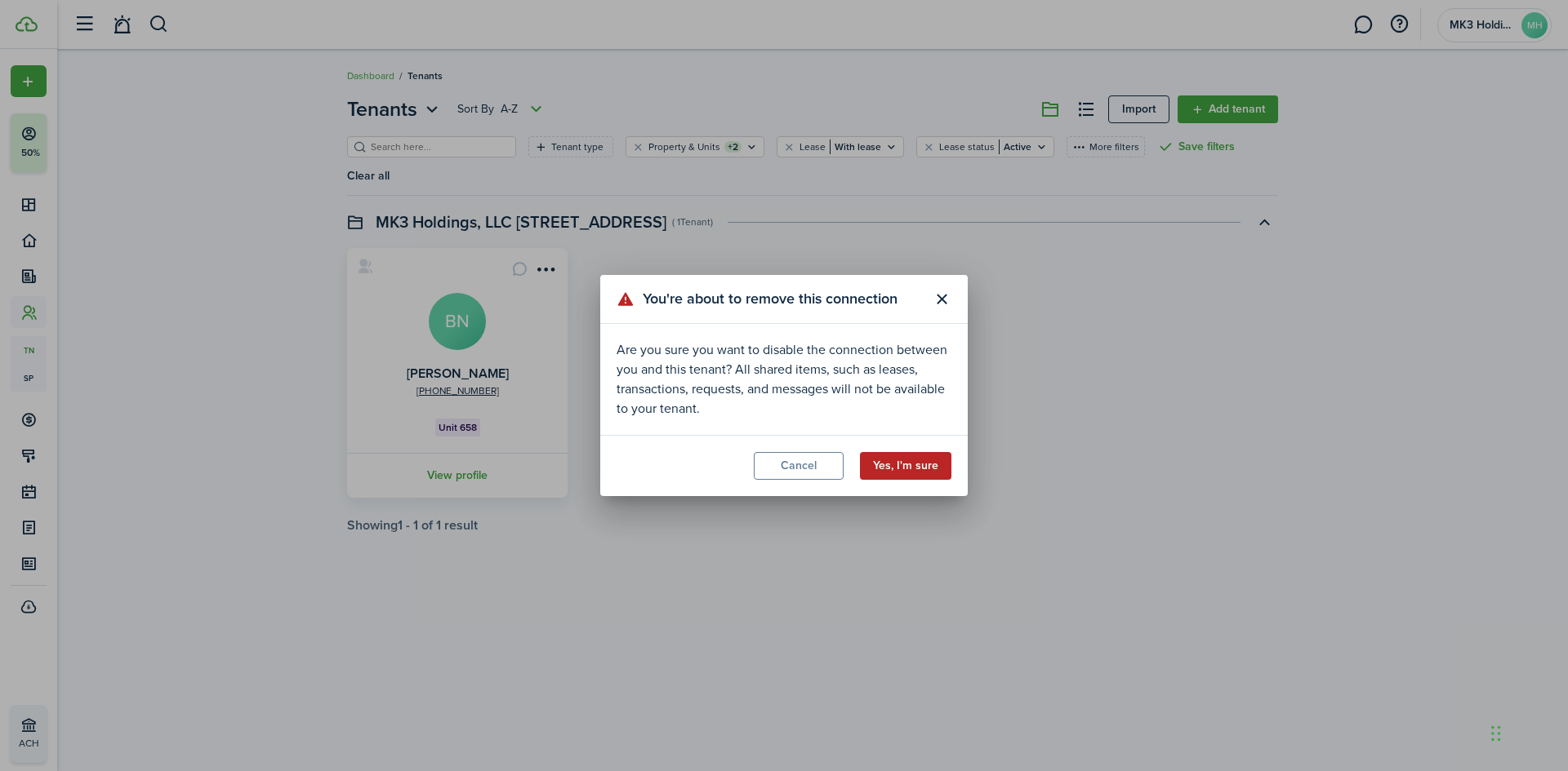
click at [896, 472] on button "Yes, I'm sure" at bounding box center [905, 467] width 92 height 28
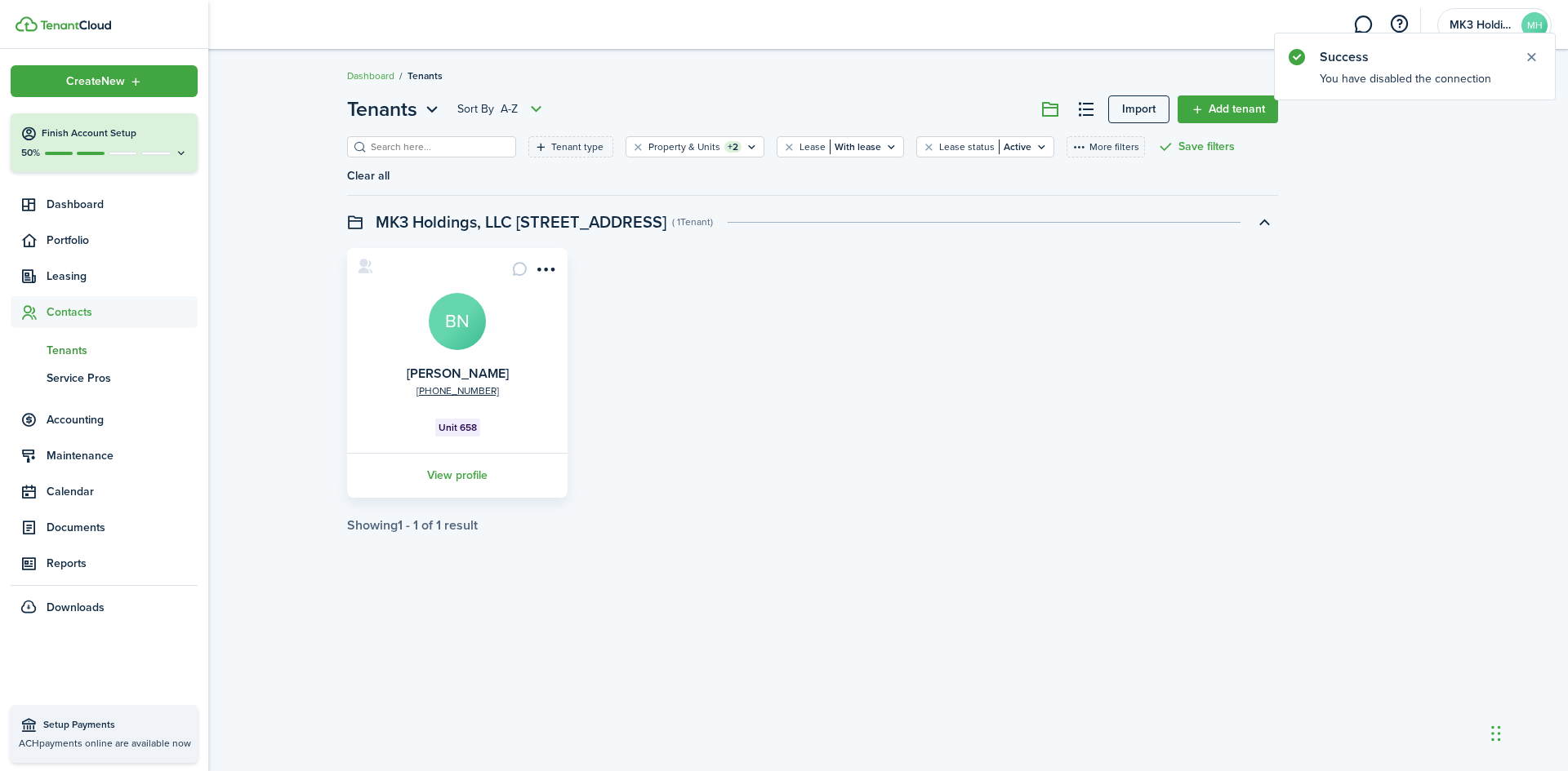
click at [79, 312] on span "Contacts" at bounding box center [122, 312] width 151 height 17
